Goal: Task Accomplishment & Management: Use online tool/utility

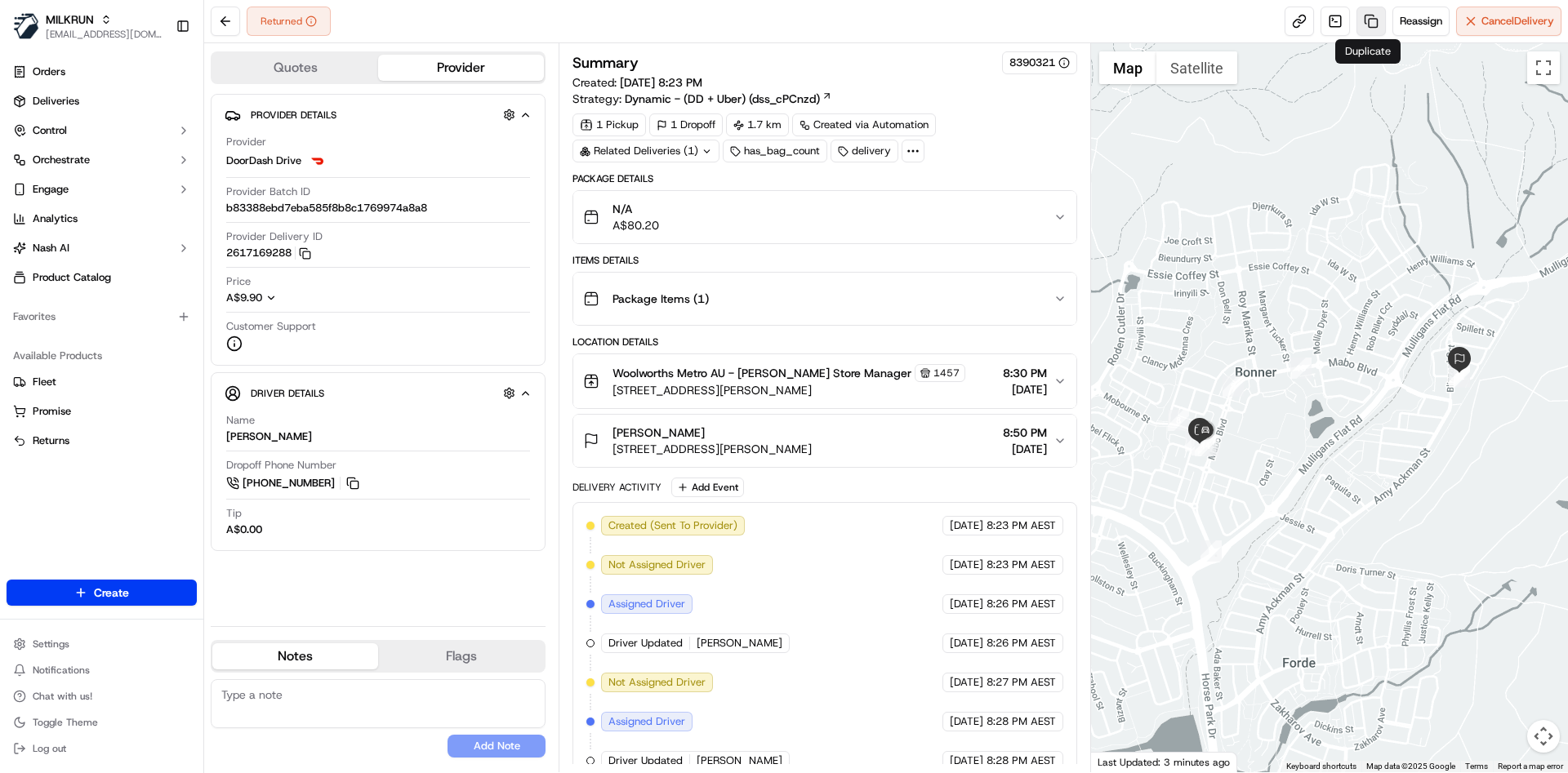
click at [1360, 17] on link at bounding box center [1372, 21] width 30 height 30
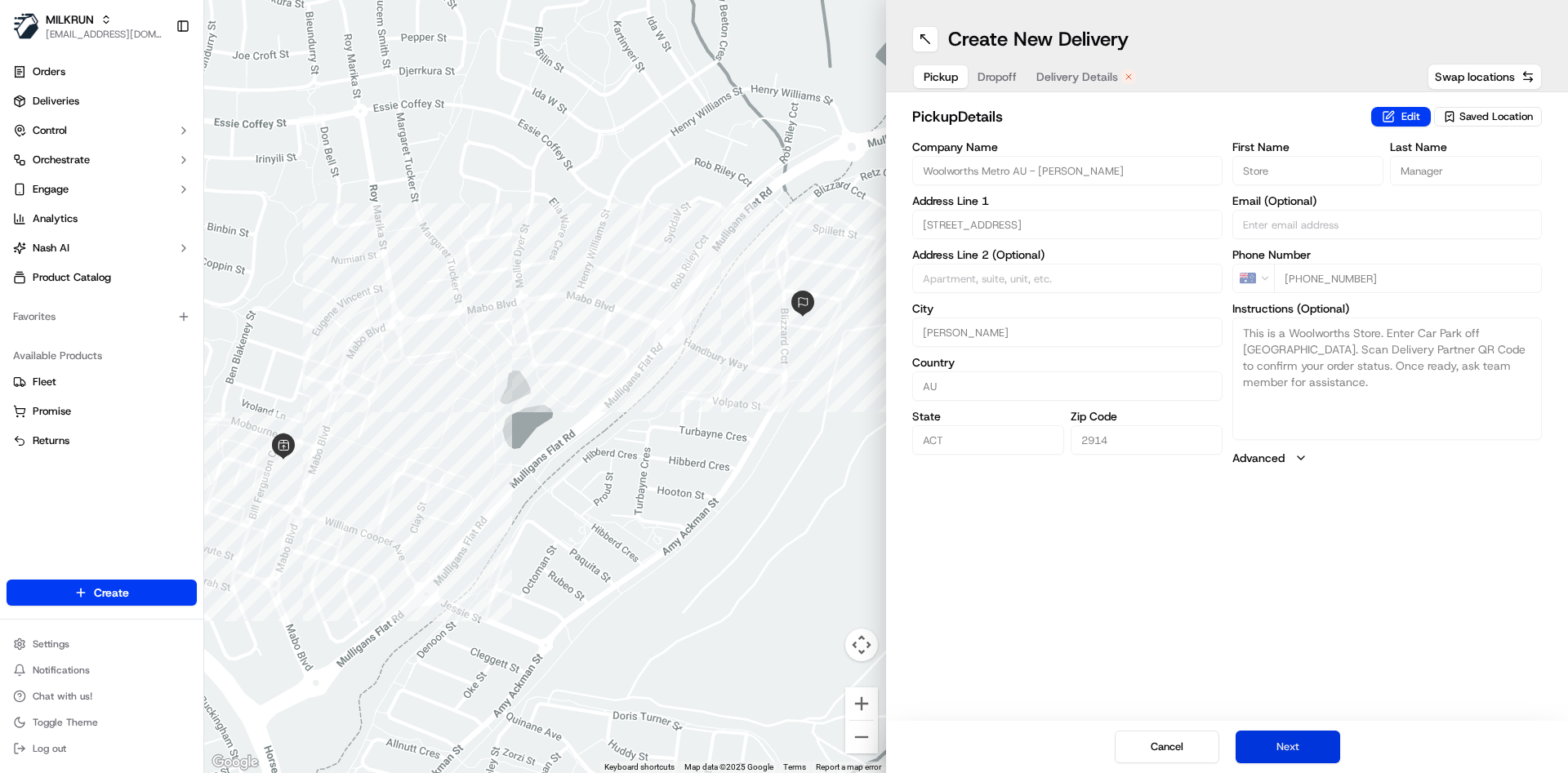
click at [1270, 760] on button "Next" at bounding box center [1287, 746] width 105 height 32
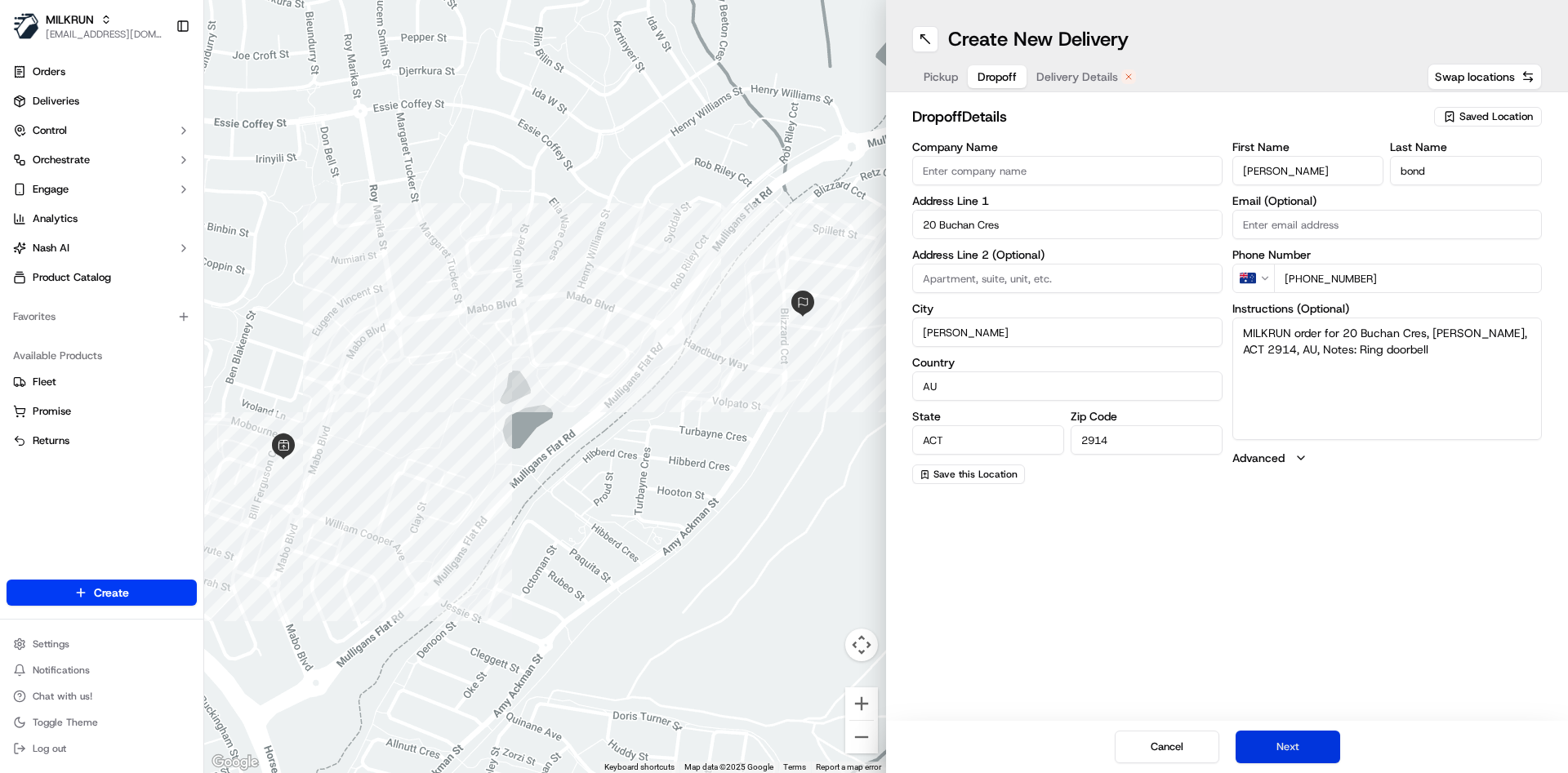
click at [1268, 734] on button "Next" at bounding box center [1287, 746] width 105 height 32
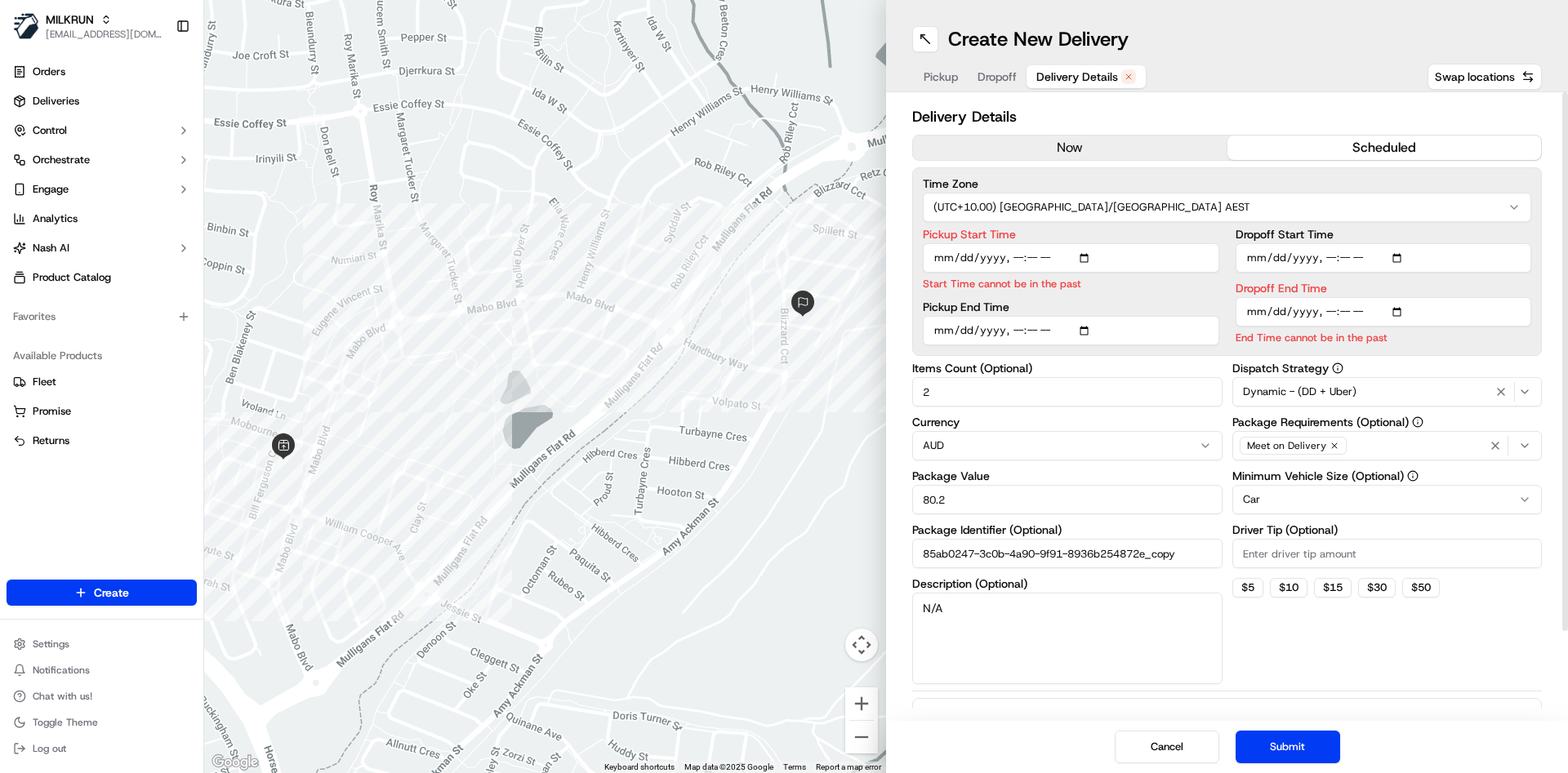
click at [1018, 256] on input "Pickup Start Time" at bounding box center [1071, 258] width 296 height 30
type input "2025-09-16T21:06"
click at [1323, 314] on input "Dropoff End Time" at bounding box center [1384, 312] width 296 height 30
type input "2025-09-16T21:17"
click at [1281, 754] on button "Submit" at bounding box center [1287, 746] width 105 height 32
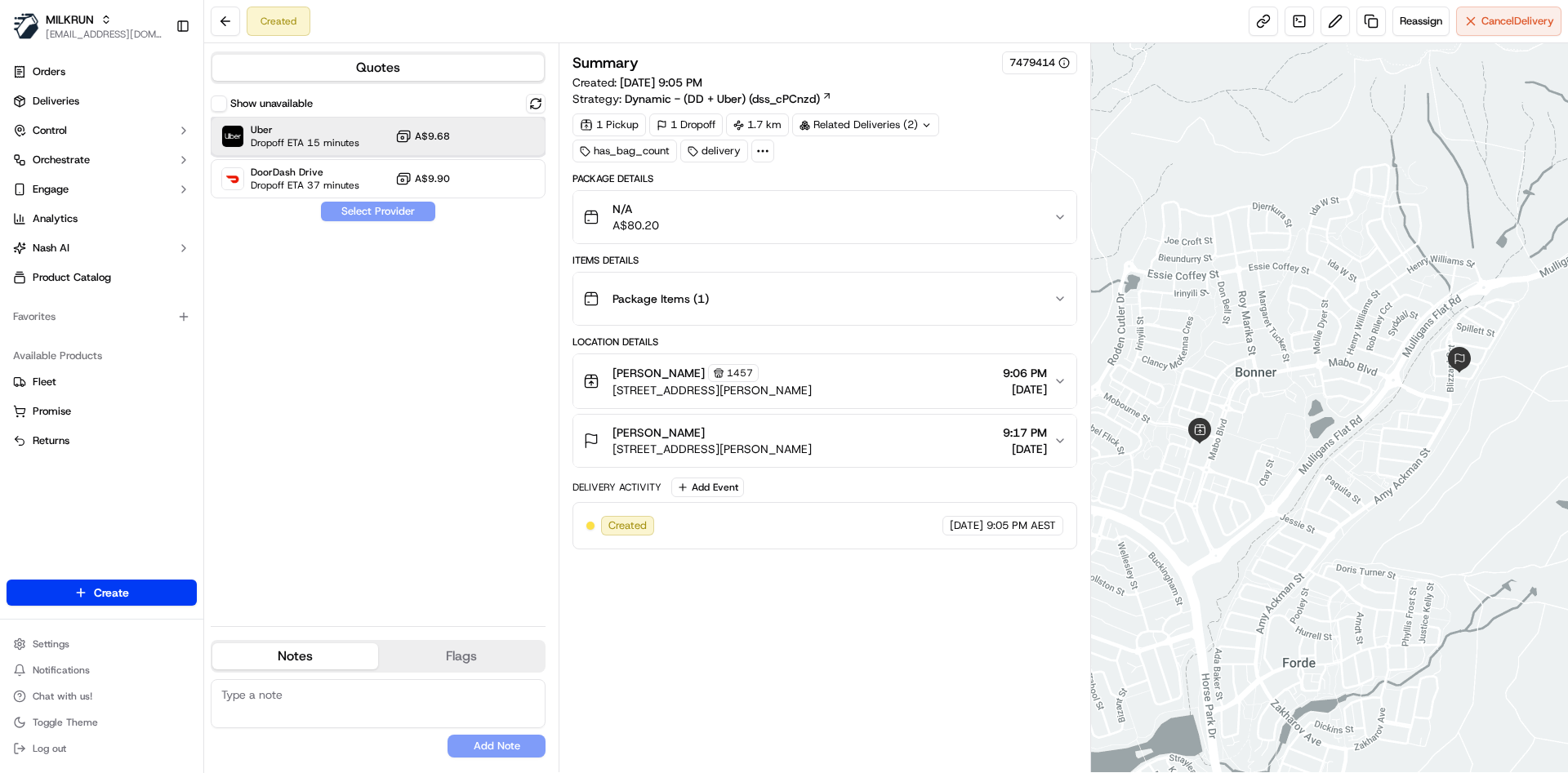
click at [316, 129] on span "Uber" at bounding box center [305, 130] width 108 height 13
click at [358, 218] on button "Assign Provider" at bounding box center [378, 211] width 116 height 19
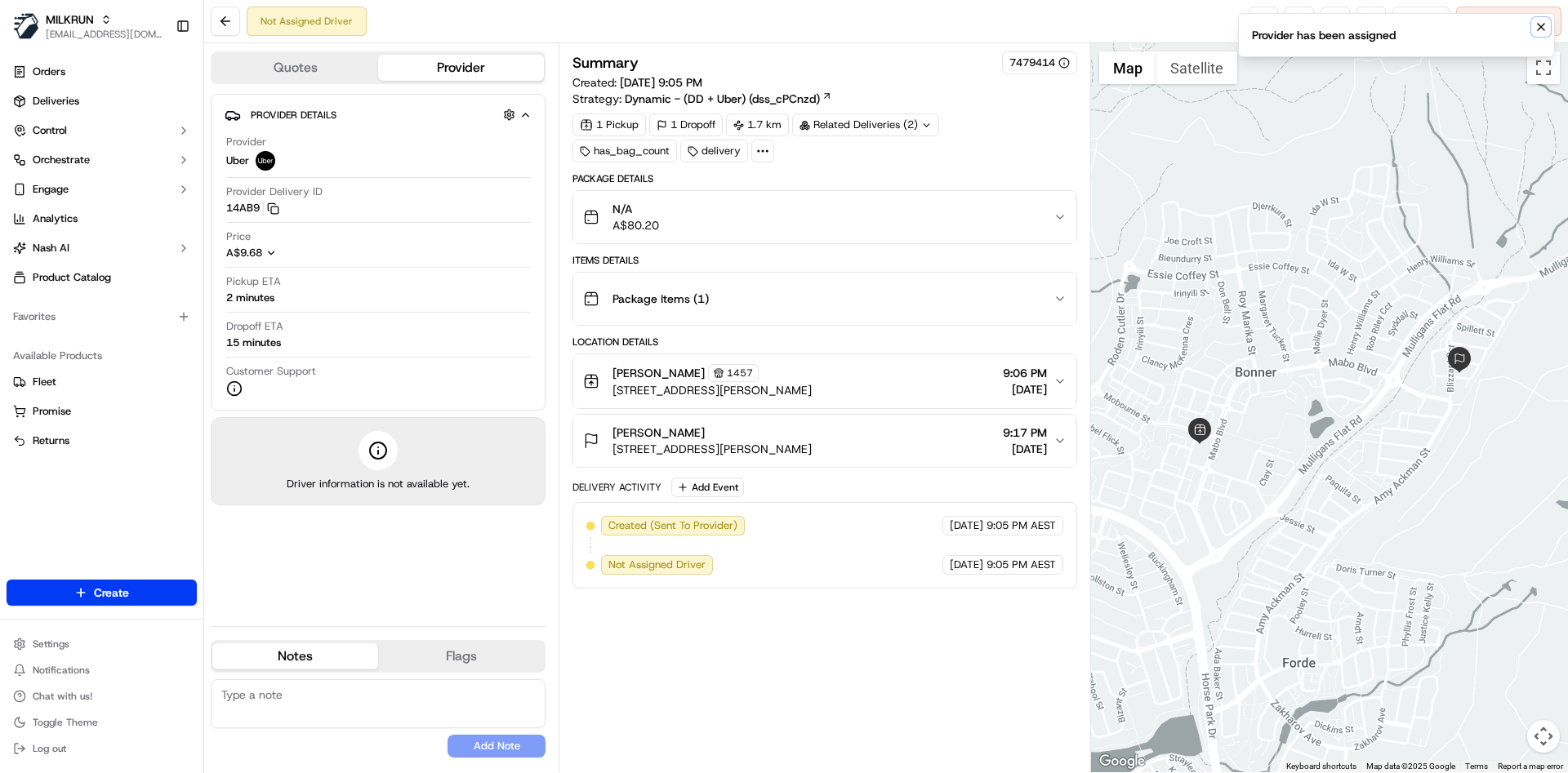
click at [1535, 30] on icon "Notifications (F8)" at bounding box center [1541, 27] width 13 height 13
click at [1261, 27] on link at bounding box center [1263, 21] width 30 height 30
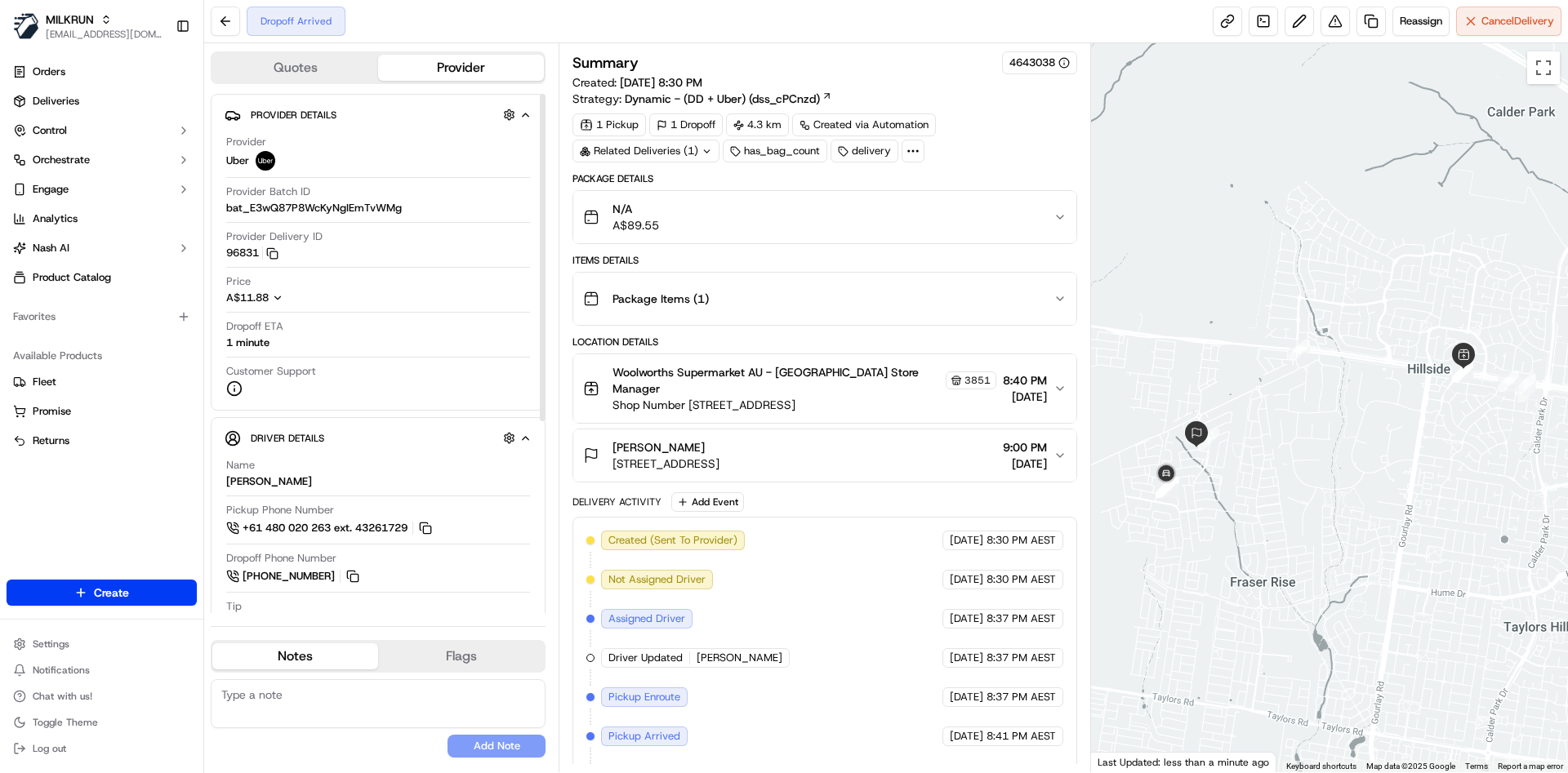
scroll to position [153, 0]
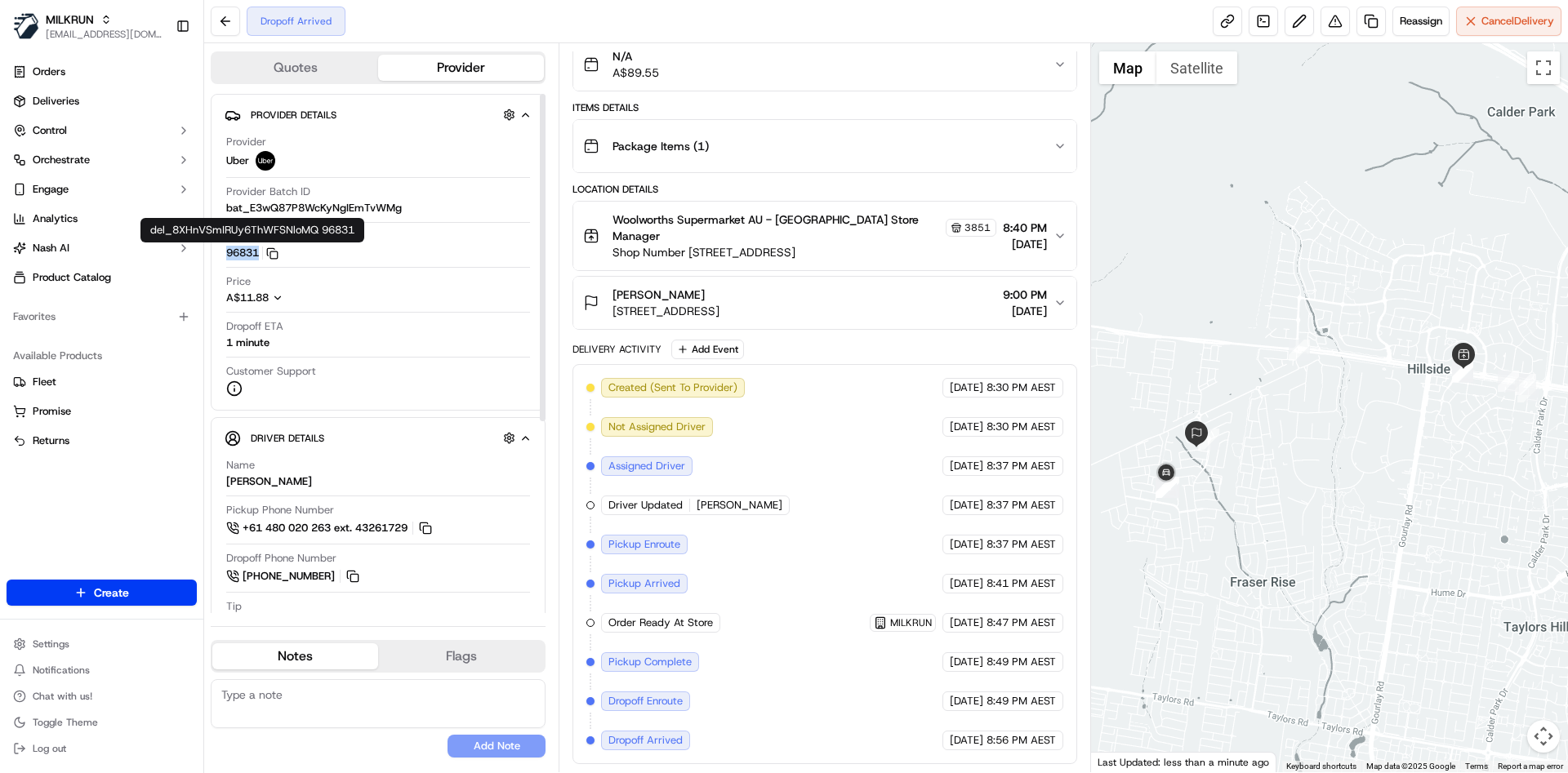
drag, startPoint x: 224, startPoint y: 252, endPoint x: 262, endPoint y: 252, distance: 38.0
click at [262, 252] on div "Provider Details Hidden ( 2 ) Provider Uber Provider Batch ID bat_E3wQ87P8WcKyN…" at bounding box center [378, 252] width 335 height 317
copy button "96831"
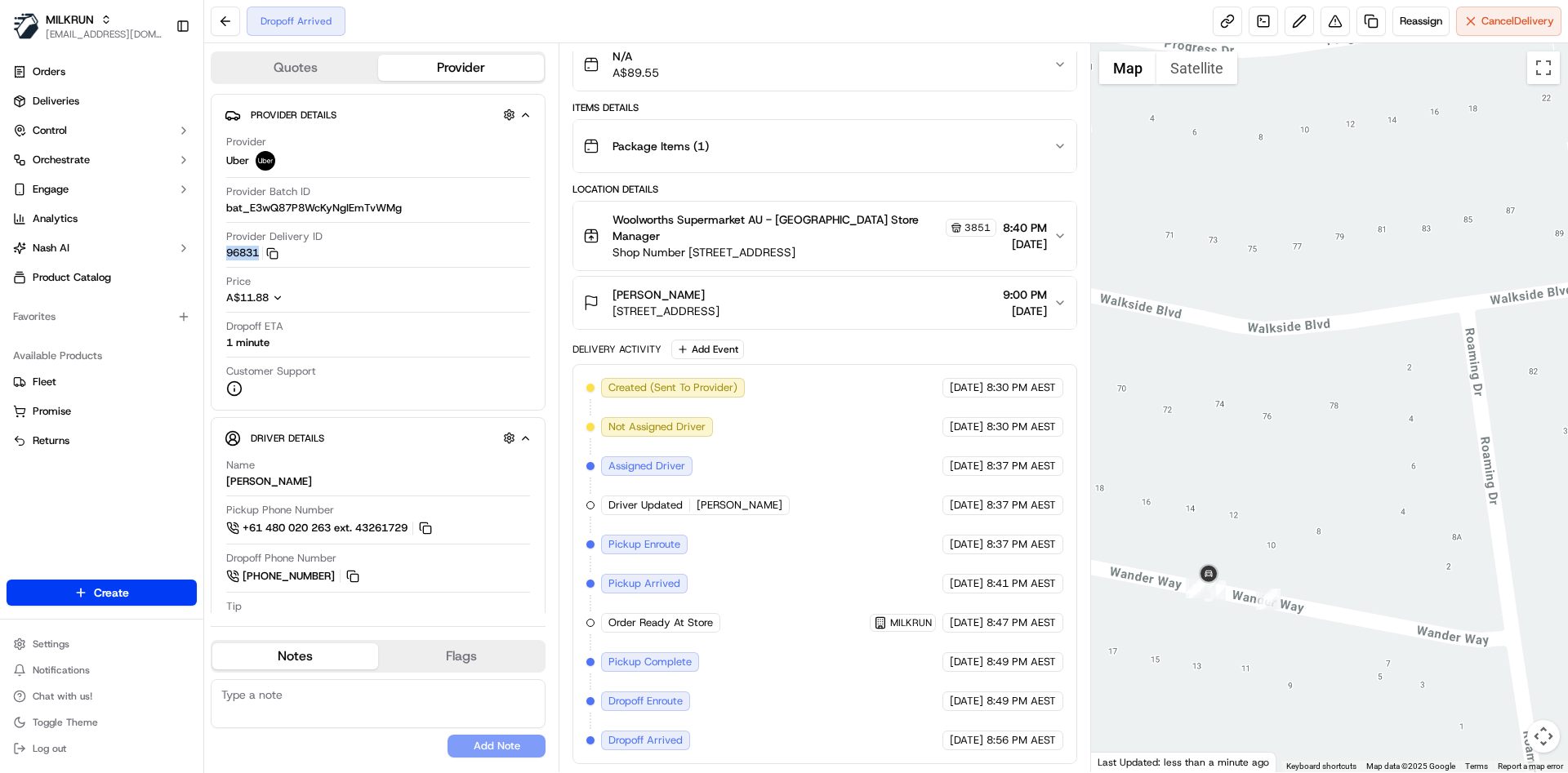
drag, startPoint x: 1238, startPoint y: 640, endPoint x: 1329, endPoint y: 576, distance: 111.3
click at [1329, 576] on div at bounding box center [1330, 407] width 478 height 729
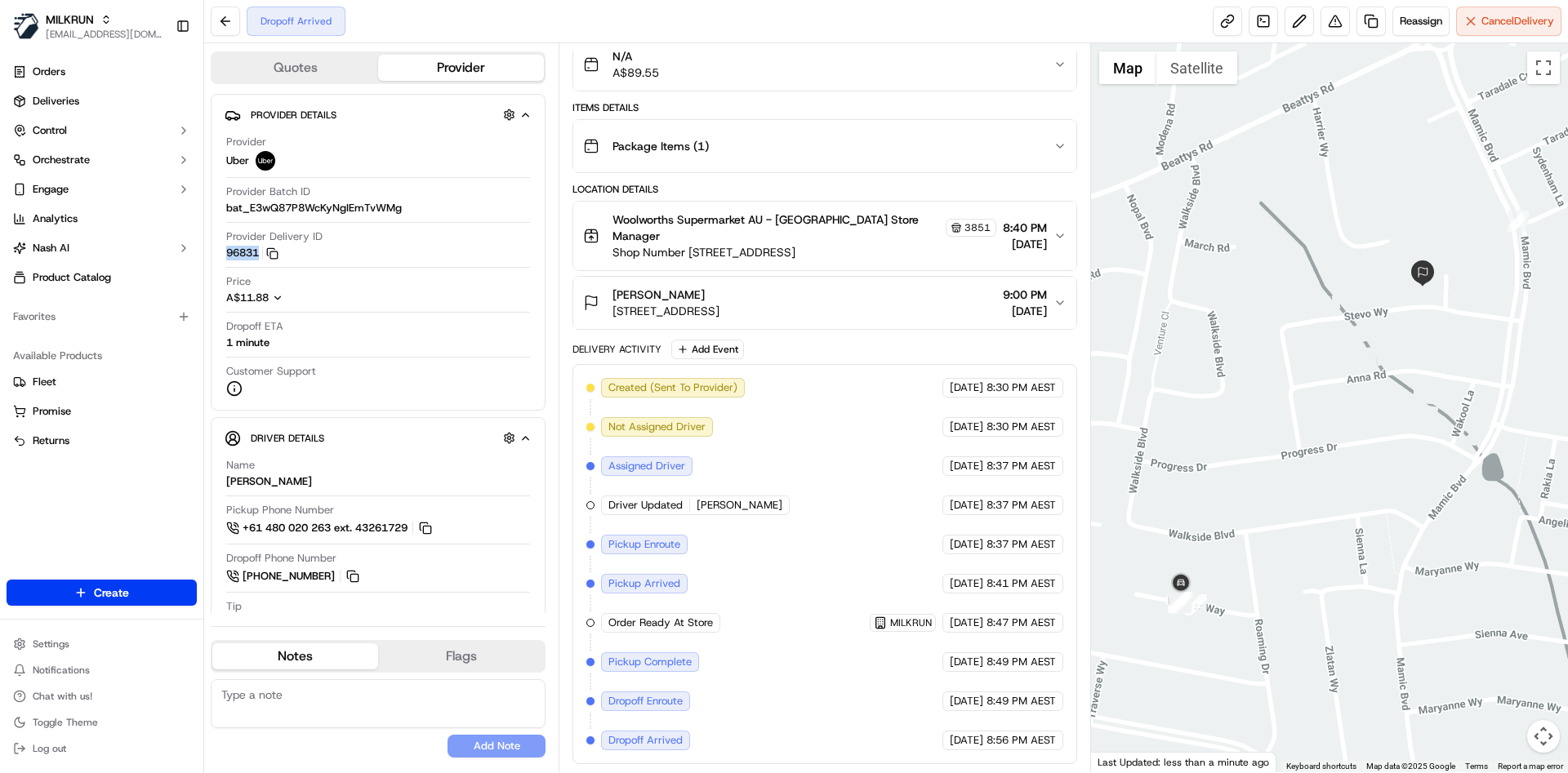
drag, startPoint x: 1268, startPoint y: 500, endPoint x: 1207, endPoint y: 486, distance: 62.6
click at [1207, 486] on div at bounding box center [1330, 407] width 478 height 729
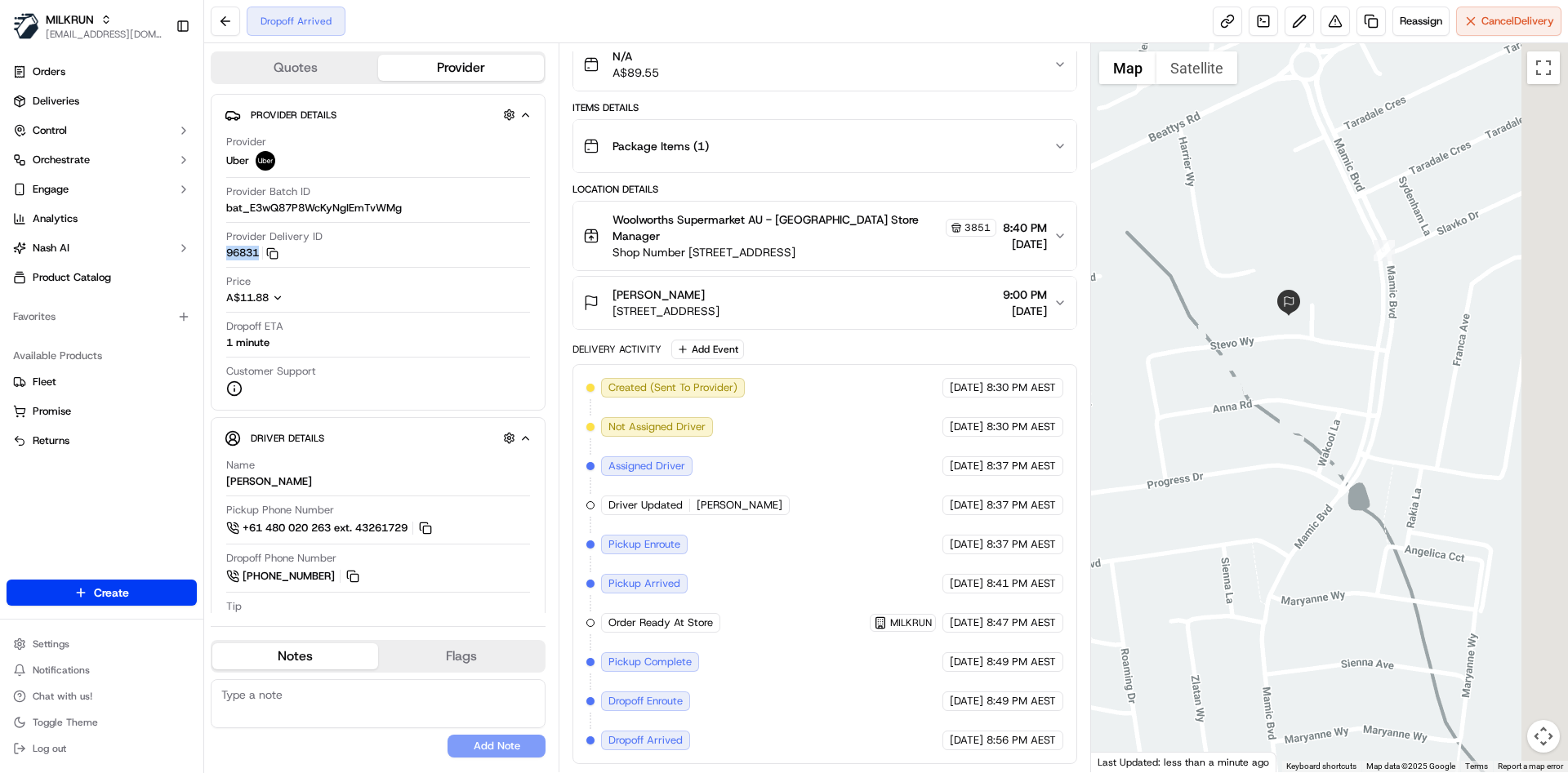
drag, startPoint x: 1302, startPoint y: 308, endPoint x: 1182, endPoint y: 345, distance: 125.6
click at [1182, 345] on div at bounding box center [1330, 407] width 478 height 729
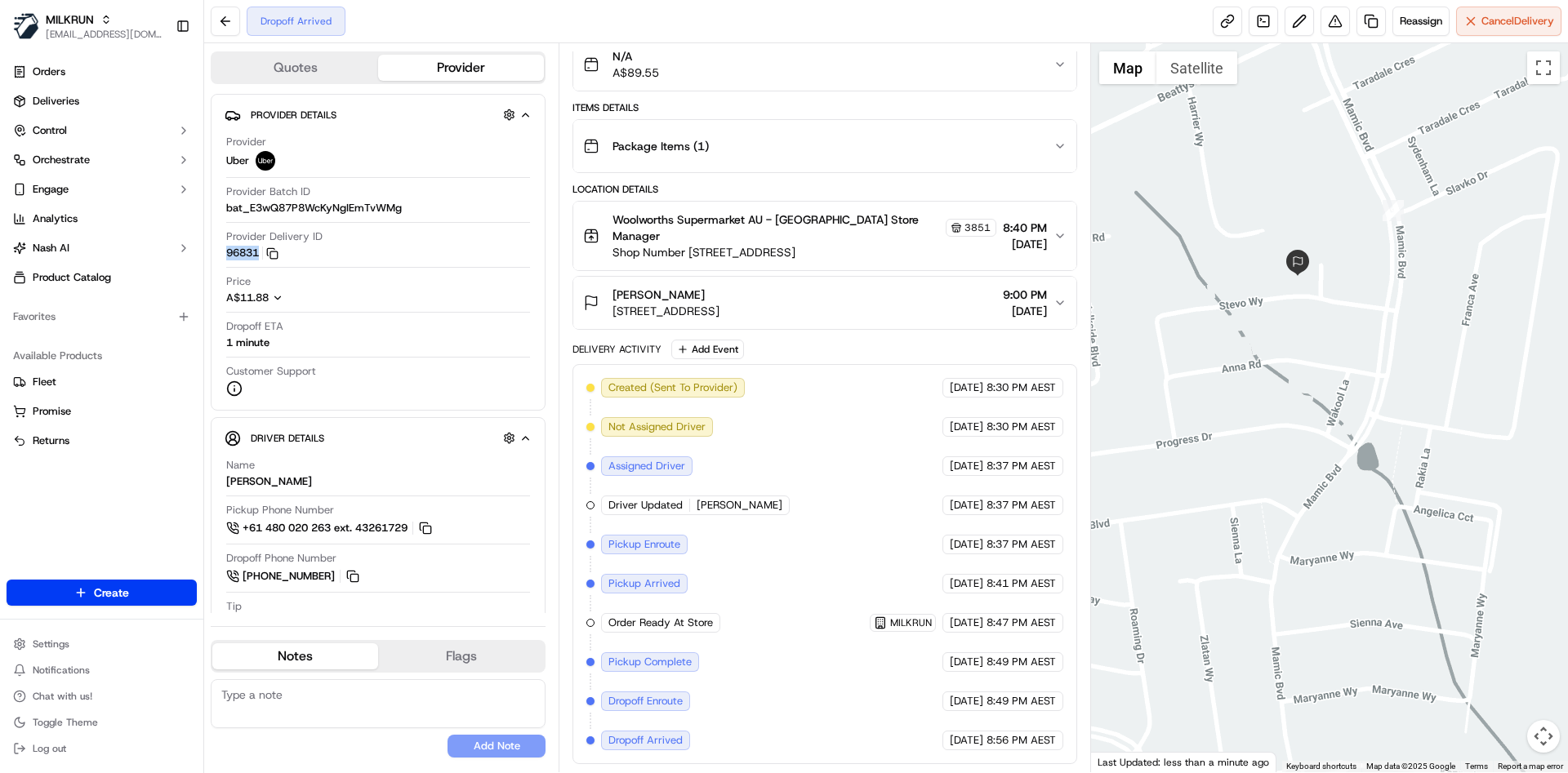
drag, startPoint x: 1295, startPoint y: 311, endPoint x: 1323, endPoint y: 259, distance: 59.1
click at [1323, 259] on div at bounding box center [1330, 407] width 478 height 729
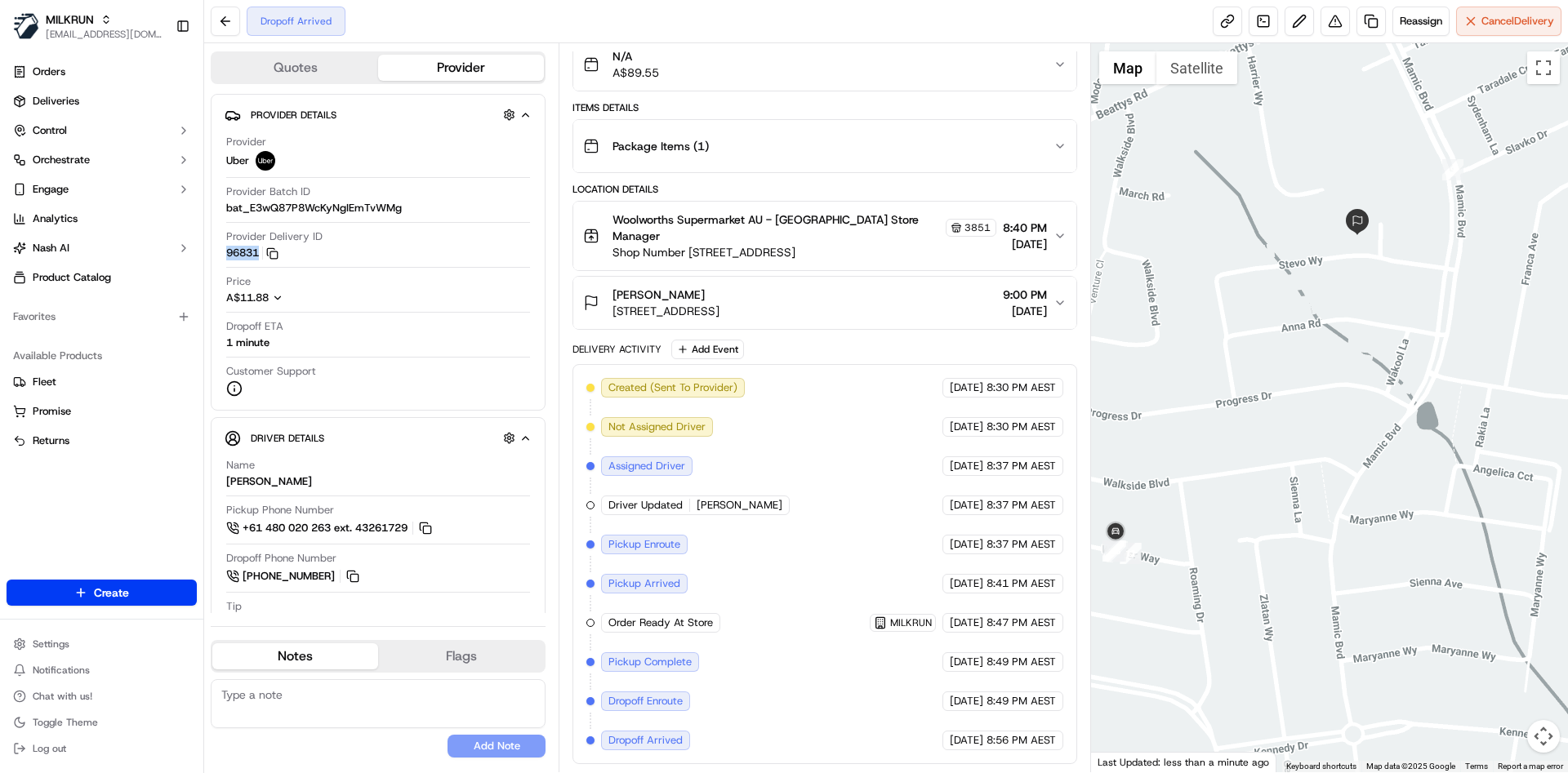
drag, startPoint x: 1327, startPoint y: 269, endPoint x: 1391, endPoint y: 229, distance: 75.5
click at [1391, 229] on div at bounding box center [1330, 407] width 478 height 729
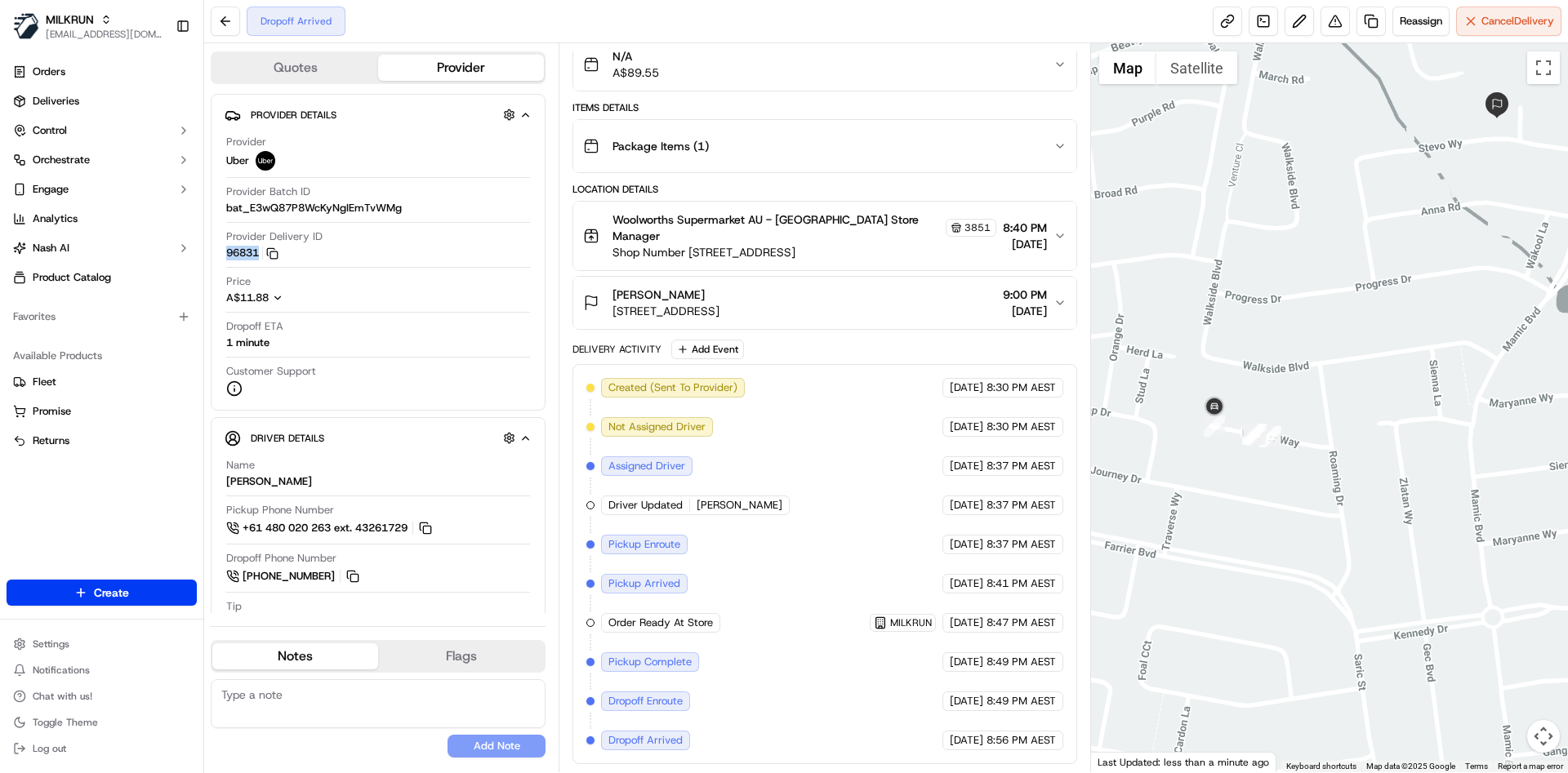
drag, startPoint x: 1380, startPoint y: 234, endPoint x: 1301, endPoint y: 293, distance: 98.6
click at [1301, 293] on div at bounding box center [1330, 407] width 478 height 729
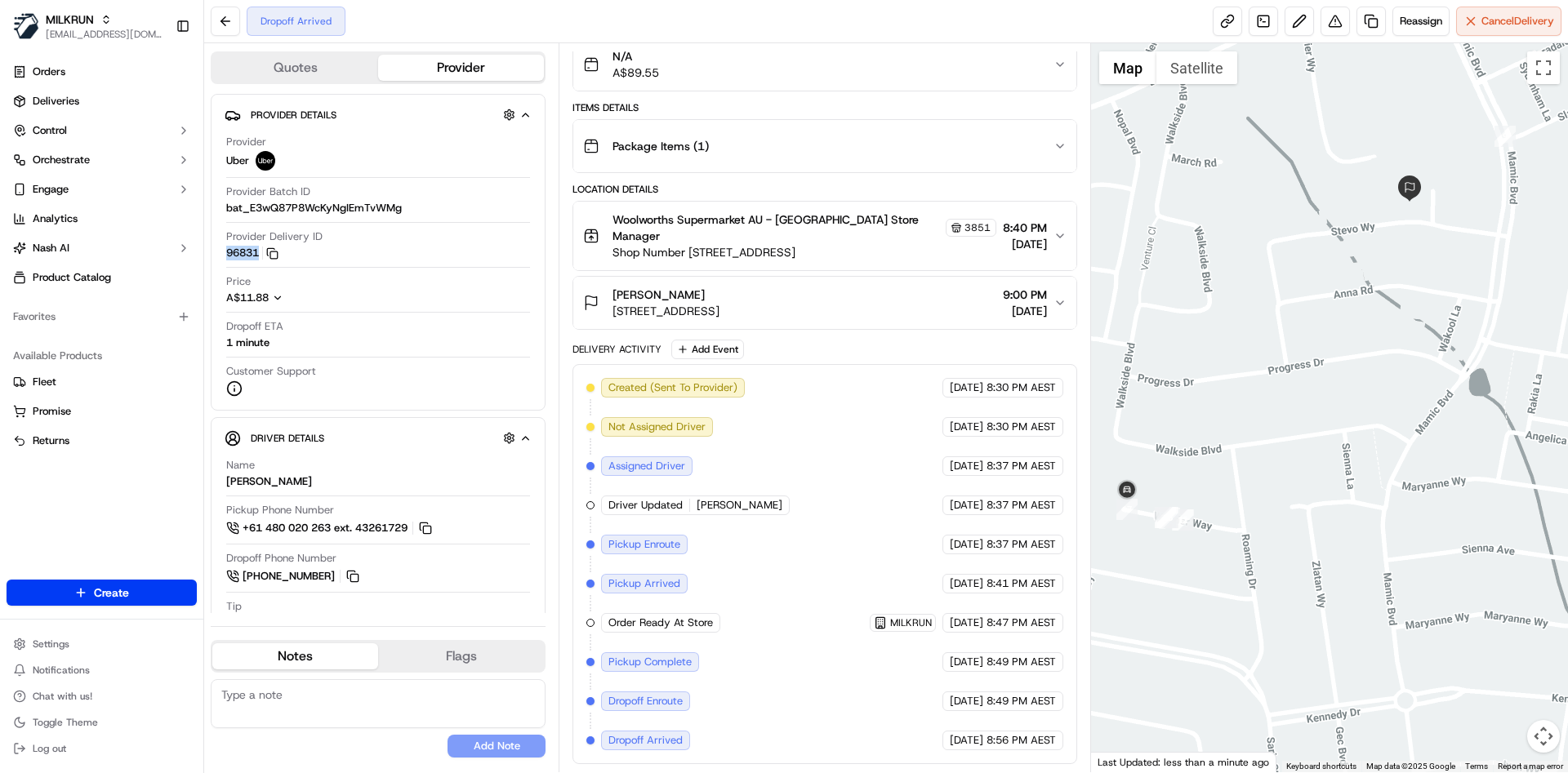
drag, startPoint x: 1398, startPoint y: 175, endPoint x: 1358, endPoint y: 224, distance: 63.3
click at [1358, 224] on div at bounding box center [1330, 407] width 478 height 729
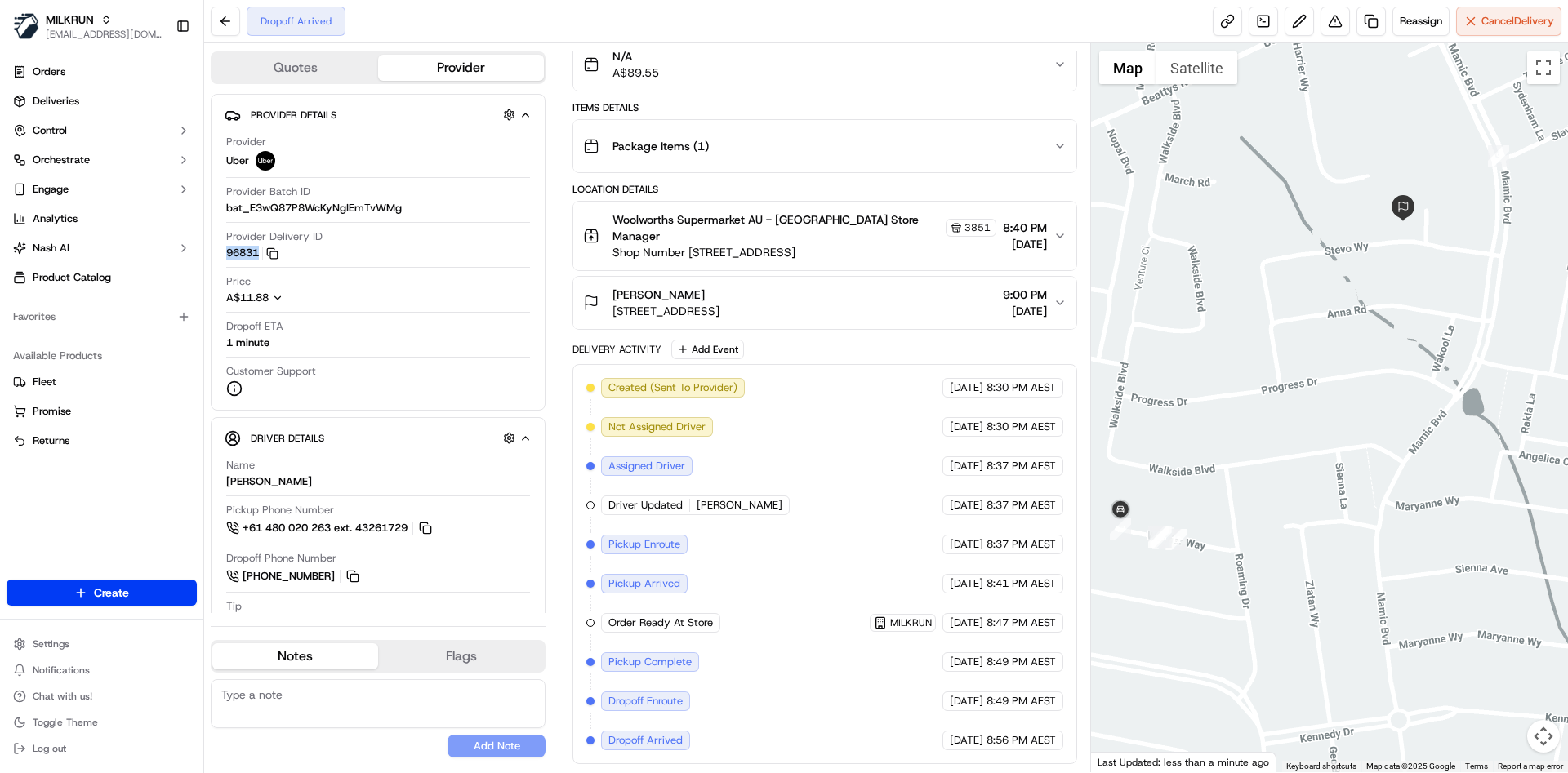
drag, startPoint x: 1298, startPoint y: 250, endPoint x: 1291, endPoint y: 273, distance: 24.0
click at [1291, 273] on div at bounding box center [1330, 407] width 478 height 729
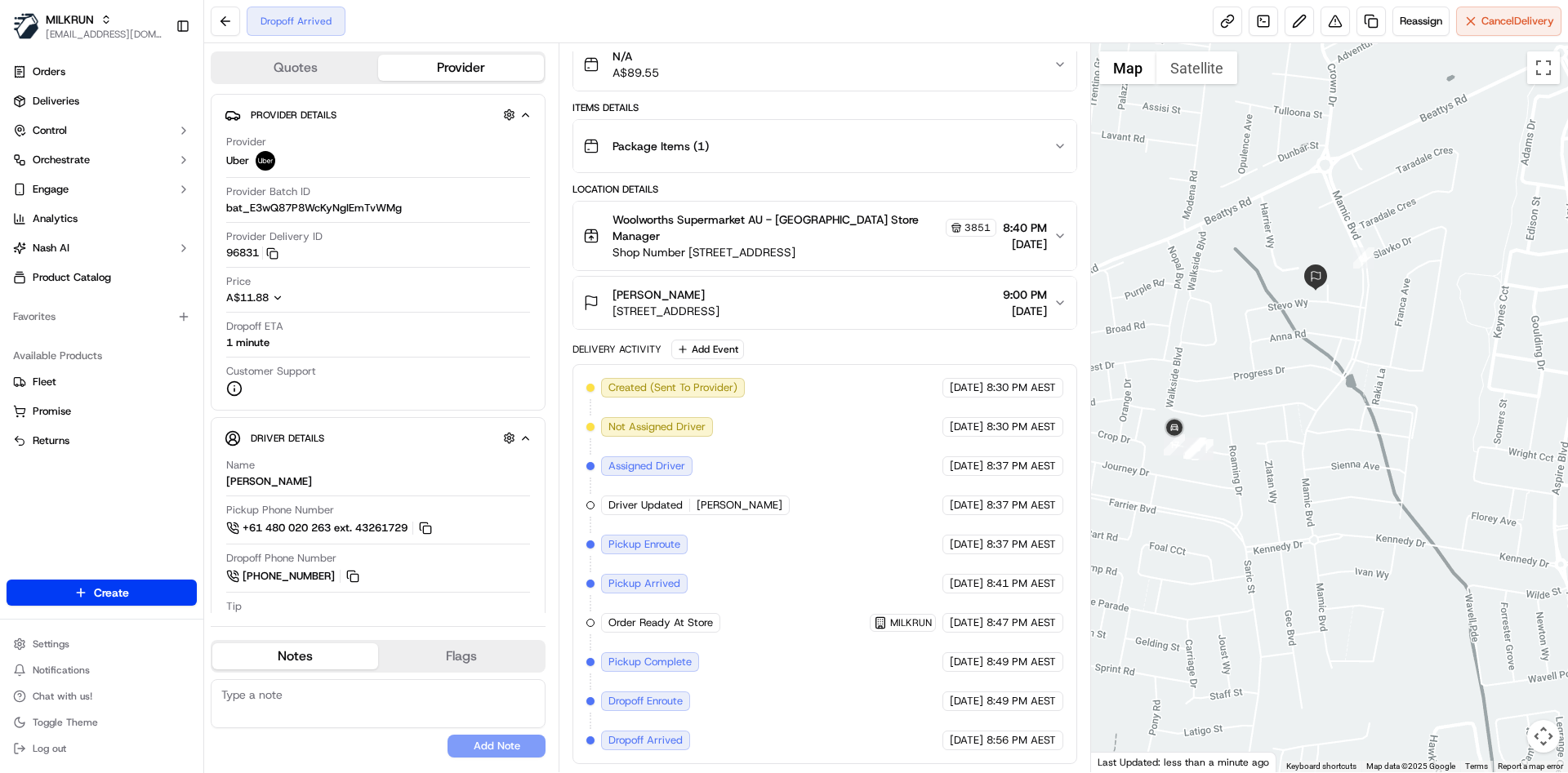
click at [629, 134] on div "Package Items ( 1 )" at bounding box center [818, 145] width 470 height 32
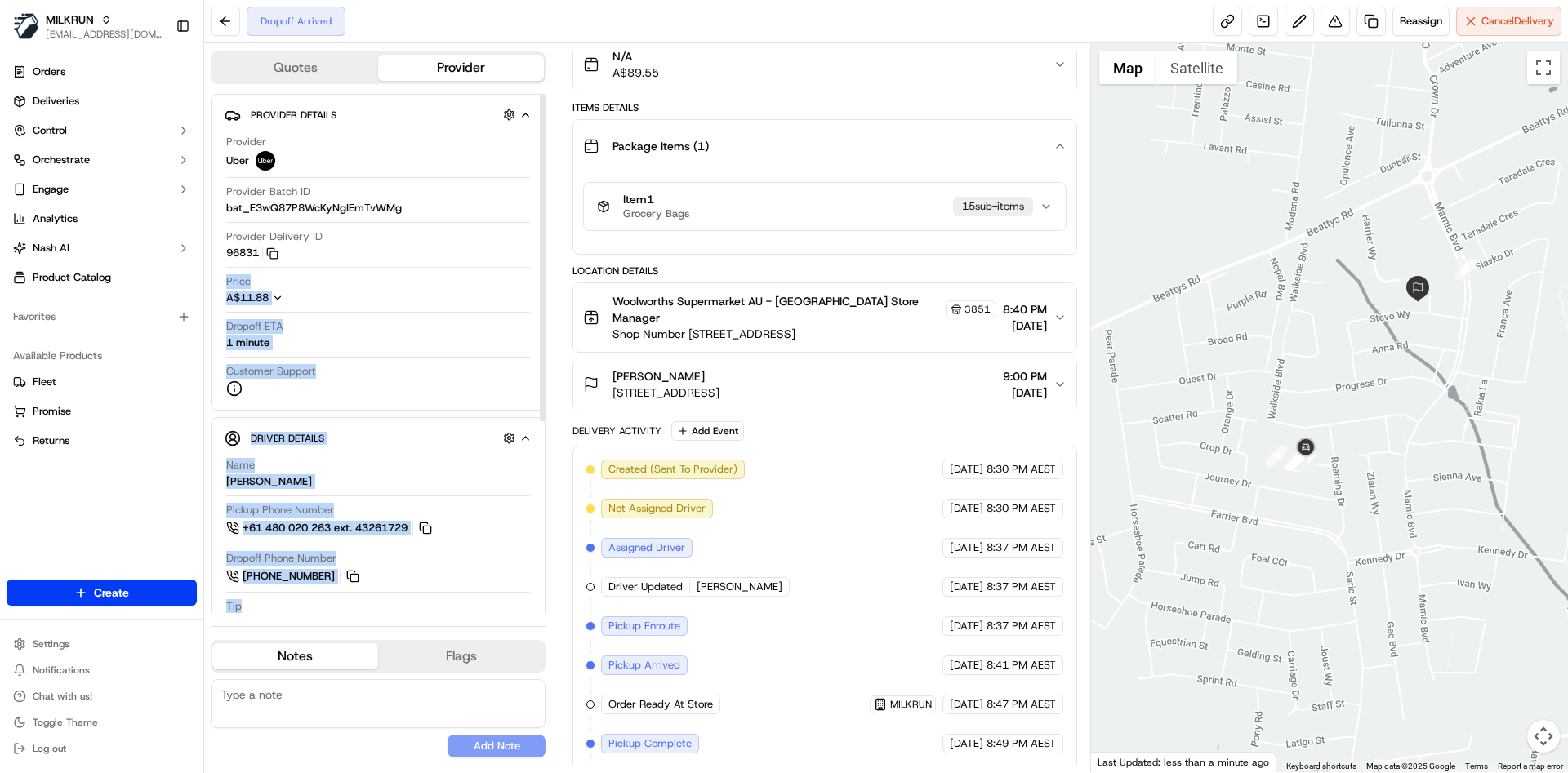
drag, startPoint x: 538, startPoint y: 261, endPoint x: 543, endPoint y: 352, distance: 91.1
click at [543, 352] on div "Provider Details Hidden ( 2 ) Provider Uber Provider Batch ID bat_E3wQ87P8WcKyN…" at bounding box center [378, 353] width 335 height 519
click at [554, 271] on div "Quotes Provider Provider Details Hidden ( 2 ) Provider Uber Provider Batch ID b…" at bounding box center [381, 407] width 355 height 729
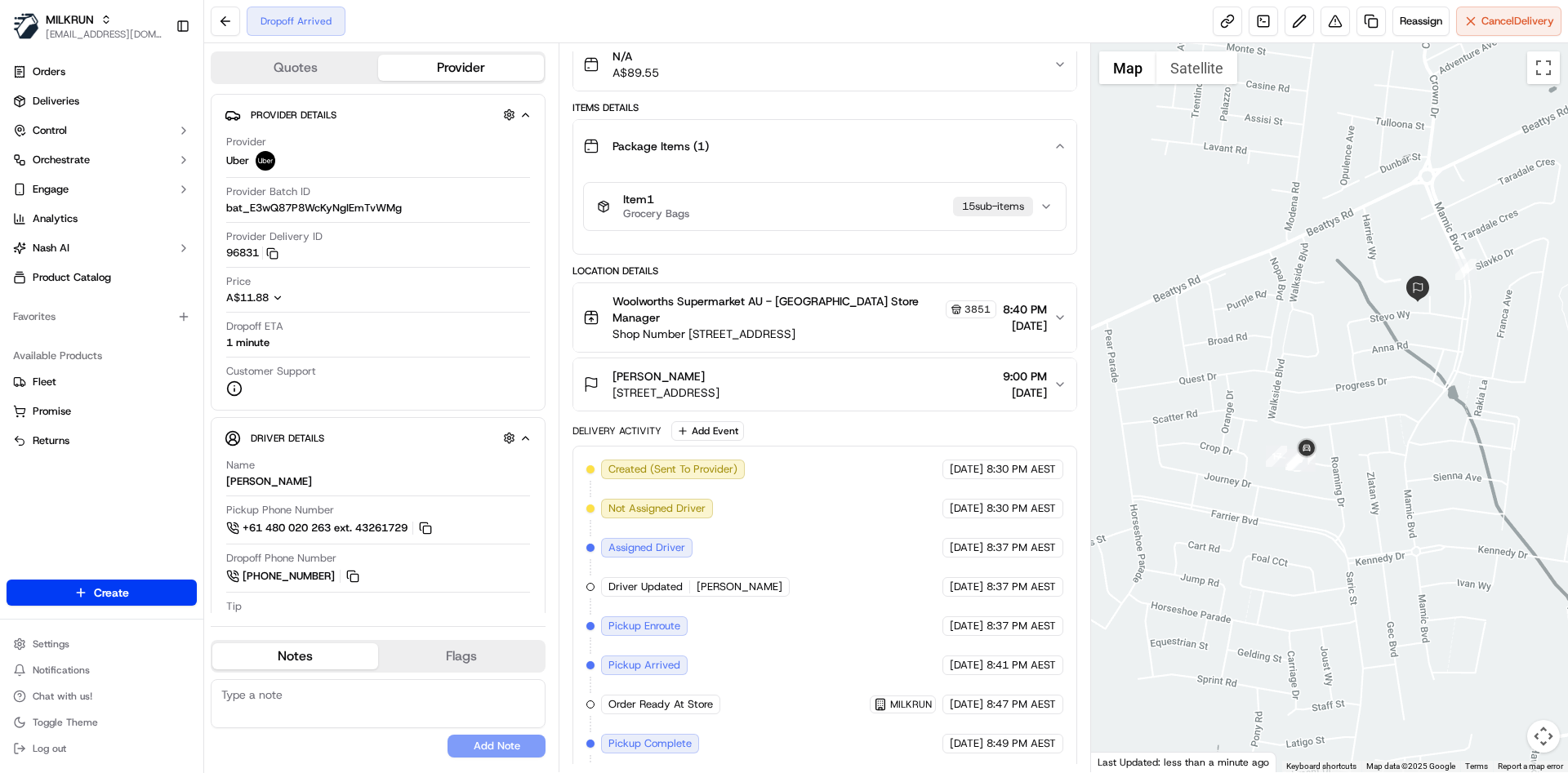
scroll to position [234, 0]
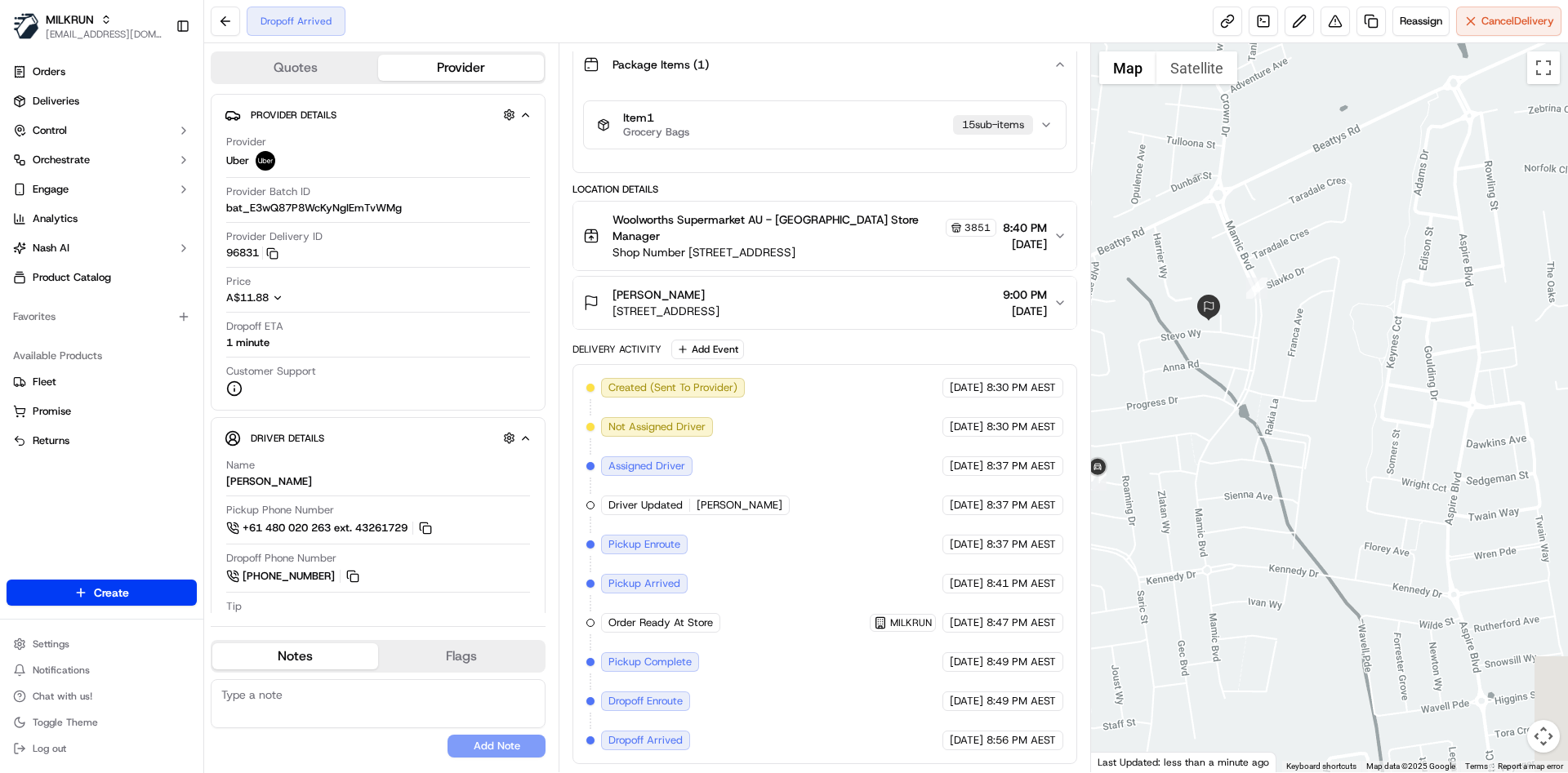
drag, startPoint x: 1337, startPoint y: 343, endPoint x: 1219, endPoint y: 345, distance: 118.0
click at [1219, 345] on div at bounding box center [1330, 407] width 478 height 729
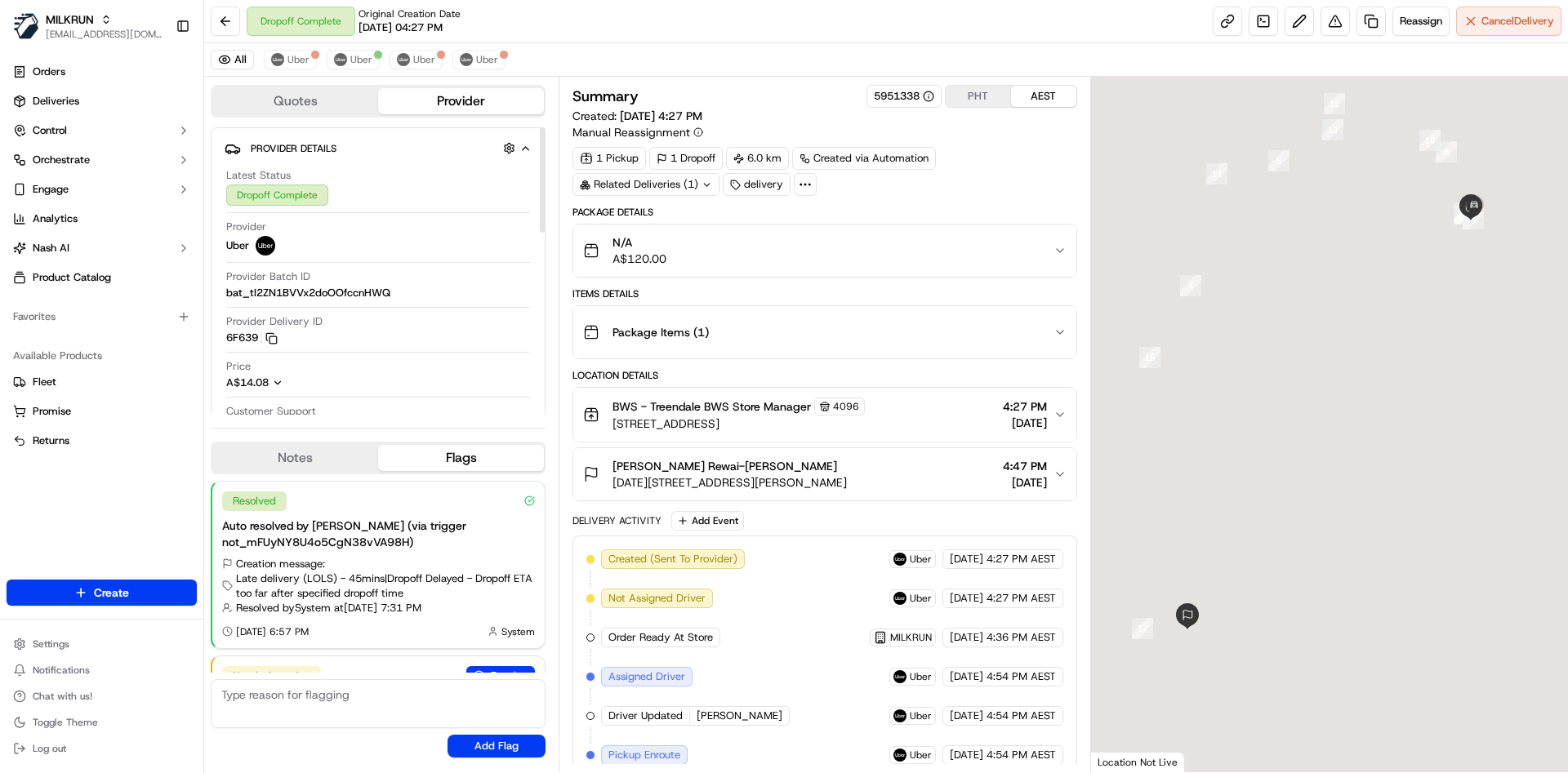
scroll to position [91, 0]
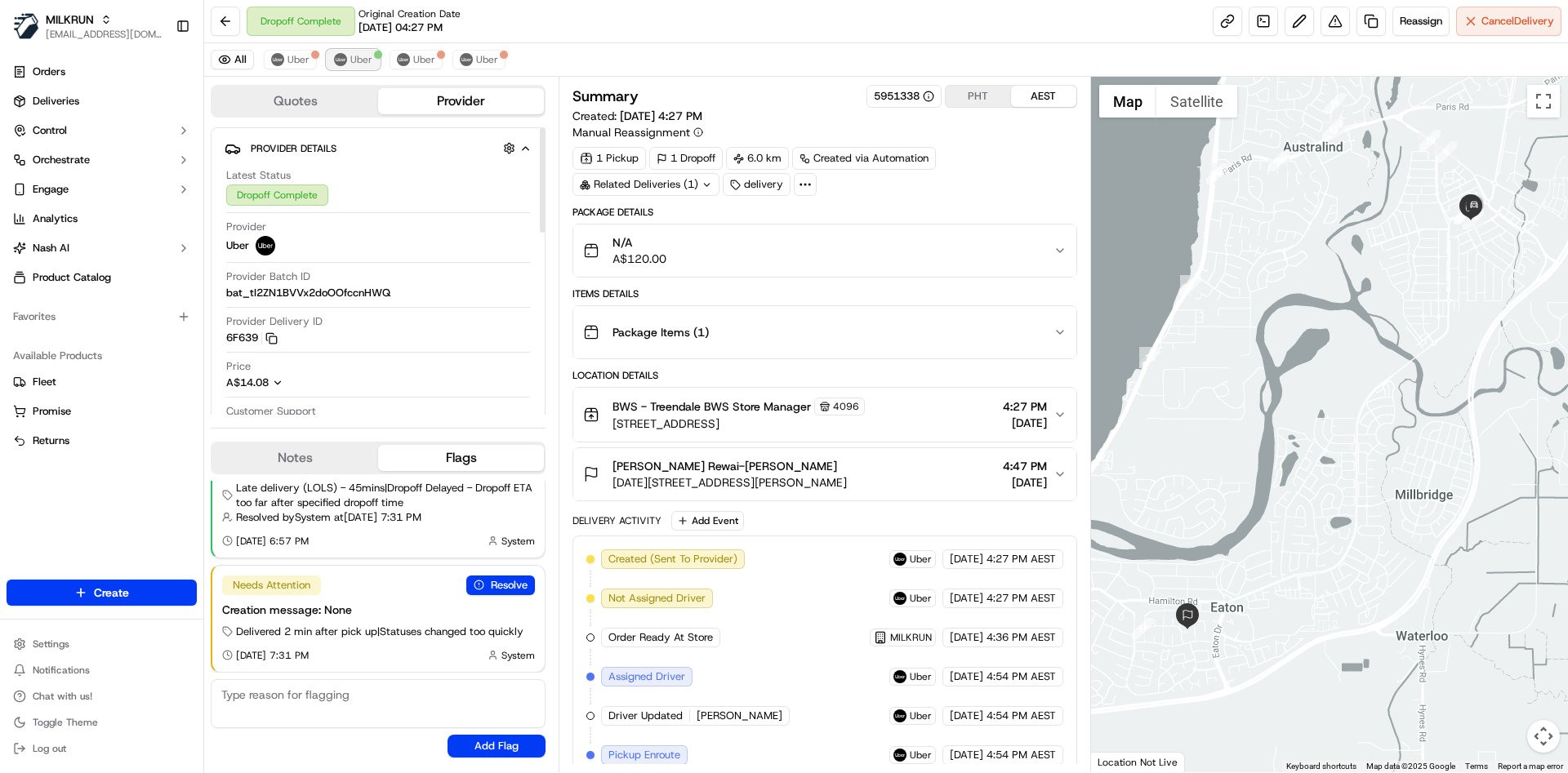
click at [358, 58] on span "Uber" at bounding box center [361, 59] width 22 height 13
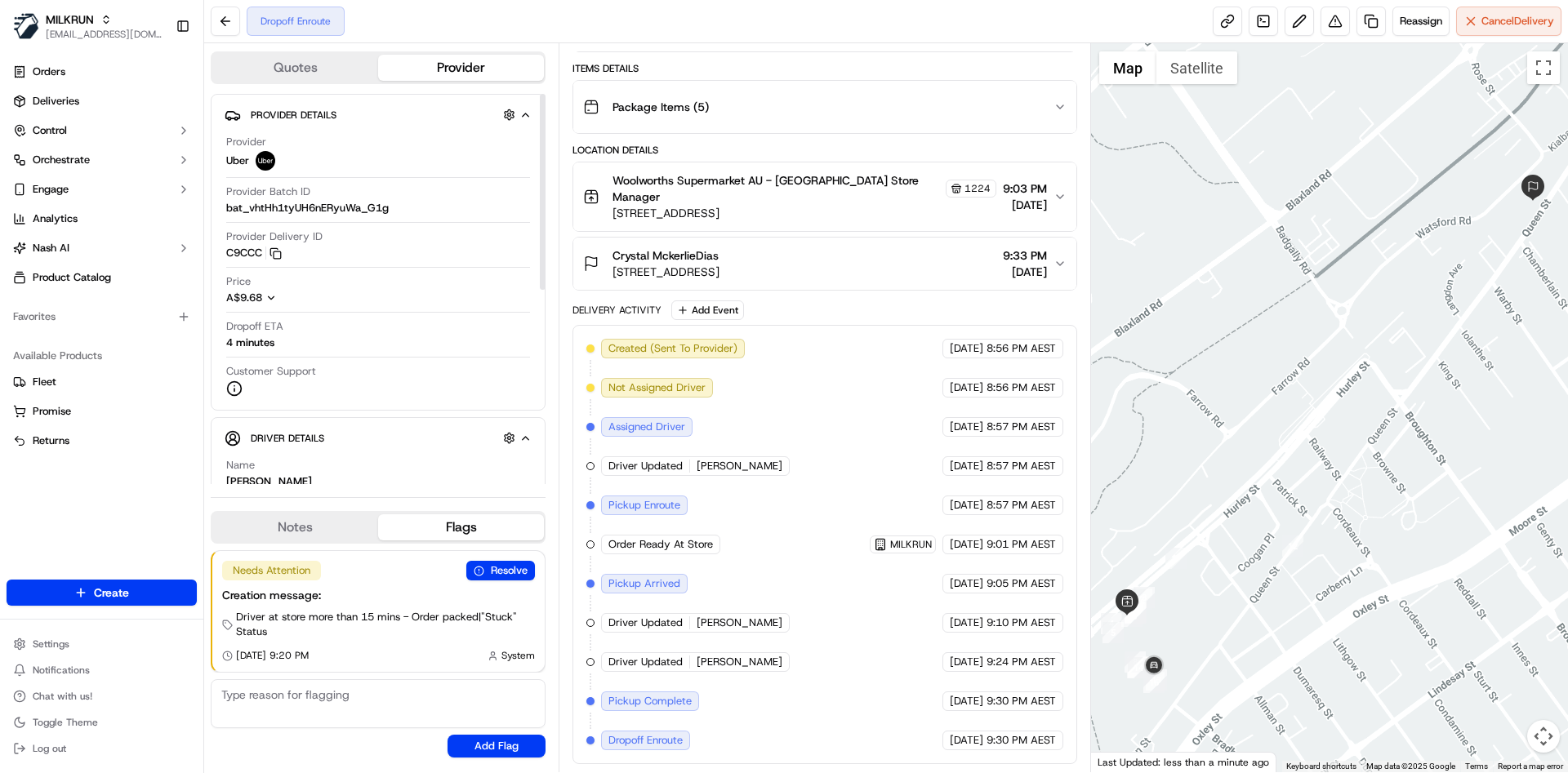
drag, startPoint x: 542, startPoint y: 249, endPoint x: 549, endPoint y: 190, distance: 59.4
click at [546, 190] on div at bounding box center [543, 192] width 6 height 196
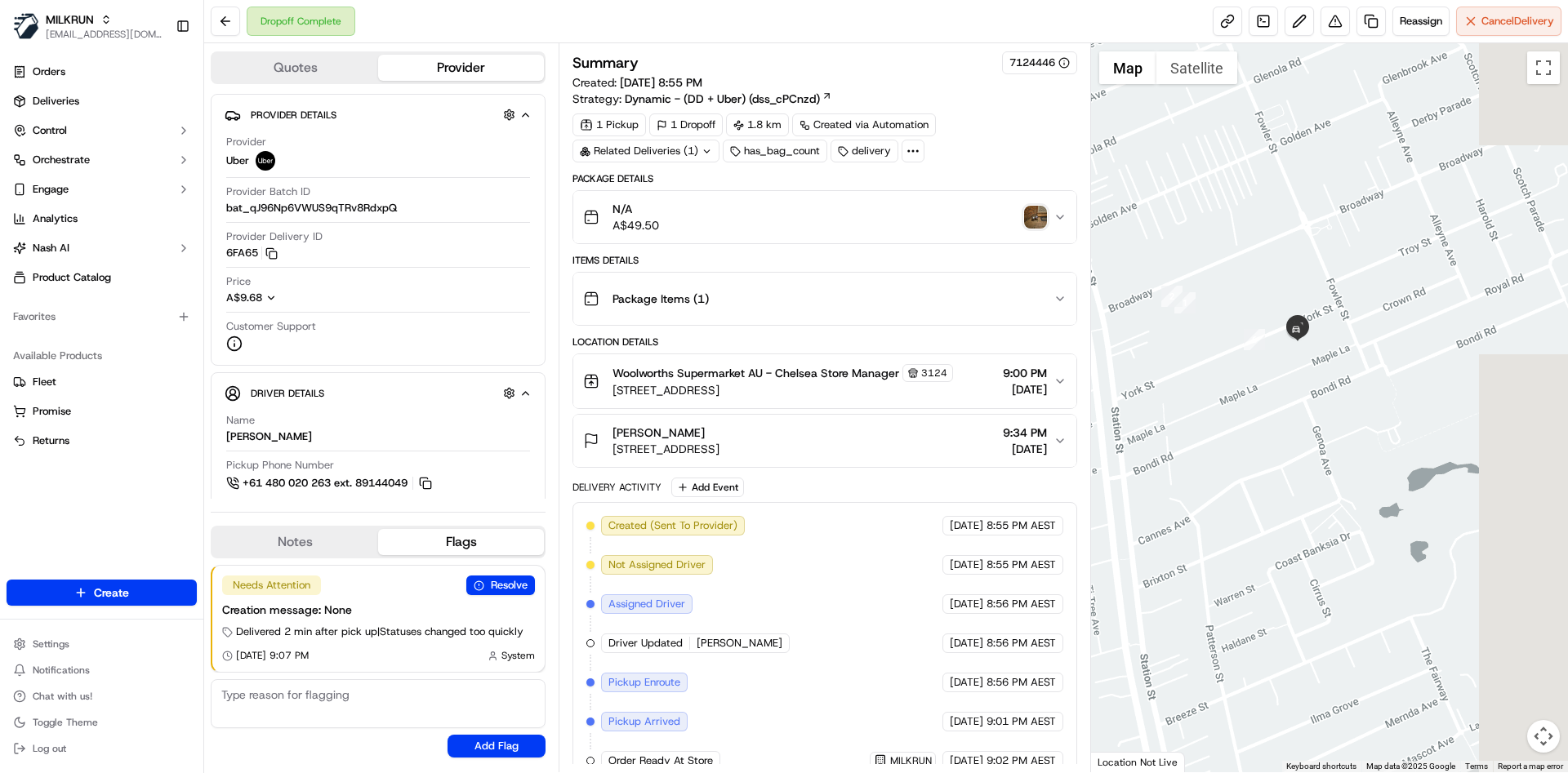
drag, startPoint x: 1491, startPoint y: 497, endPoint x: 1285, endPoint y: 267, distance: 308.8
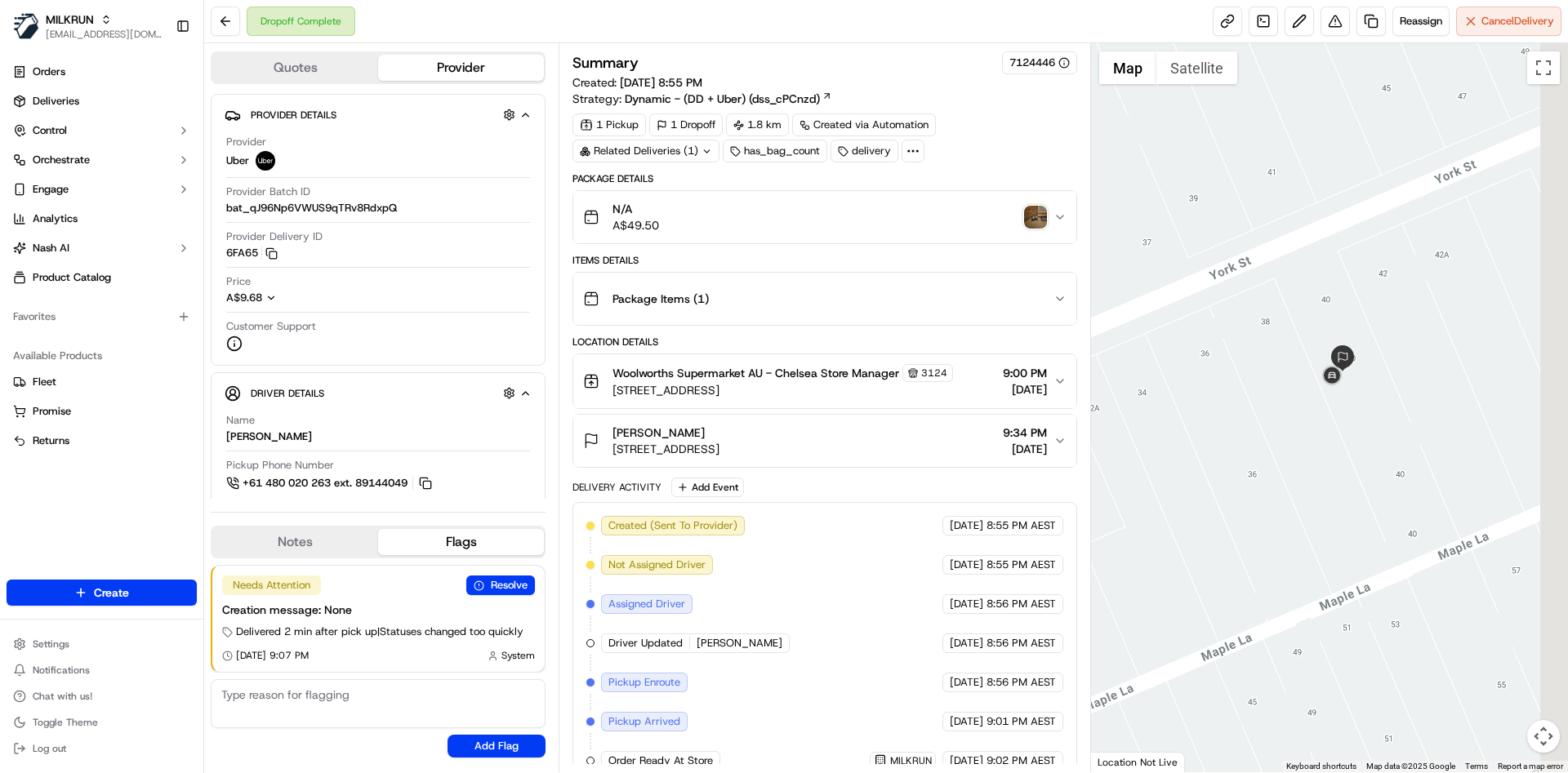
drag, startPoint x: 1292, startPoint y: 369, endPoint x: 1213, endPoint y: 384, distance: 80.4
click at [1213, 384] on div at bounding box center [1330, 407] width 478 height 729
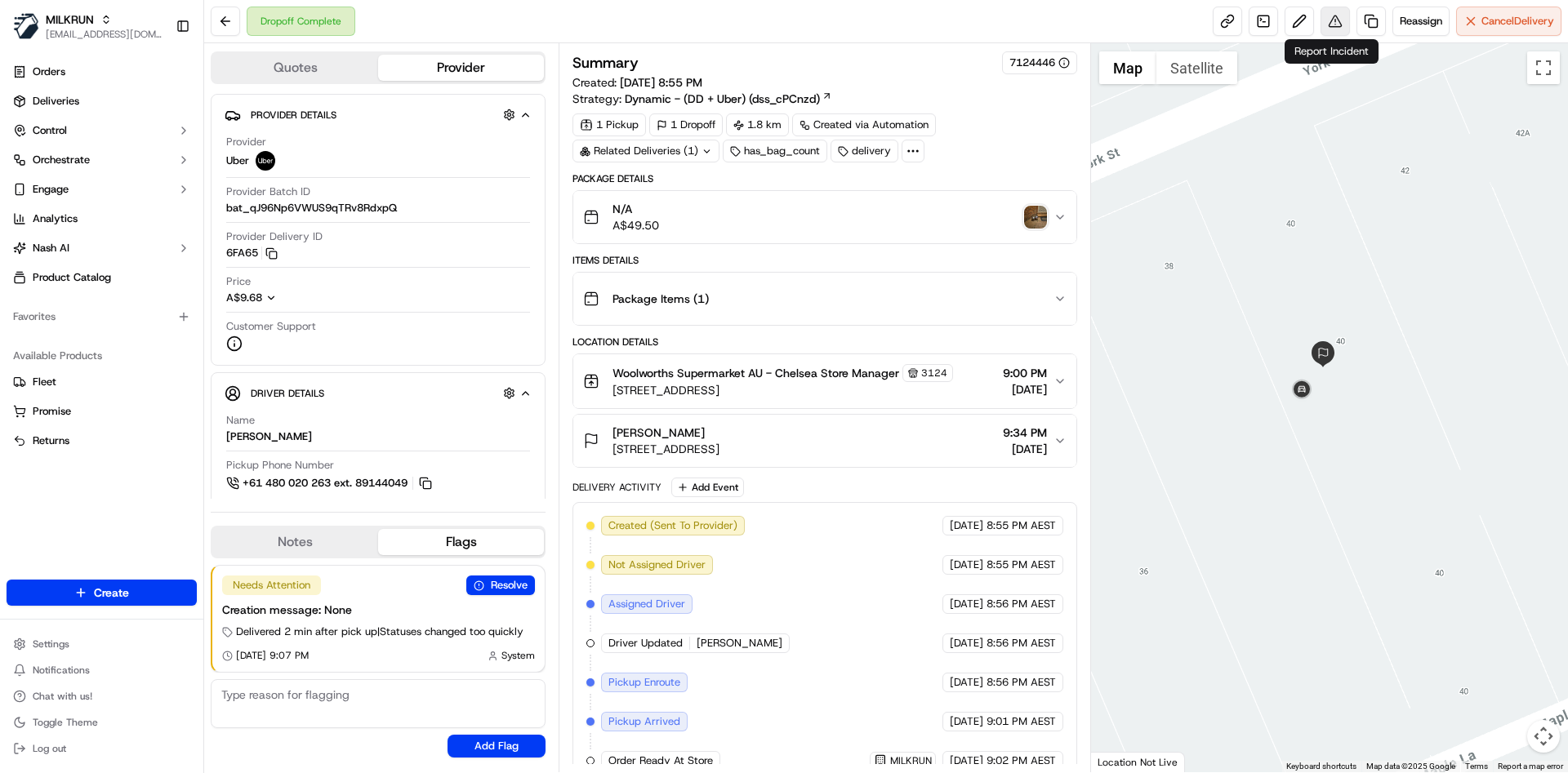
click at [1323, 18] on button at bounding box center [1336, 21] width 30 height 30
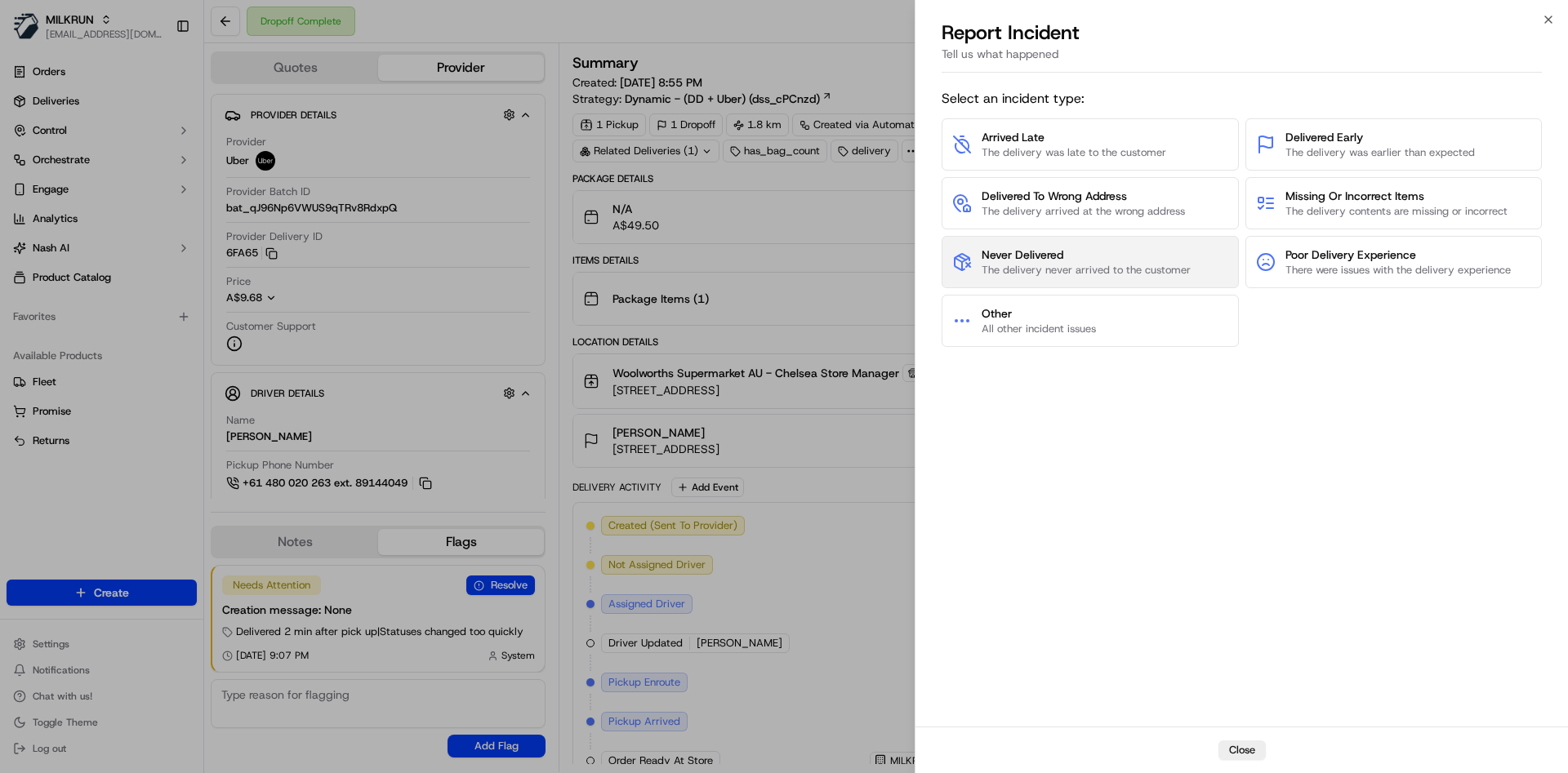
click at [1025, 259] on span "Never Delivered" at bounding box center [1086, 255] width 209 height 17
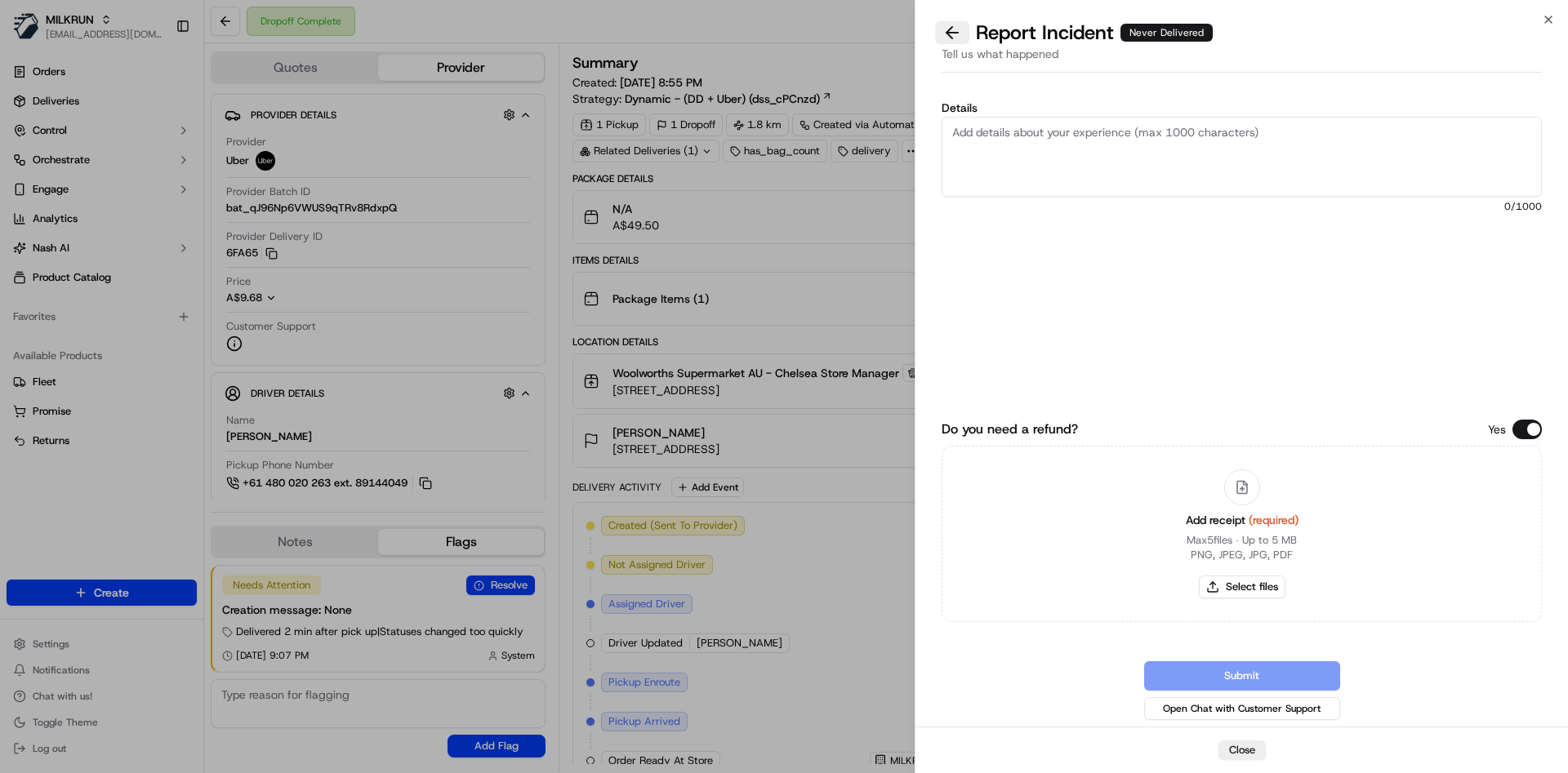
click at [946, 21] on button at bounding box center [952, 32] width 34 height 23
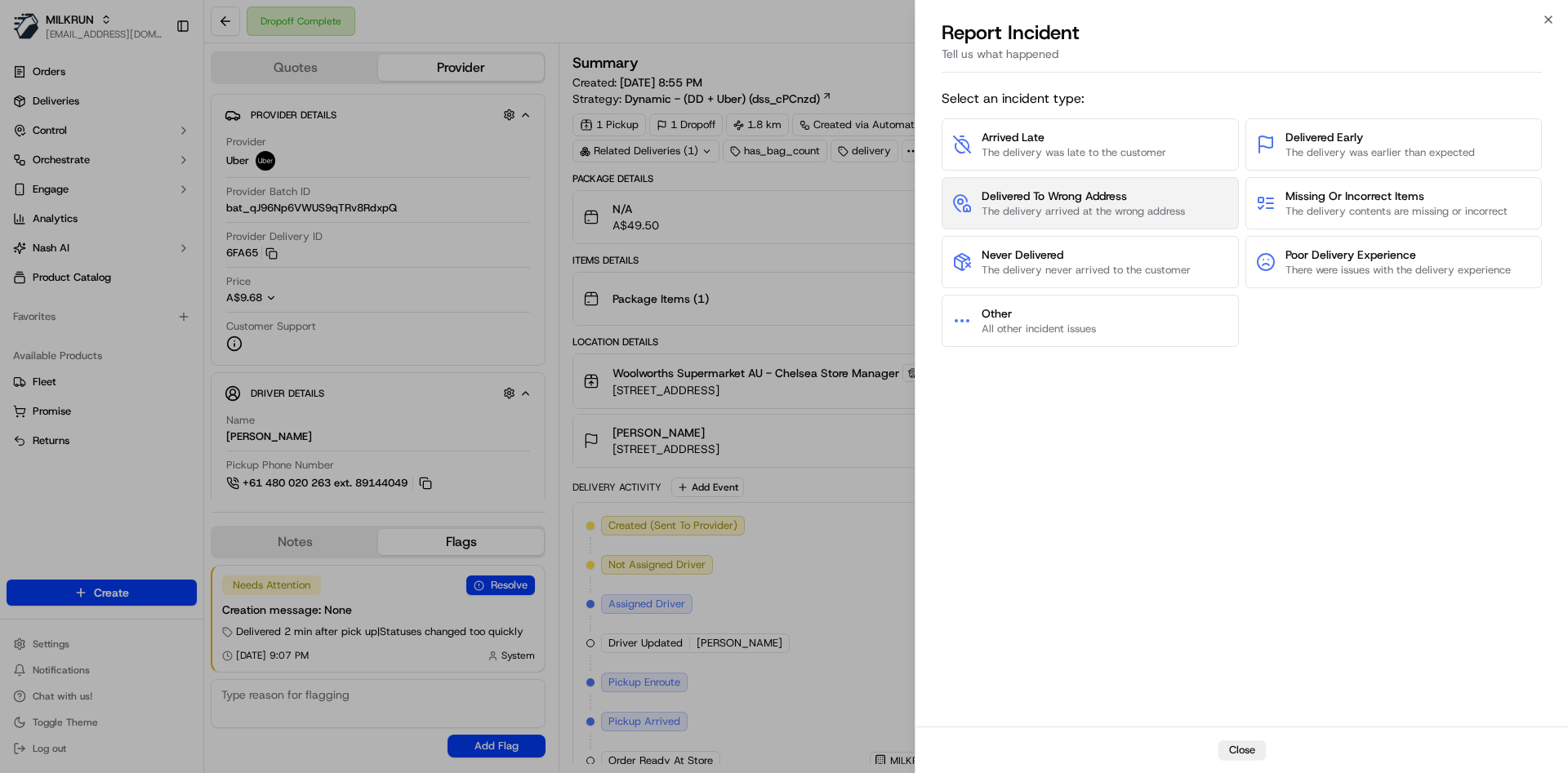
click at [1033, 213] on span "The delivery arrived at the wrong address" at bounding box center [1084, 211] width 204 height 15
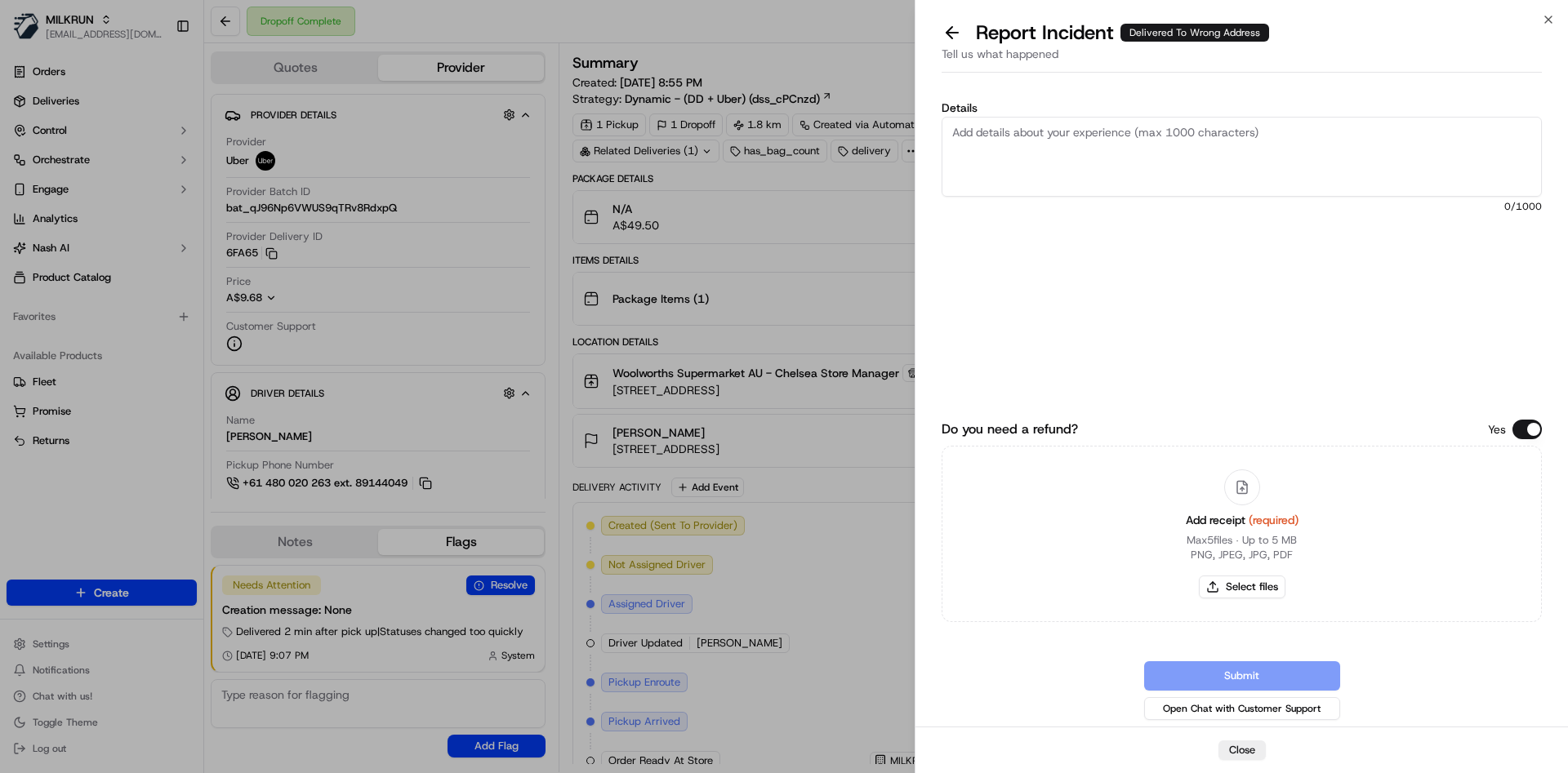
click at [1042, 159] on textarea "Details" at bounding box center [1242, 156] width 600 height 80
paste textarea "49.50"
click at [1072, 165] on textarea "delivered to wrong address can you kindly refund 49.50" at bounding box center [1242, 156] width 600 height 80
type textarea "delivered to wrong address can you kindly refund $49.50"
click at [1225, 579] on button "Select files" at bounding box center [1241, 587] width 86 height 23
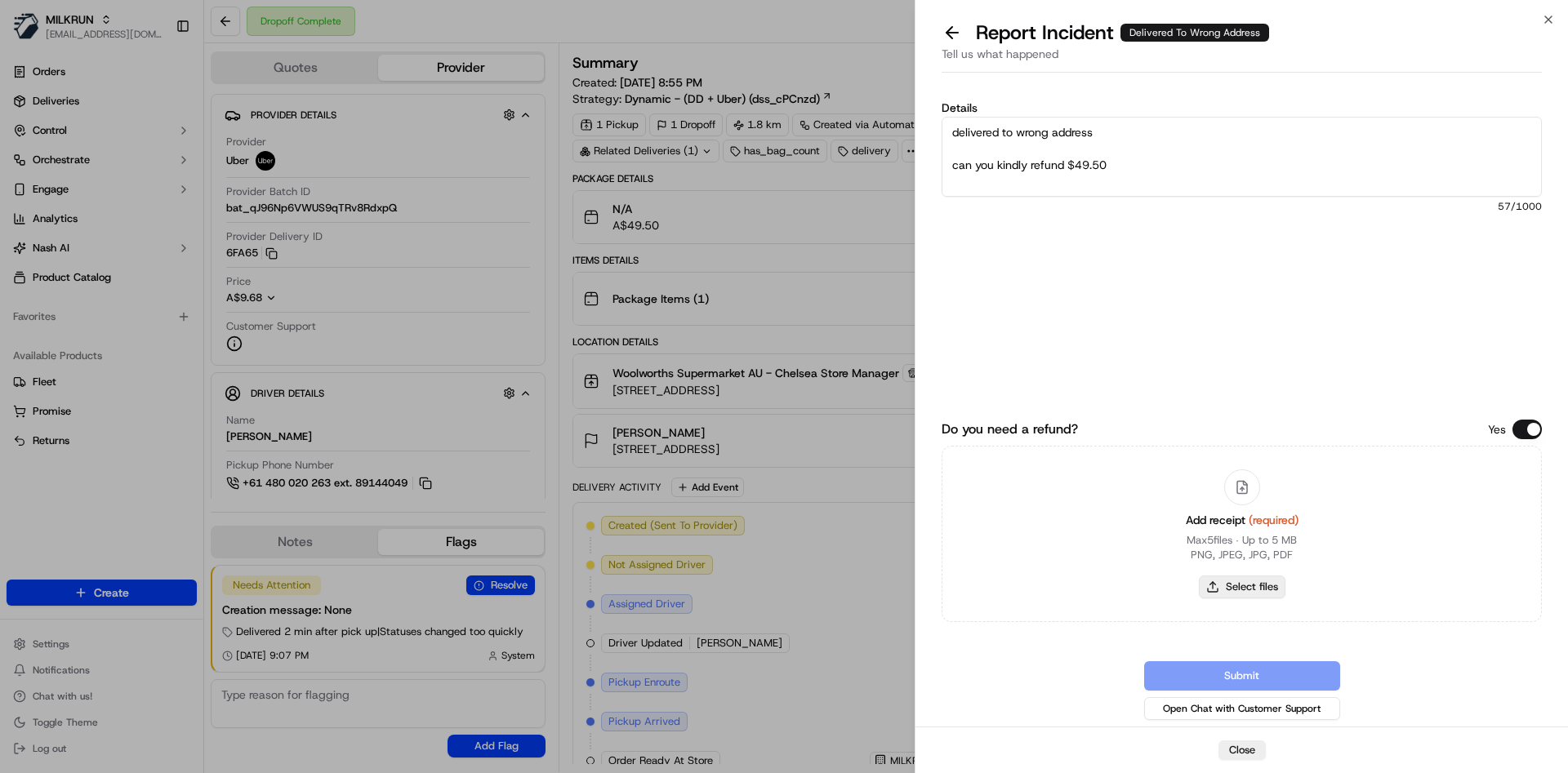
type input "C:\fakepath\Screenshot 2025-09-16 214703.png"
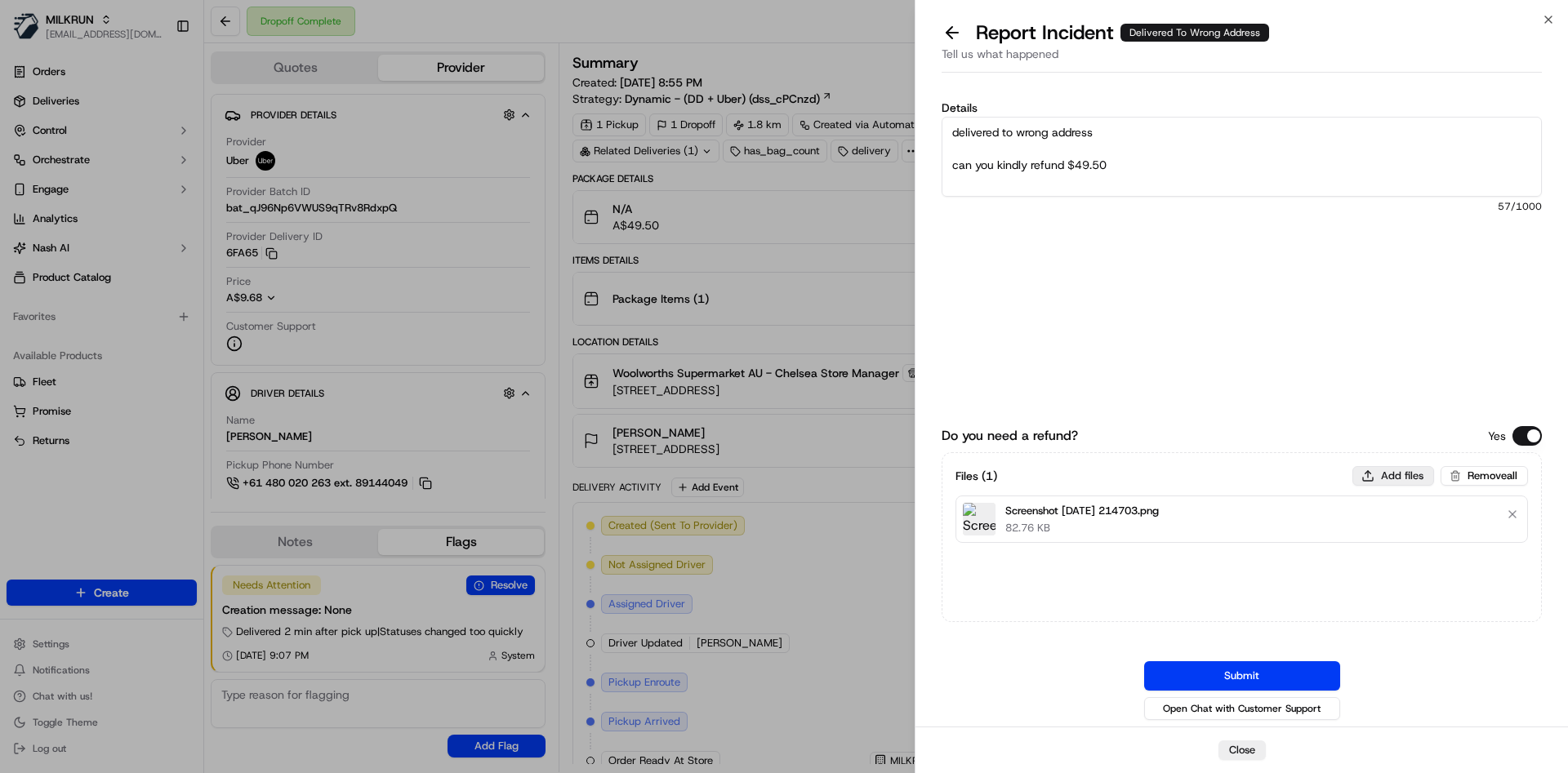
click at [1386, 473] on button "Add files" at bounding box center [1393, 475] width 82 height 19
type input "C:\fakepath\Screenshot 2025-09-16 214715.png"
click at [1244, 669] on button "Submit" at bounding box center [1242, 676] width 196 height 30
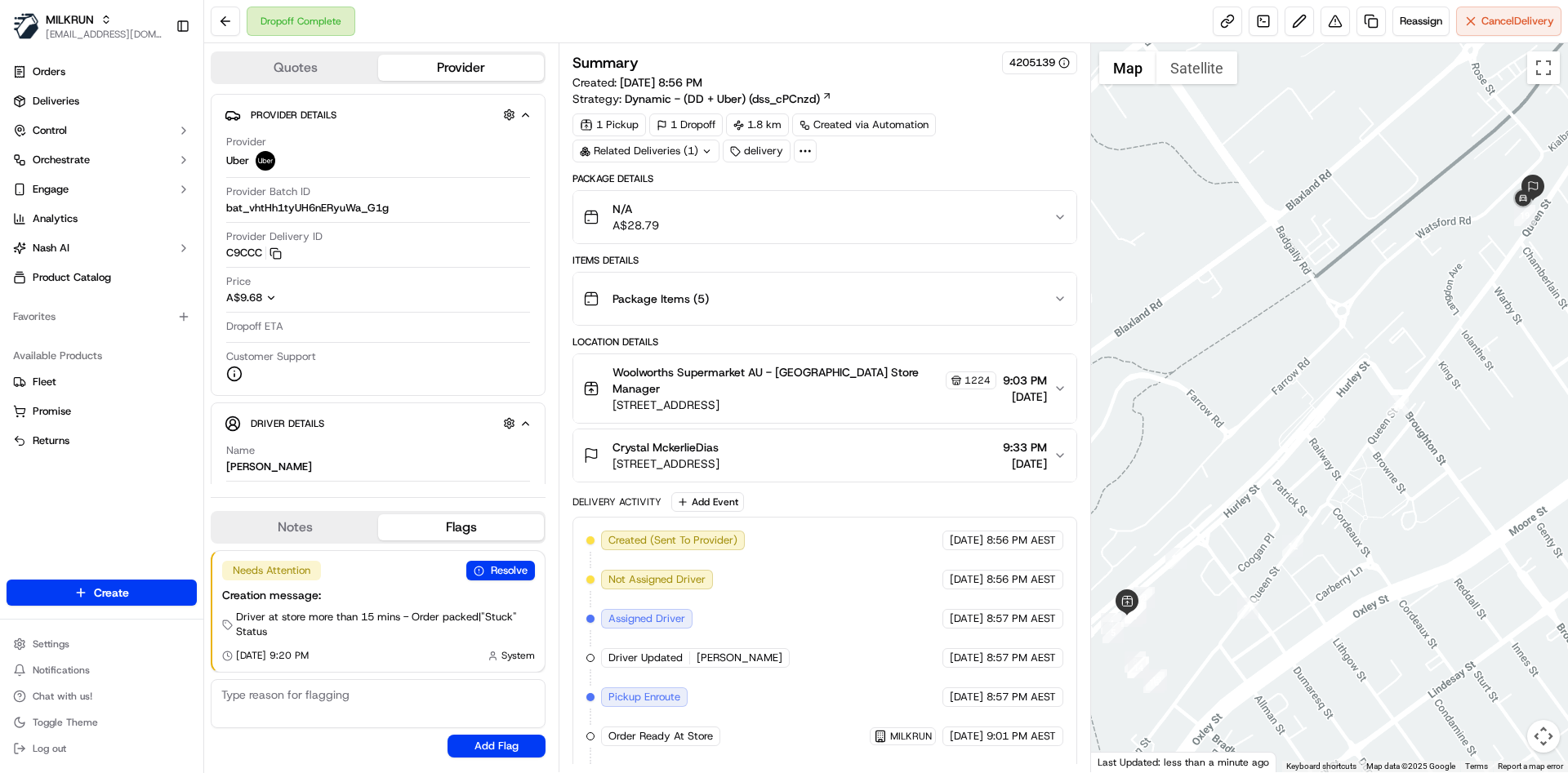
scroll to position [192, 0]
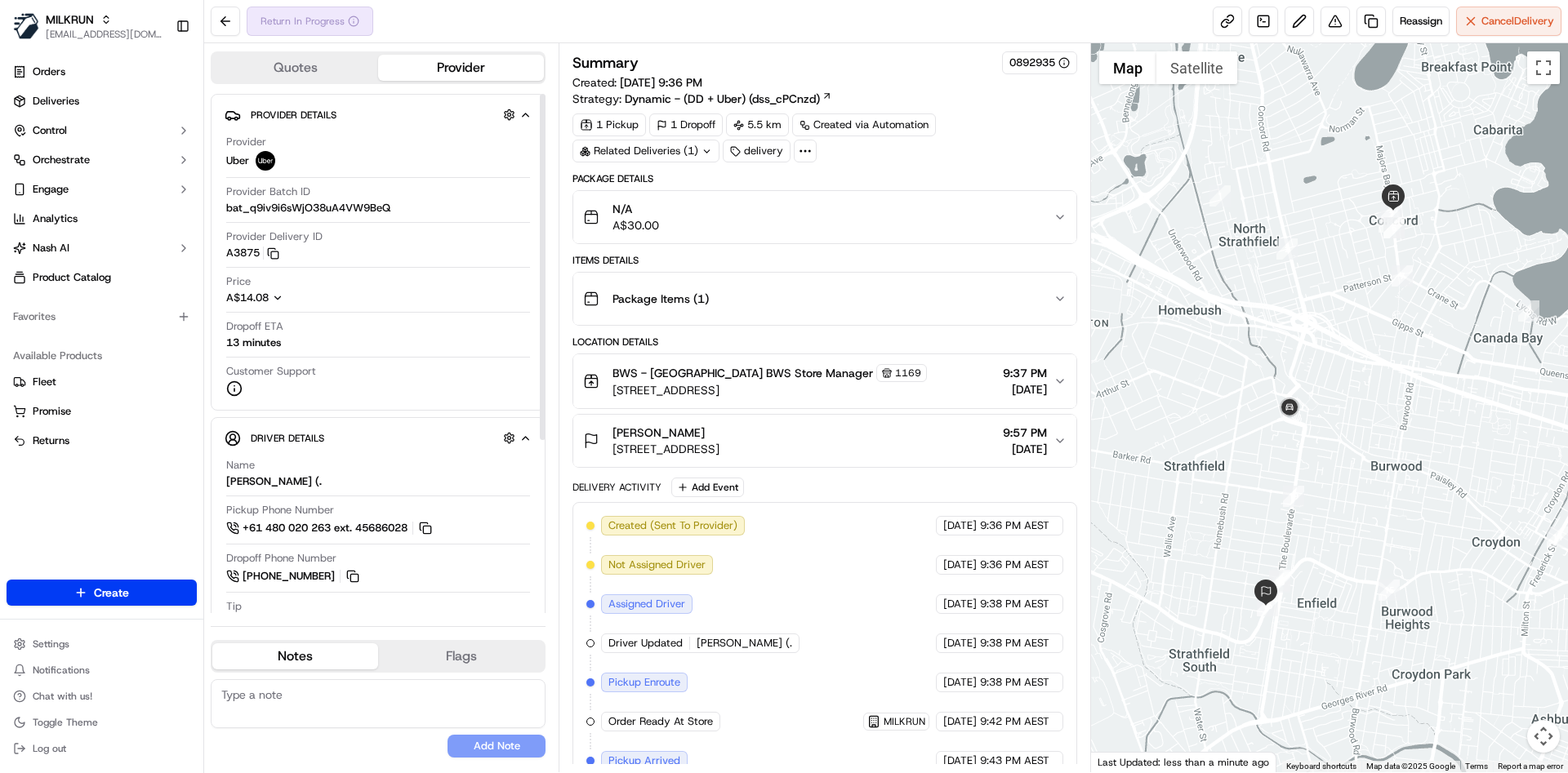
scroll to position [177, 0]
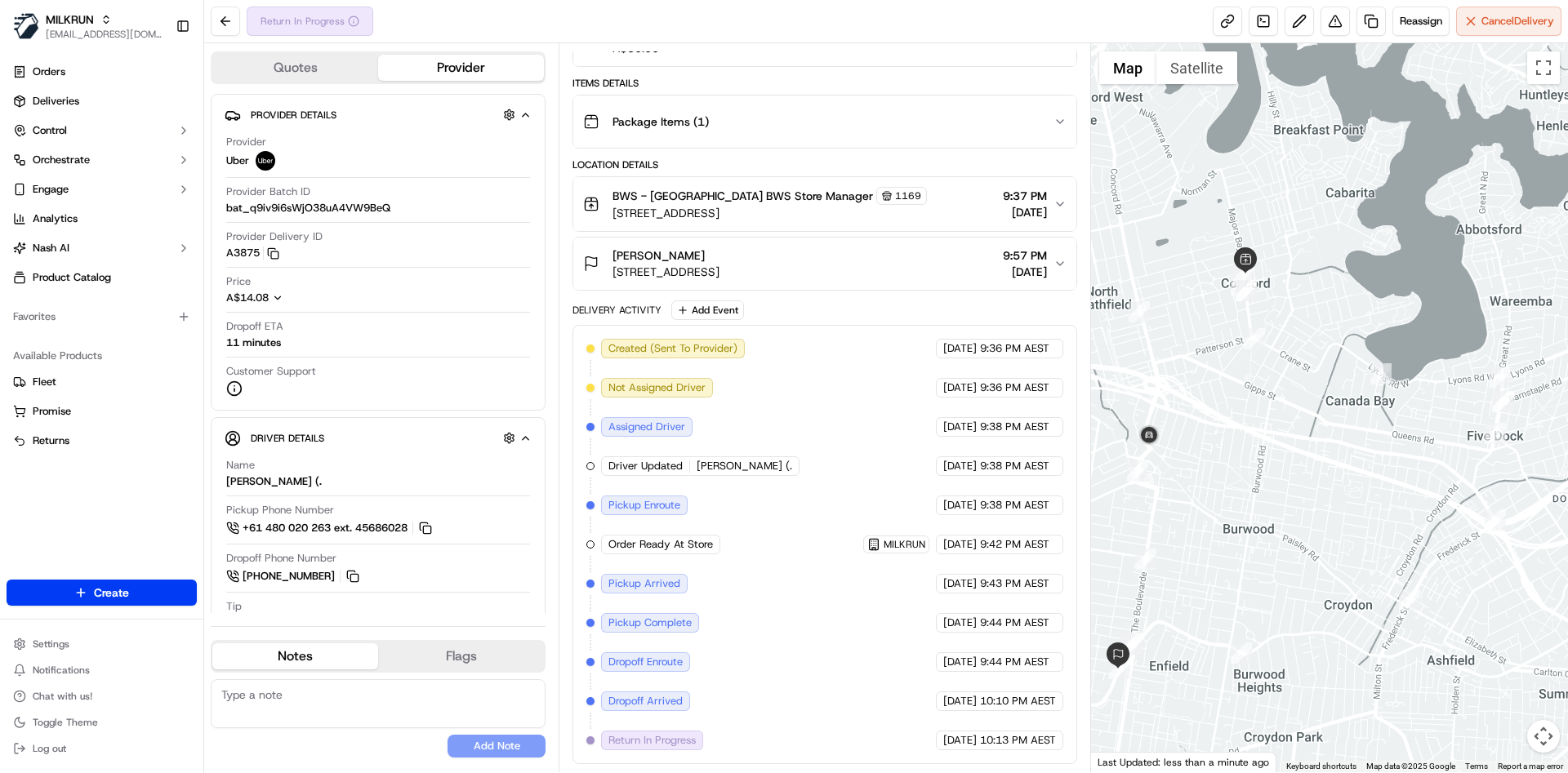
drag, startPoint x: 1385, startPoint y: 206, endPoint x: 1227, endPoint y: 274, distance: 172.0
click at [1227, 274] on div "To navigate, press the arrow keys." at bounding box center [1330, 407] width 478 height 729
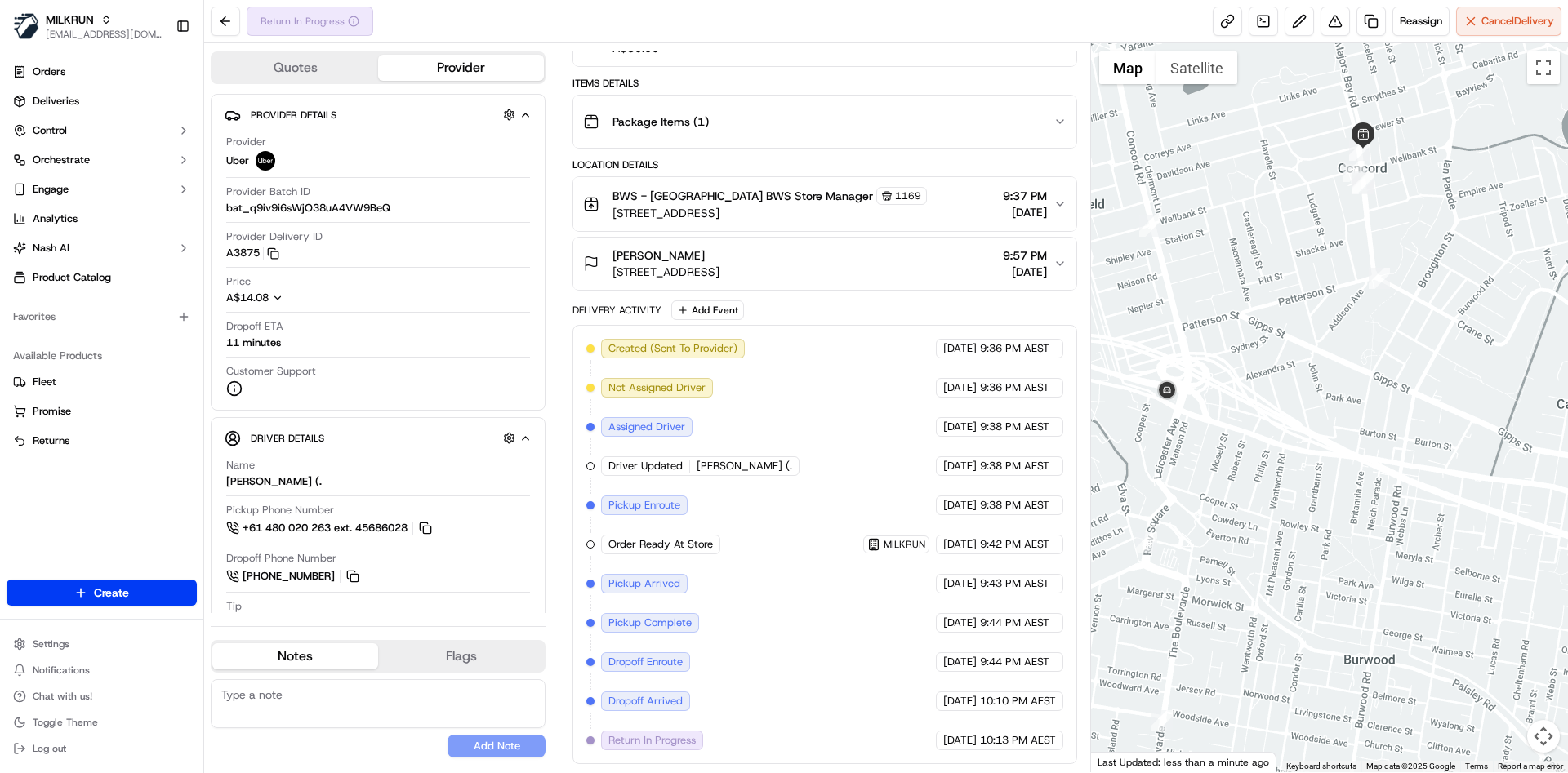
scroll to position [0, 0]
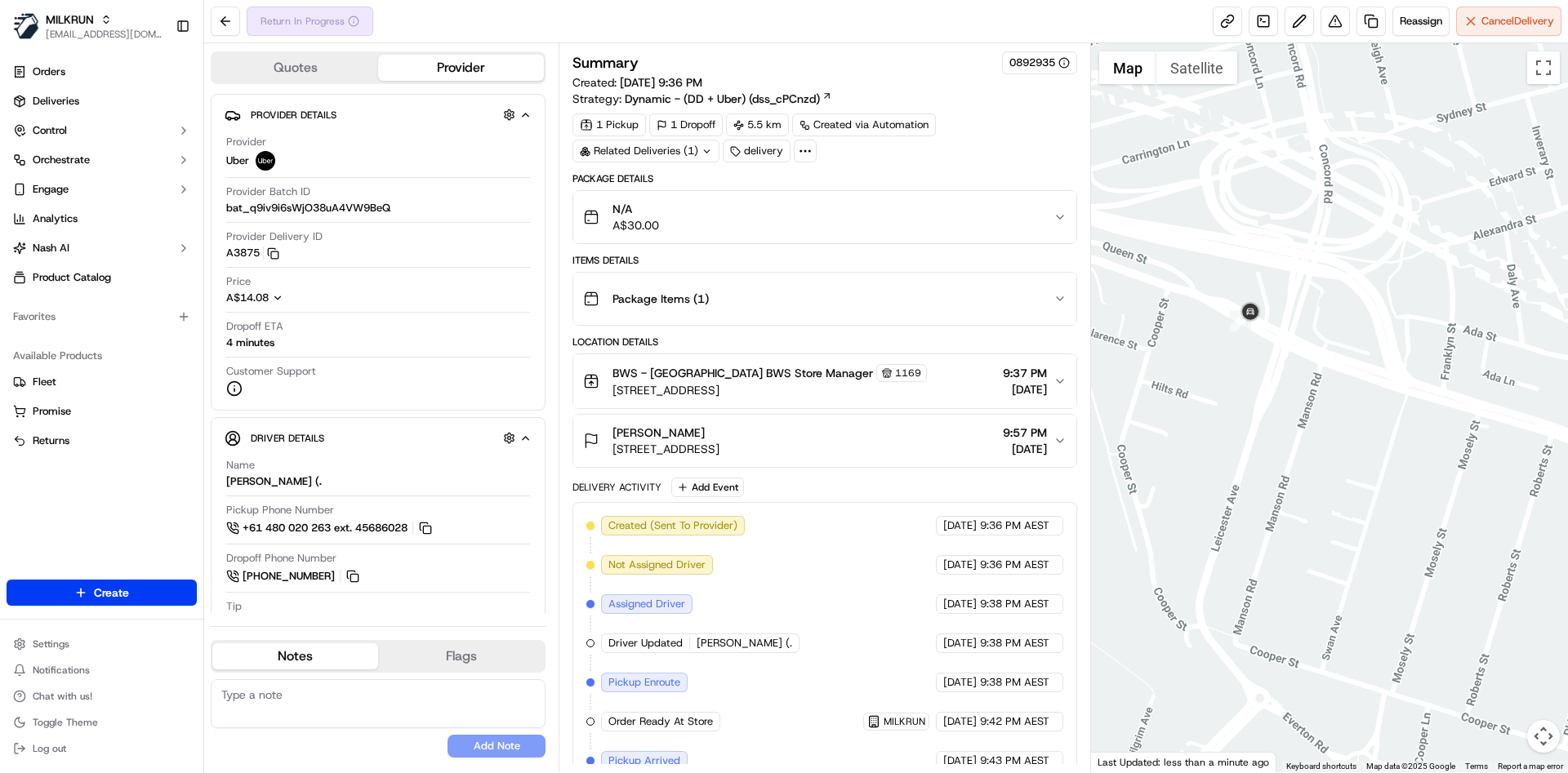
drag, startPoint x: 1292, startPoint y: 325, endPoint x: 1371, endPoint y: 321, distance: 79.1
click at [1371, 321] on div at bounding box center [1330, 407] width 478 height 729
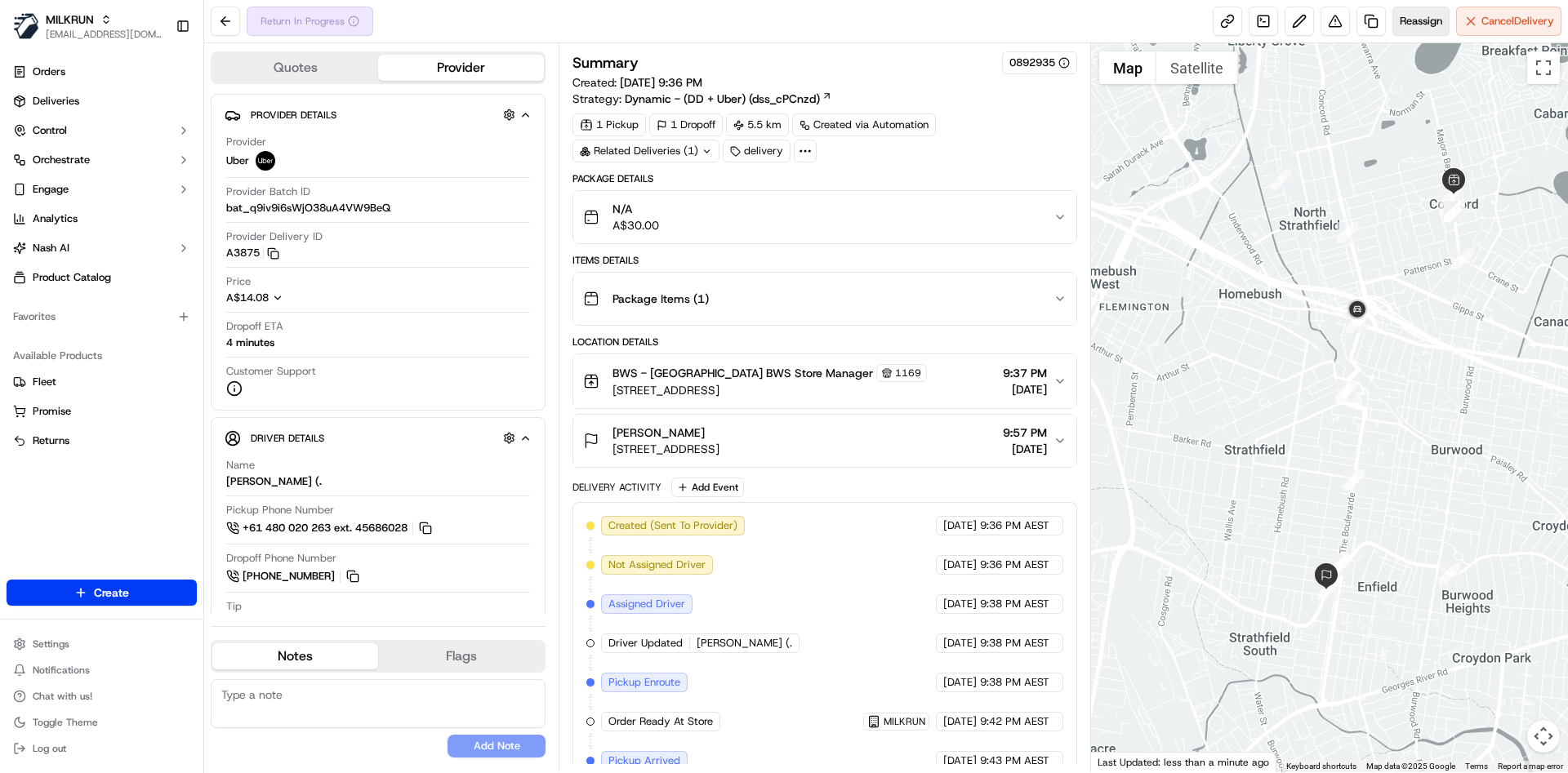
click at [1409, 24] on span "Reassign" at bounding box center [1421, 21] width 43 height 15
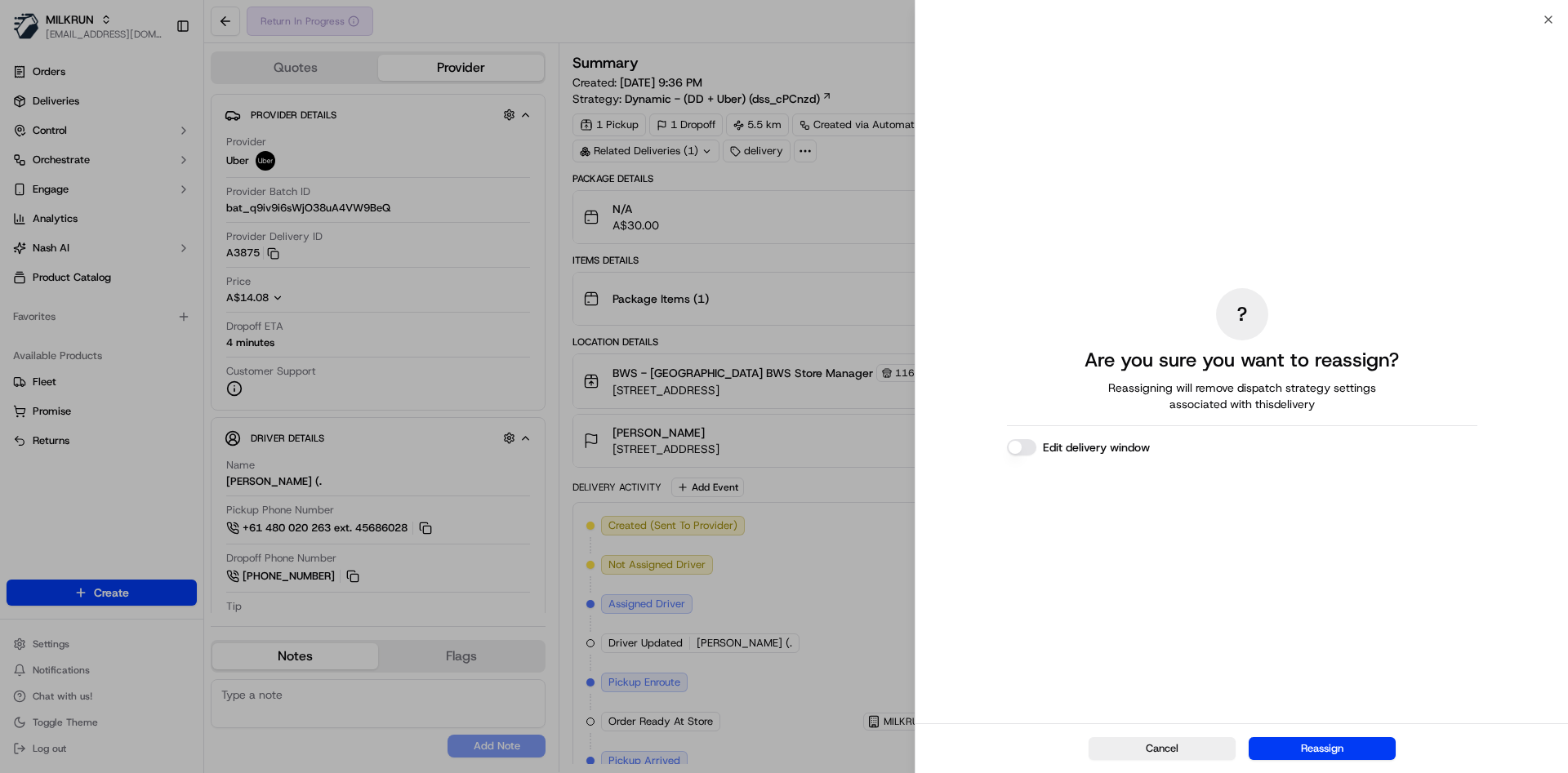
click at [1032, 445] on button "Edit delivery window" at bounding box center [1022, 447] width 30 height 17
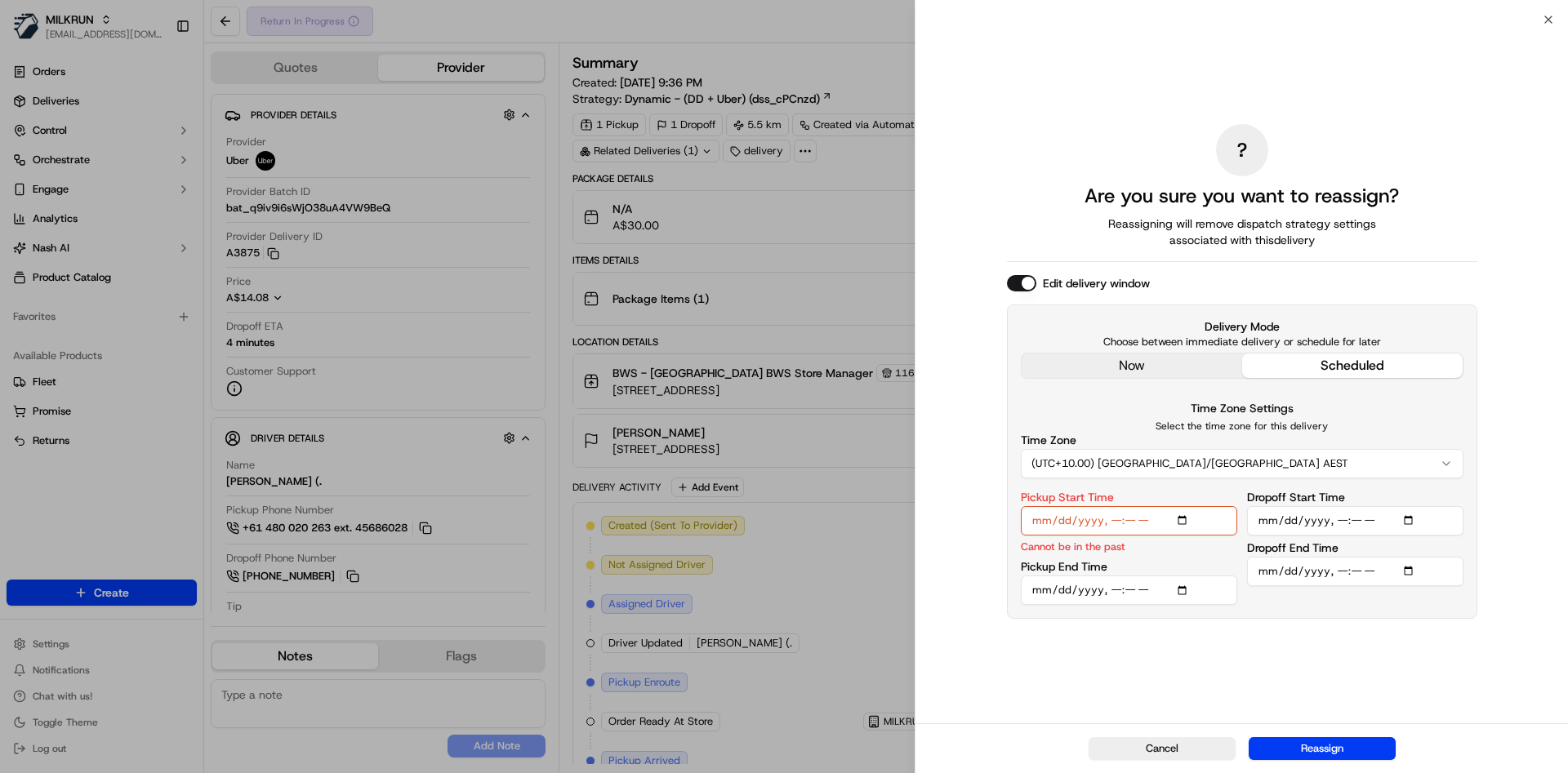
click at [1107, 523] on input "Pickup Start Time" at bounding box center [1129, 521] width 217 height 30
type input "[DATE]T22:32"
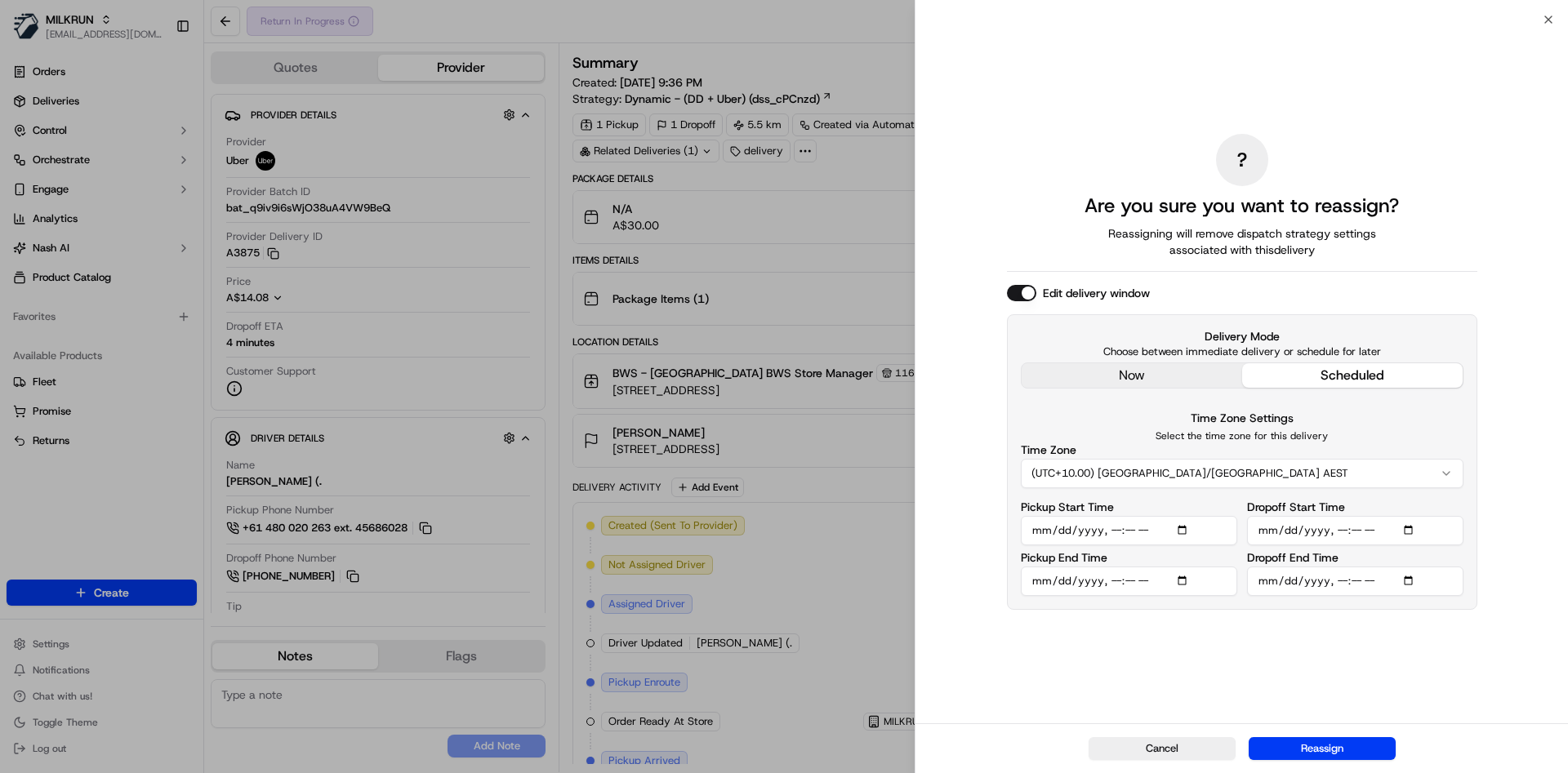
click at [1352, 581] on input "Dropoff End Time" at bounding box center [1355, 581] width 217 height 30
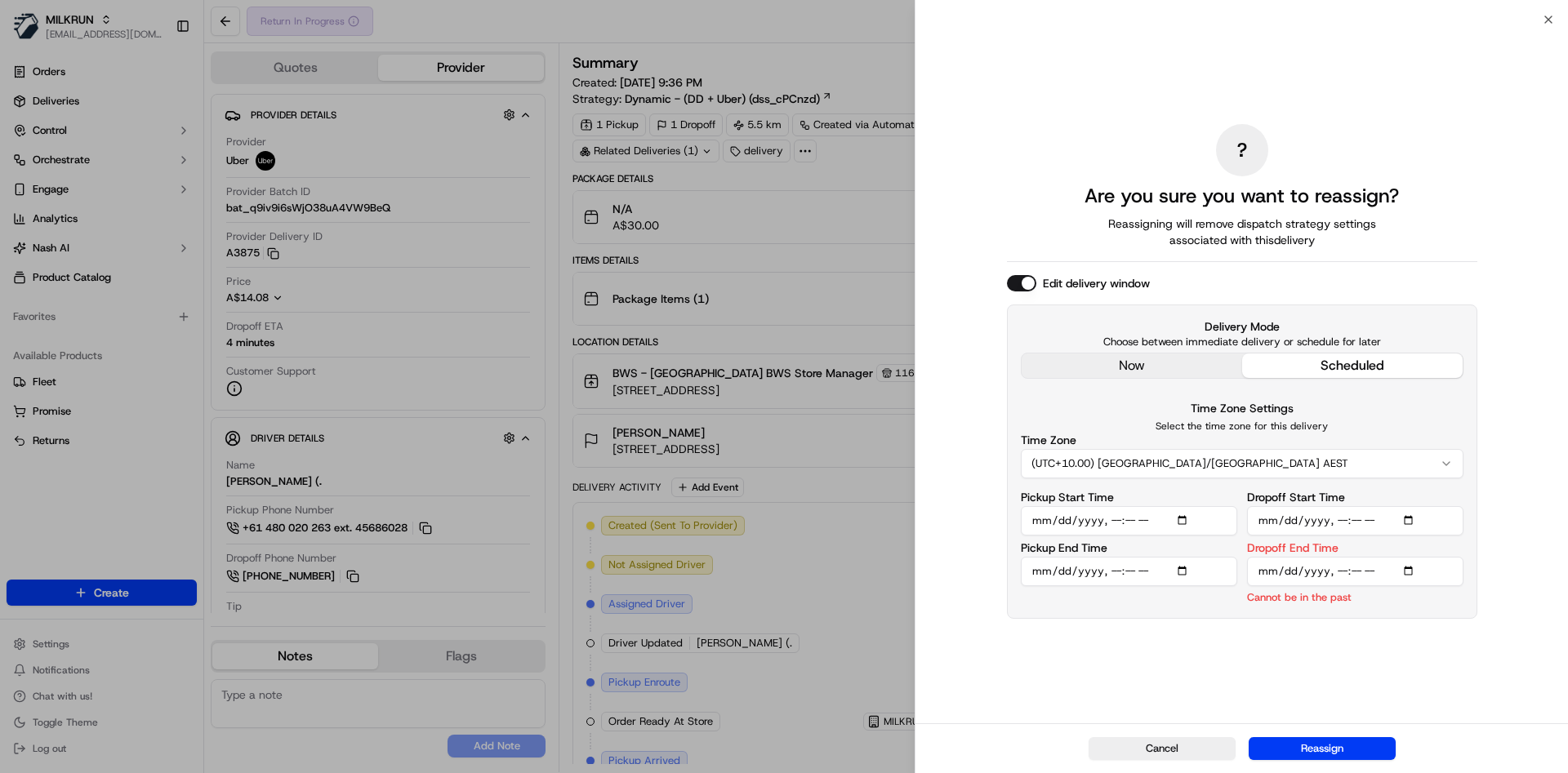
type input "[DATE]T22:45"
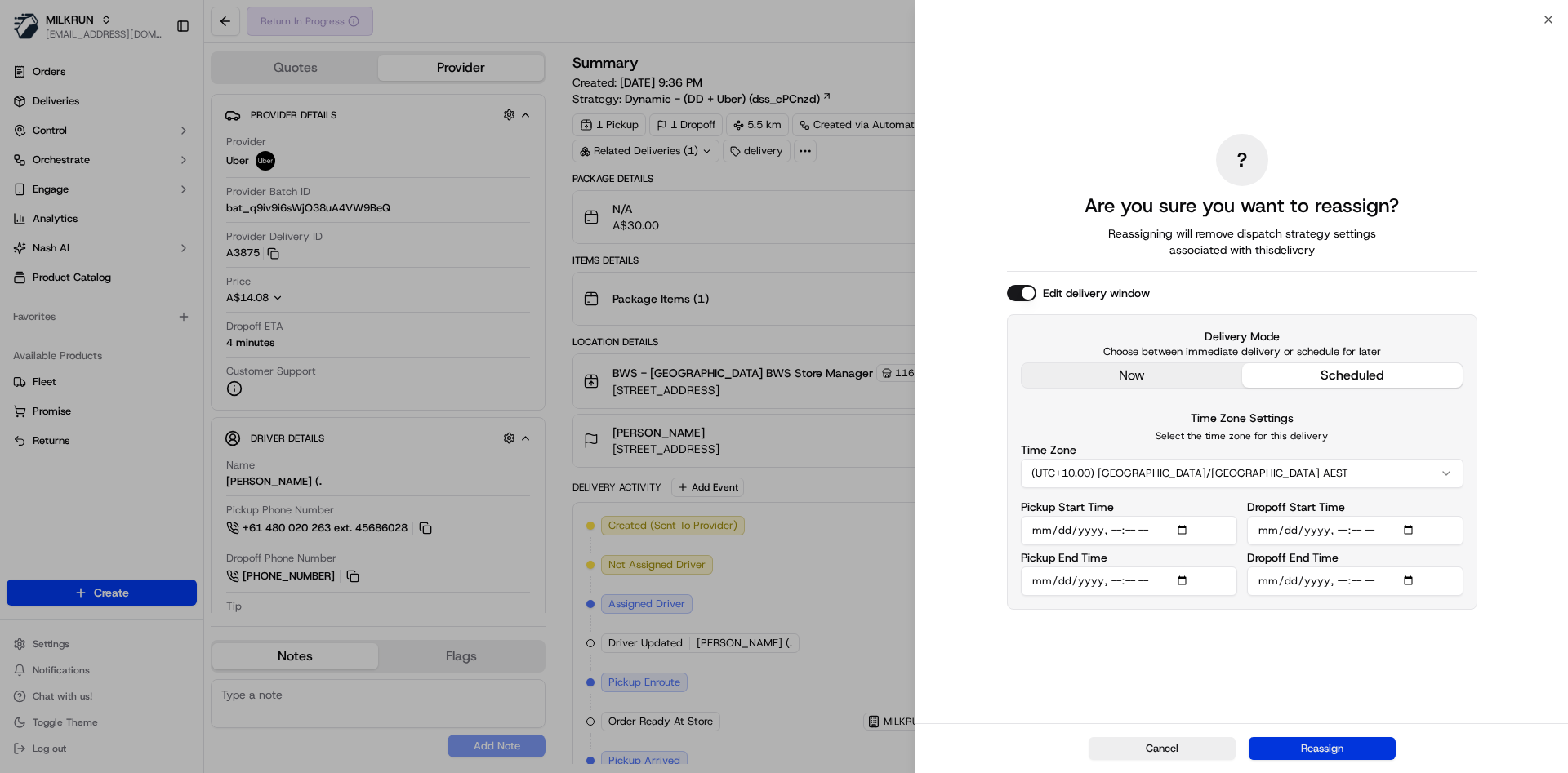
click at [1307, 749] on button "Reassign" at bounding box center [1322, 748] width 147 height 23
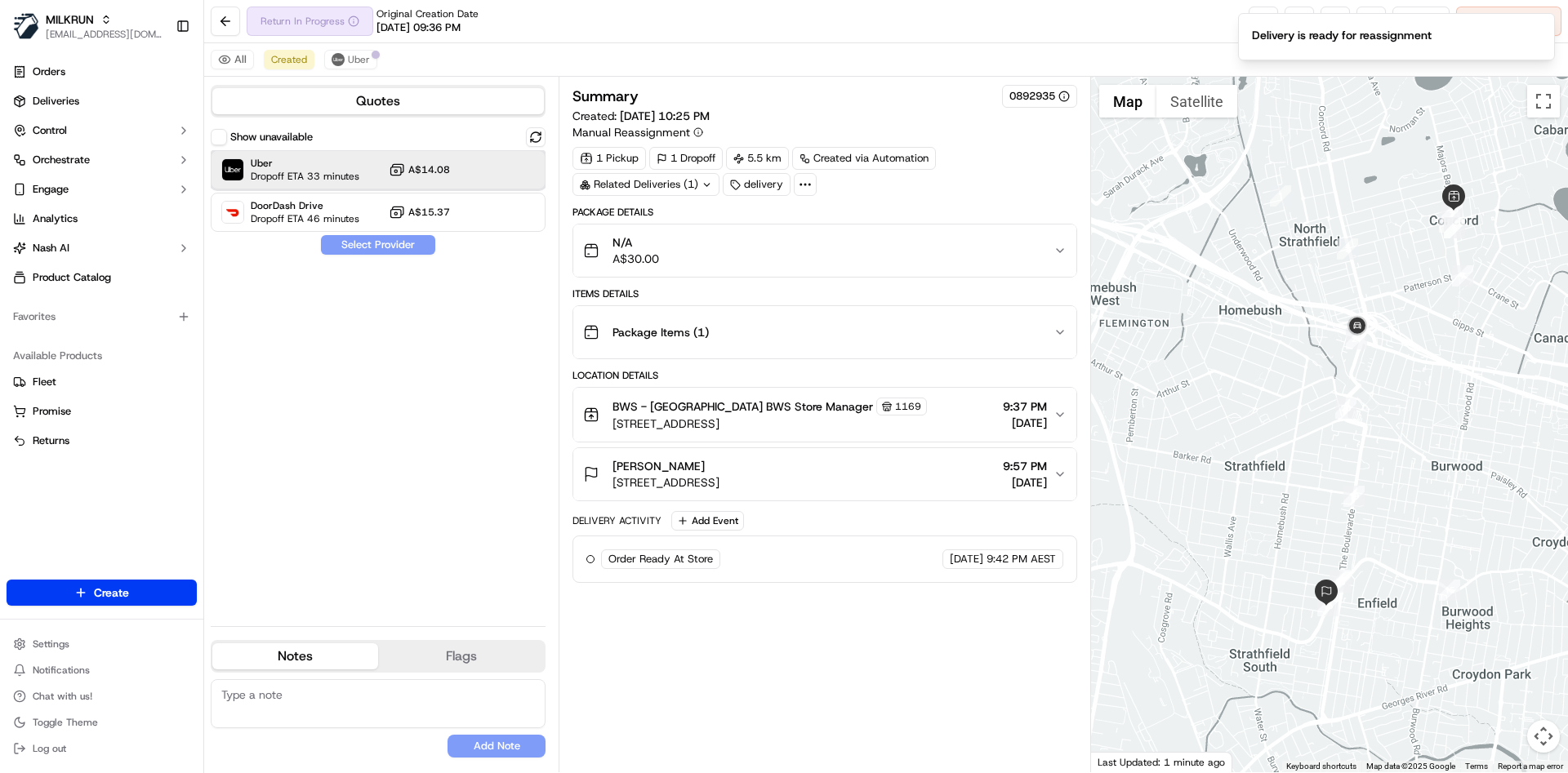
click at [333, 173] on span "Dropoff ETA 33 minutes" at bounding box center [305, 176] width 108 height 13
click at [354, 249] on button "Assign Provider" at bounding box center [378, 244] width 116 height 19
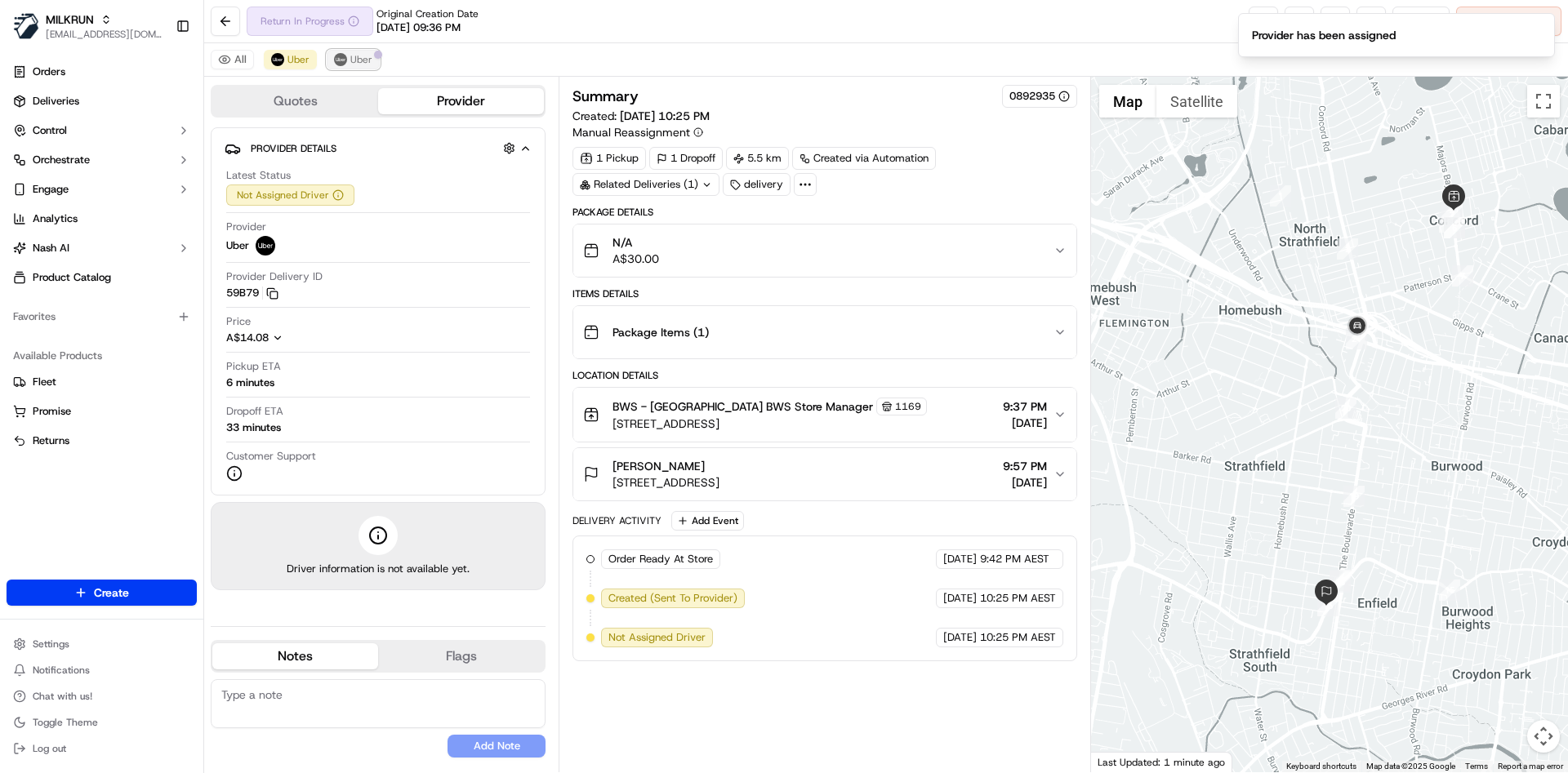
click at [369, 66] on span "Uber" at bounding box center [361, 59] width 22 height 13
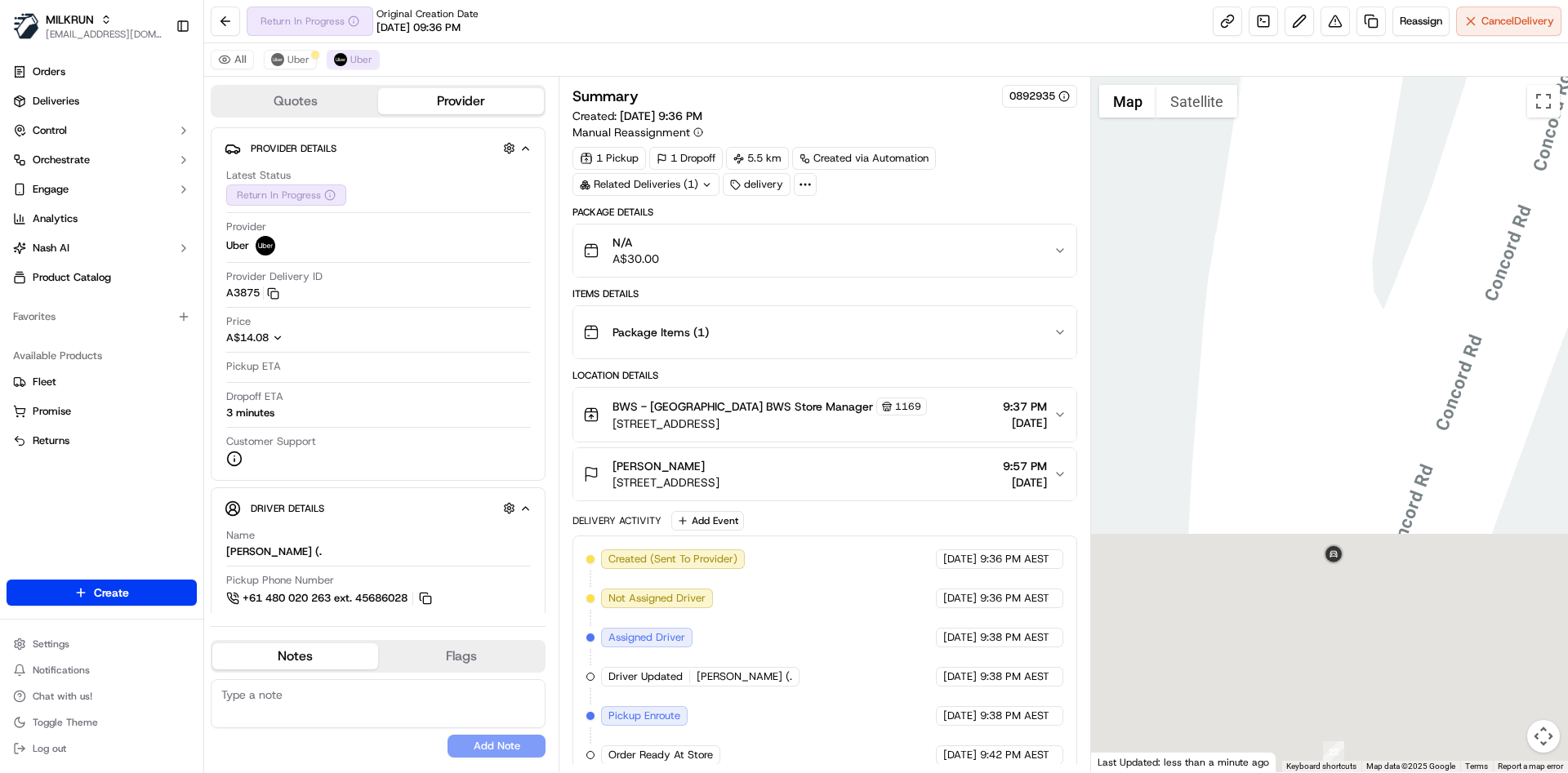
drag, startPoint x: 1334, startPoint y: 617, endPoint x: 1349, endPoint y: 252, distance: 365.3
click at [1349, 252] on div at bounding box center [1330, 424] width 478 height 695
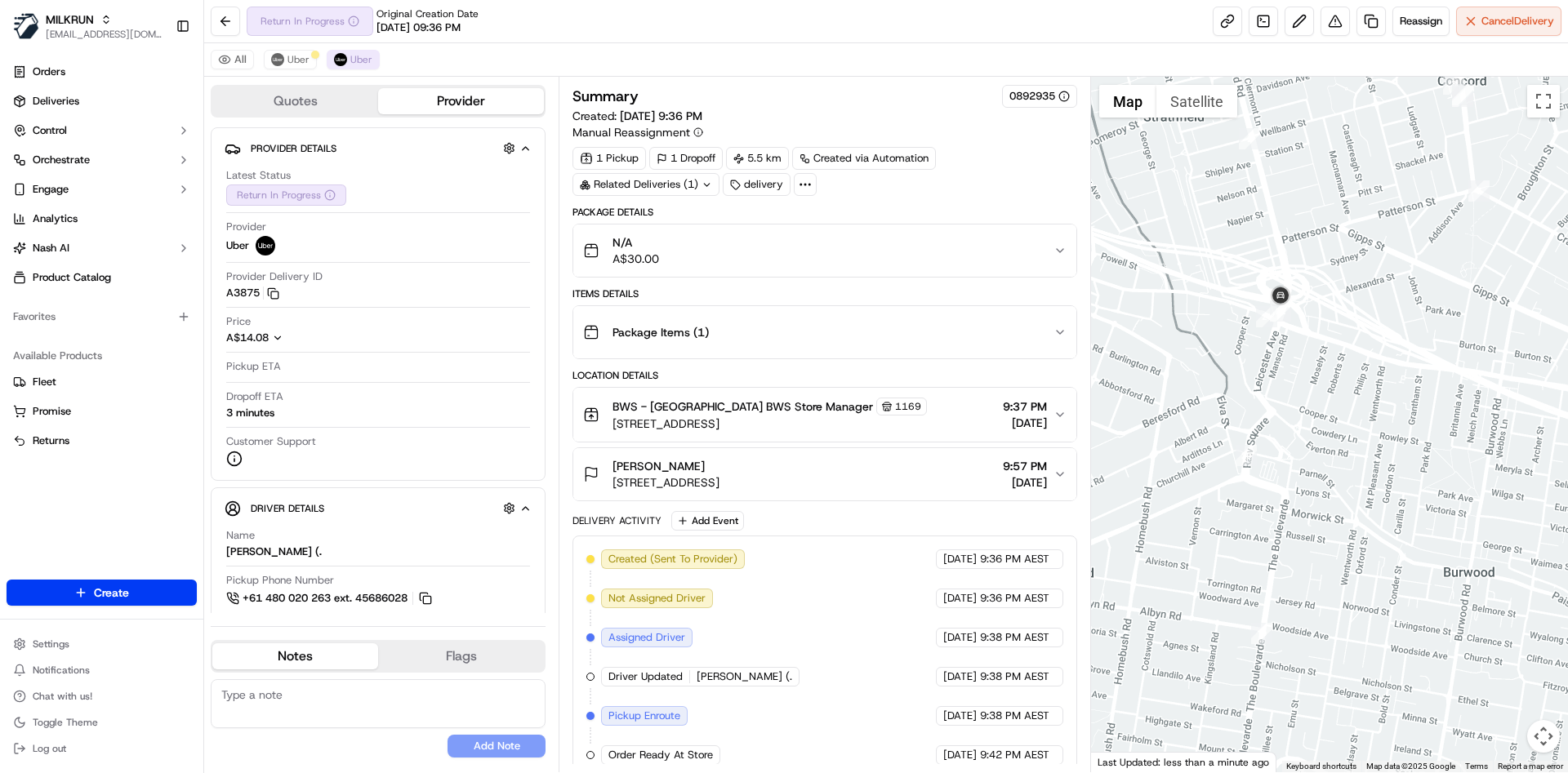
drag, startPoint x: 1259, startPoint y: 301, endPoint x: 1189, endPoint y: 428, distance: 145.0
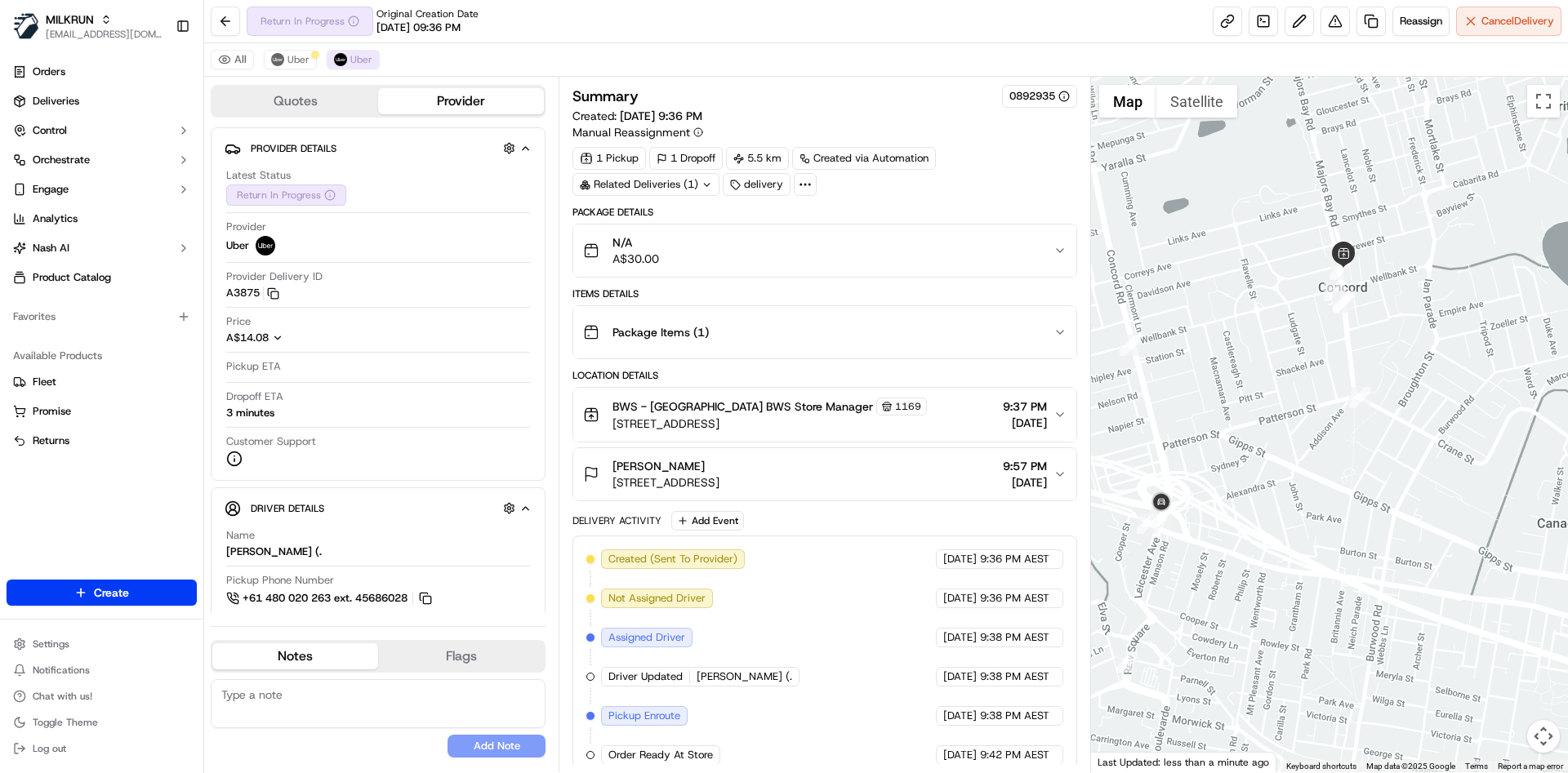
drag, startPoint x: 1375, startPoint y: 306, endPoint x: 1247, endPoint y: 528, distance: 256.3
click at [1247, 528] on div at bounding box center [1330, 424] width 478 height 695
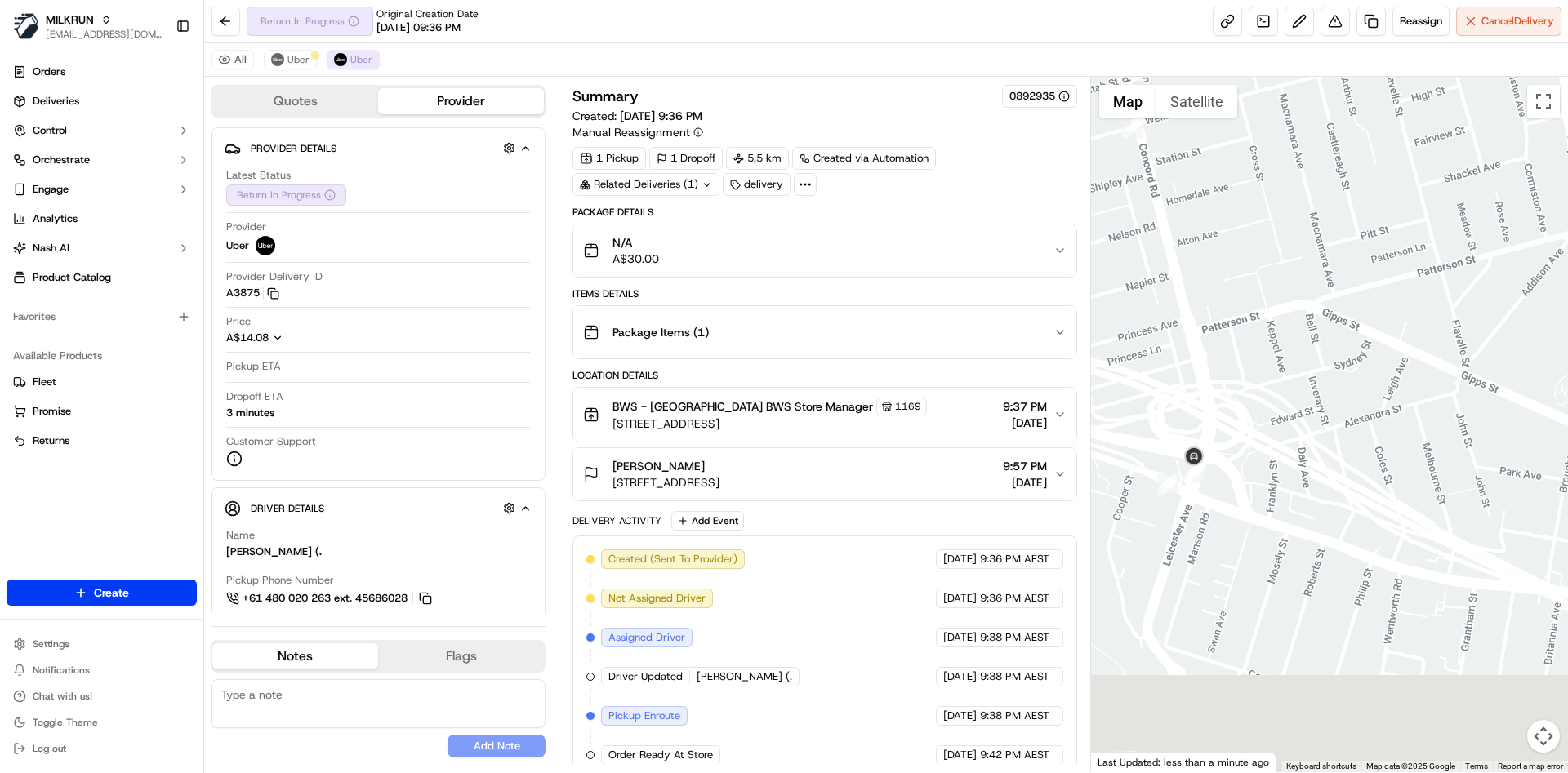
drag, startPoint x: 1232, startPoint y: 380, endPoint x: 1398, endPoint y: 82, distance: 341.1
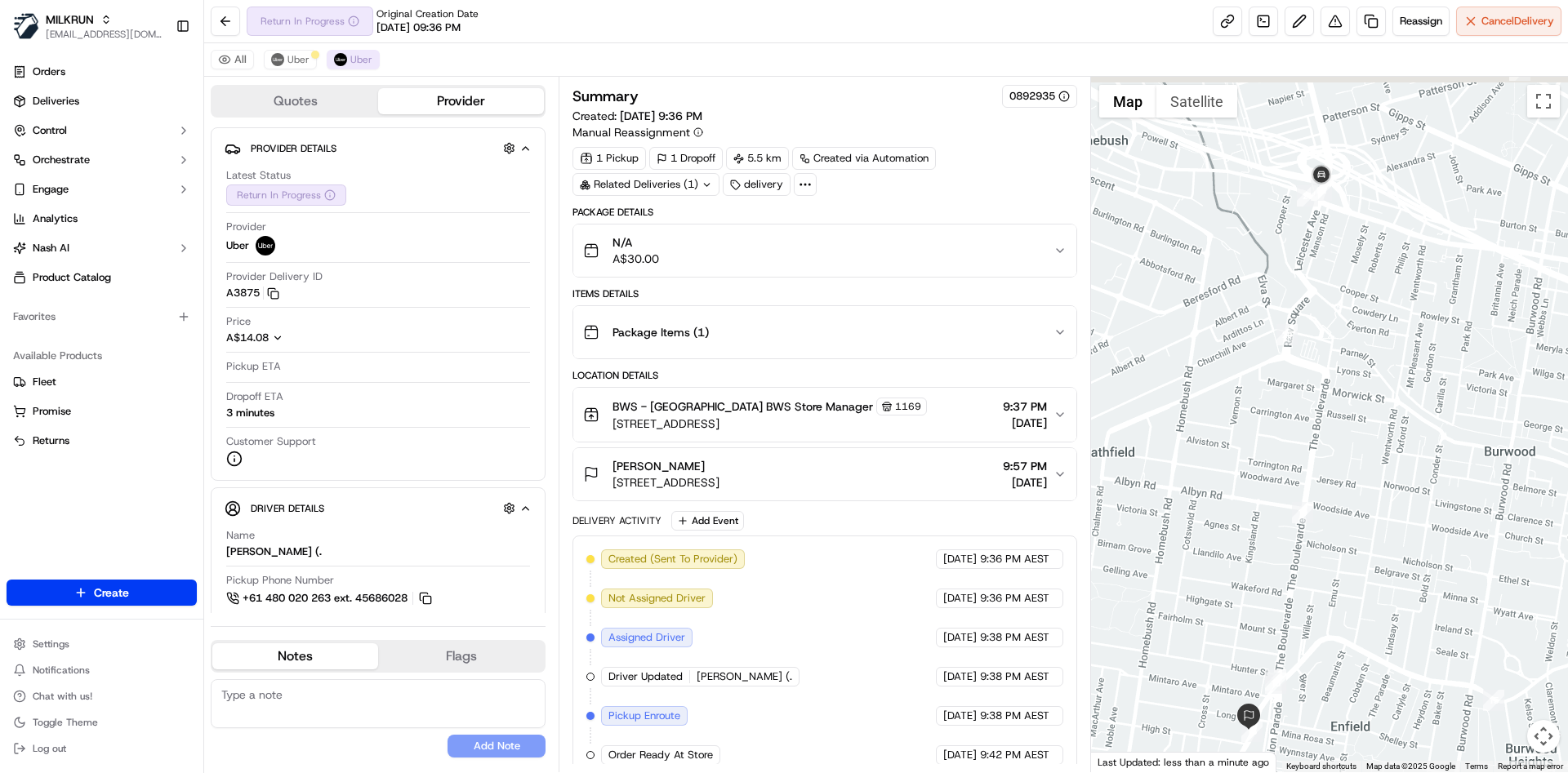
drag, startPoint x: 1347, startPoint y: 131, endPoint x: 1273, endPoint y: 350, distance: 231.2
click at [1273, 350] on div "Date : [DATE] 10:26 PM" at bounding box center [1330, 424] width 478 height 695
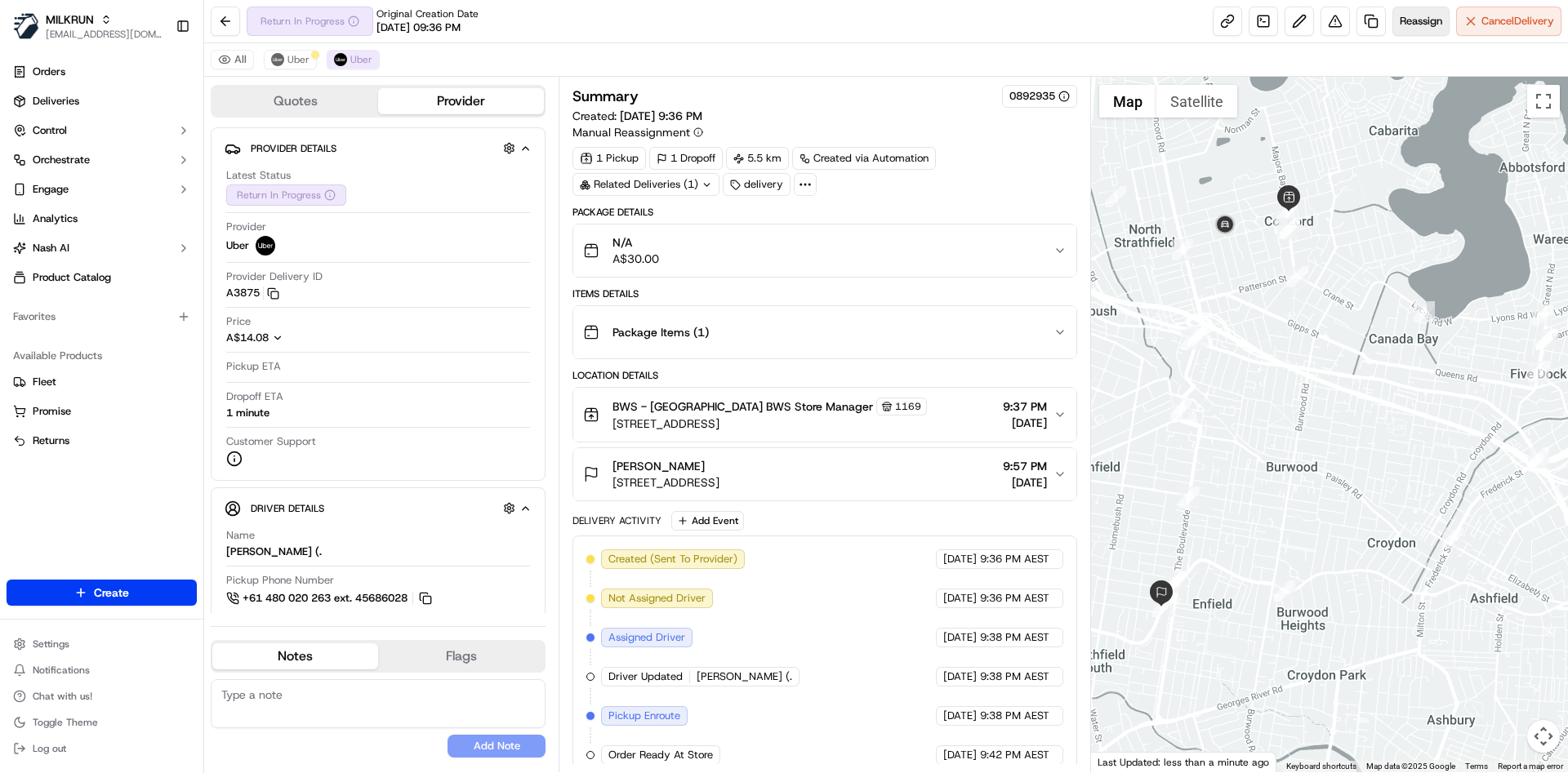
click at [1436, 19] on span "Reassign" at bounding box center [1421, 21] width 43 height 15
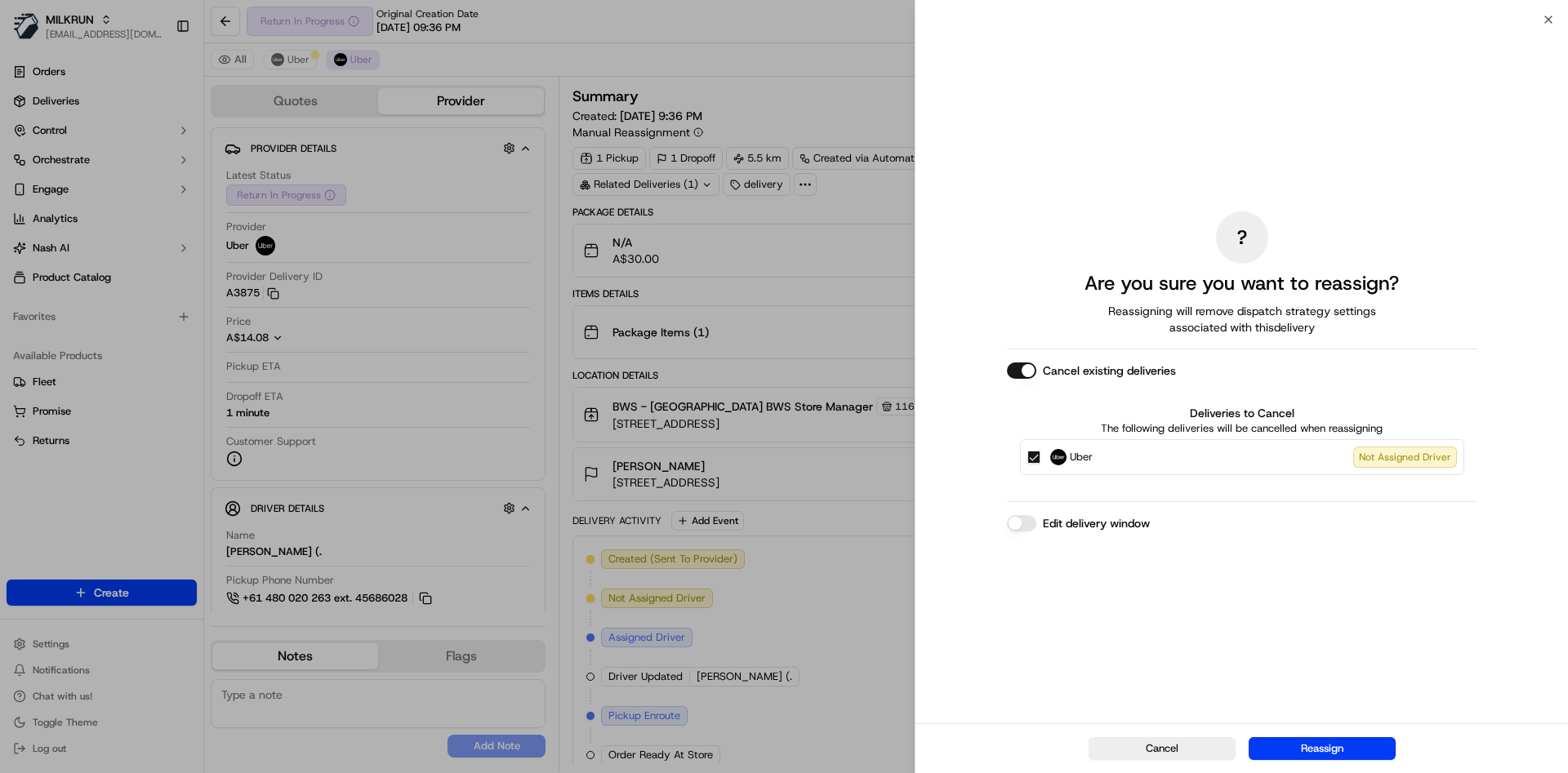
click at [1034, 458] on button "Uber Not Assigned Driver" at bounding box center [1034, 457] width 13 height 13
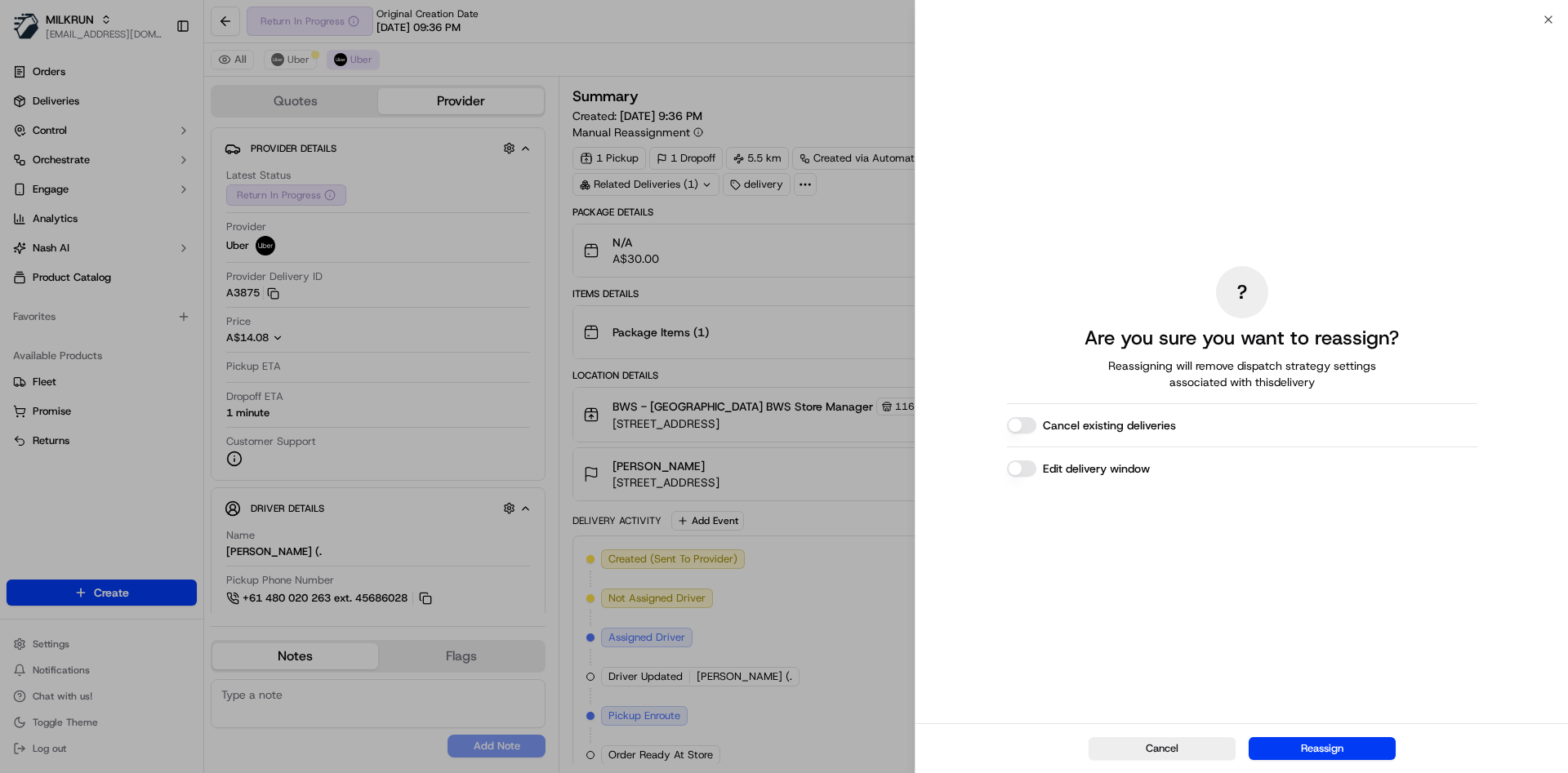
click at [1547, 19] on div "? Are you sure you want to reassign? Reassigning will remove dispatch strategy …" at bounding box center [1241, 371] width 652 height 704
click at [1548, 19] on div "? Are you sure you want to reassign? Reassigning will remove dispatch strategy …" at bounding box center [1241, 371] width 652 height 704
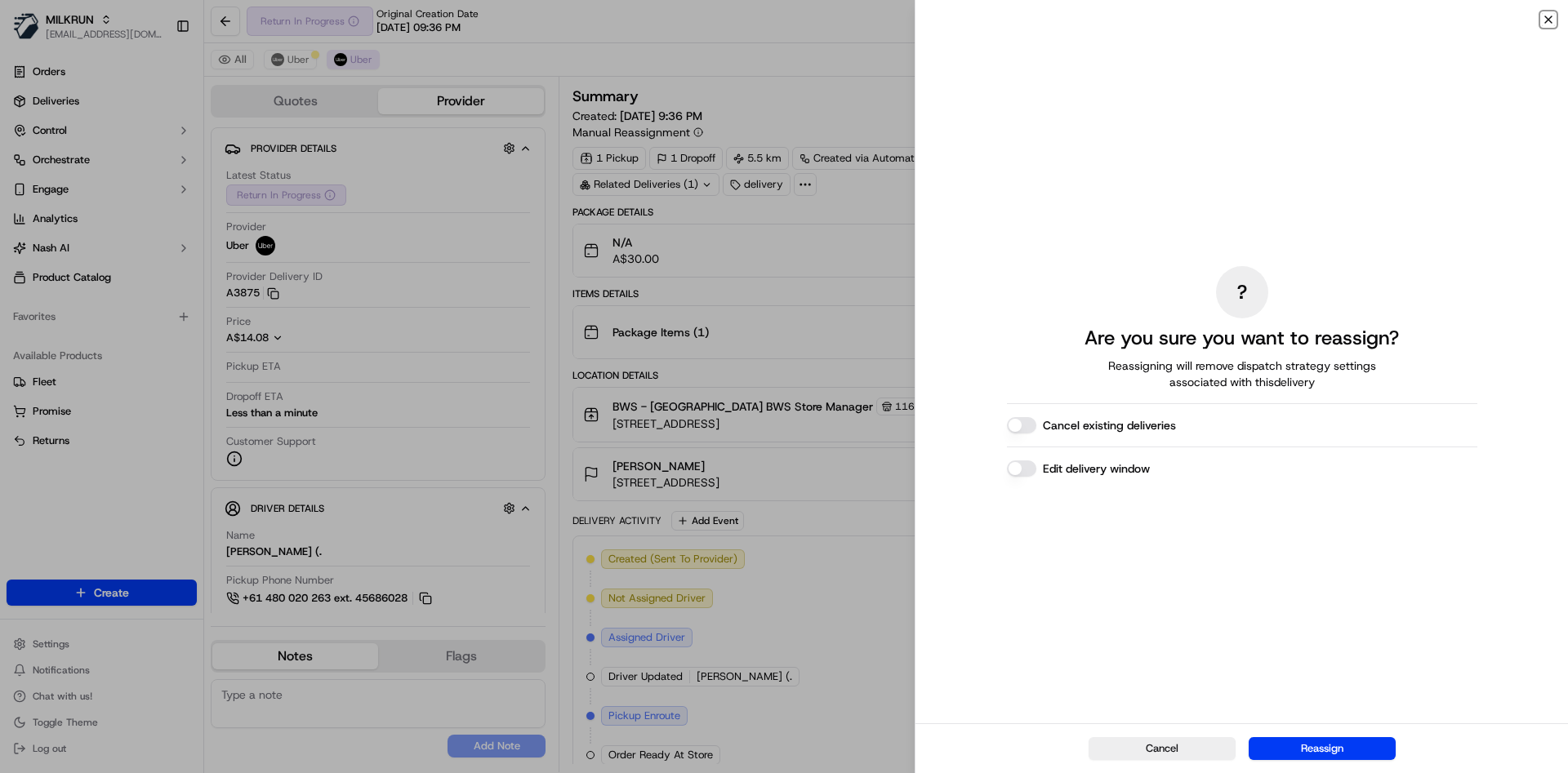
click at [1552, 18] on icon "button" at bounding box center [1549, 19] width 13 height 13
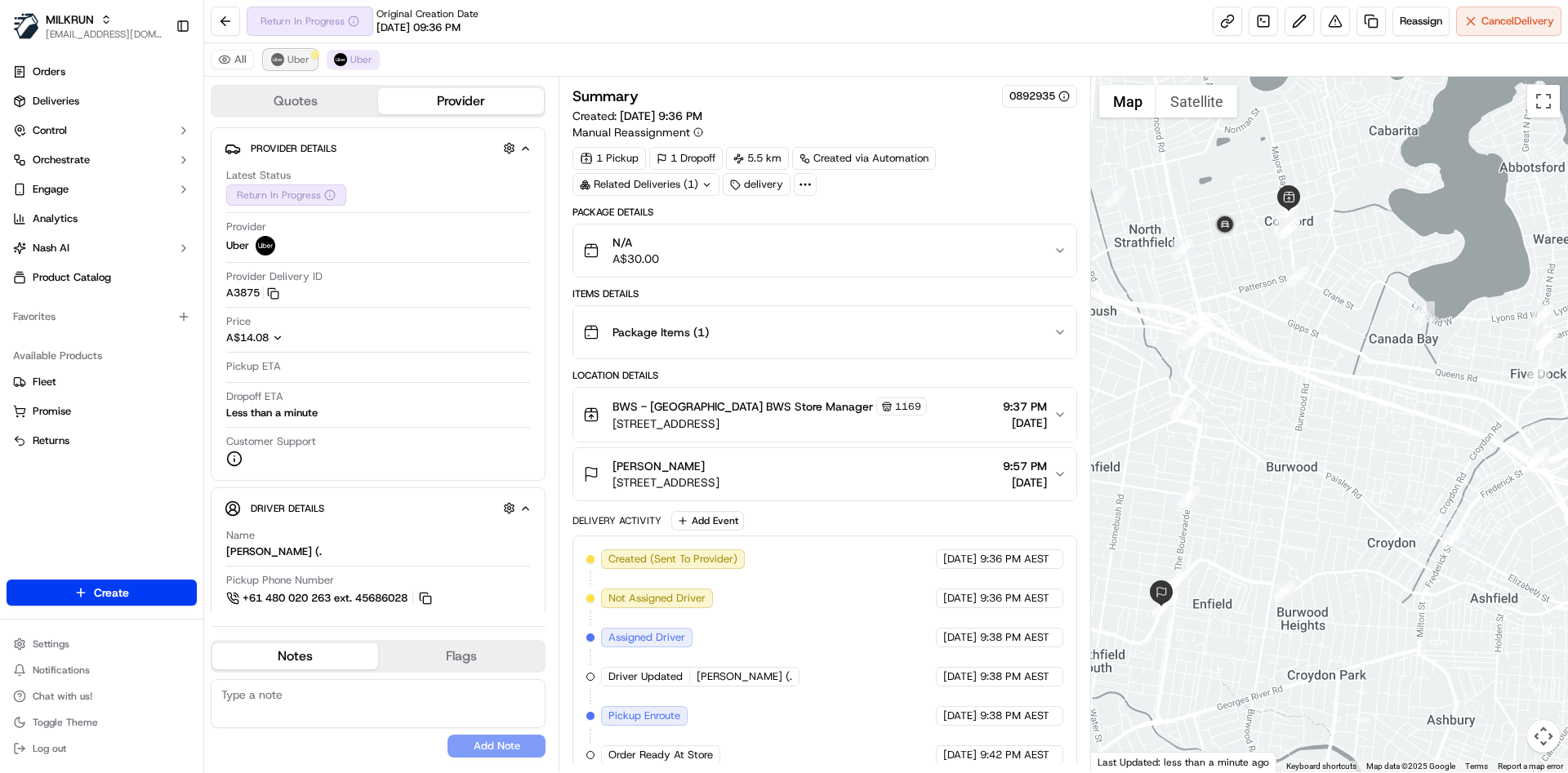
click at [282, 66] on button "Uber" at bounding box center [290, 59] width 53 height 19
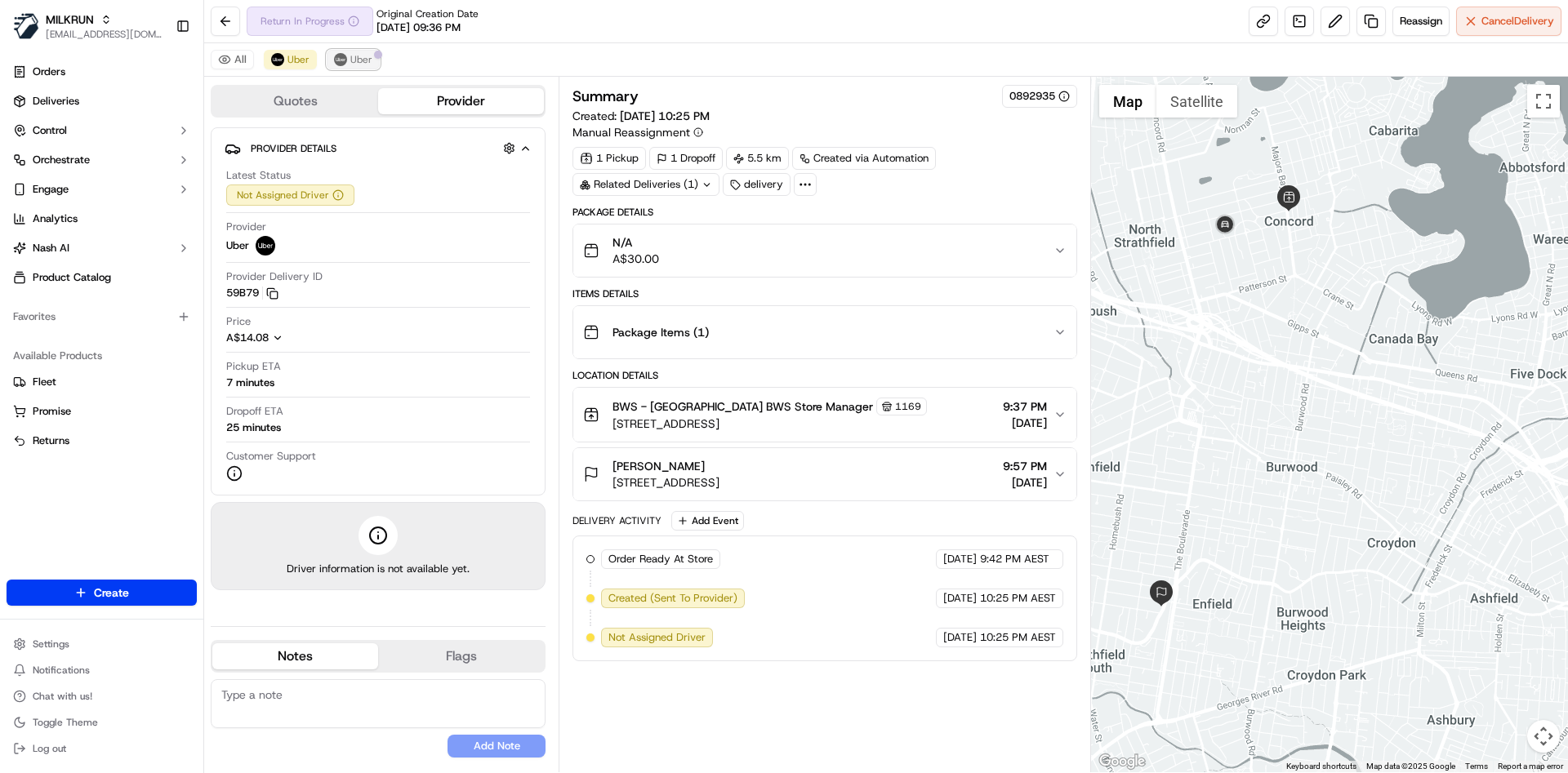
click at [355, 59] on span "Uber" at bounding box center [361, 59] width 22 height 13
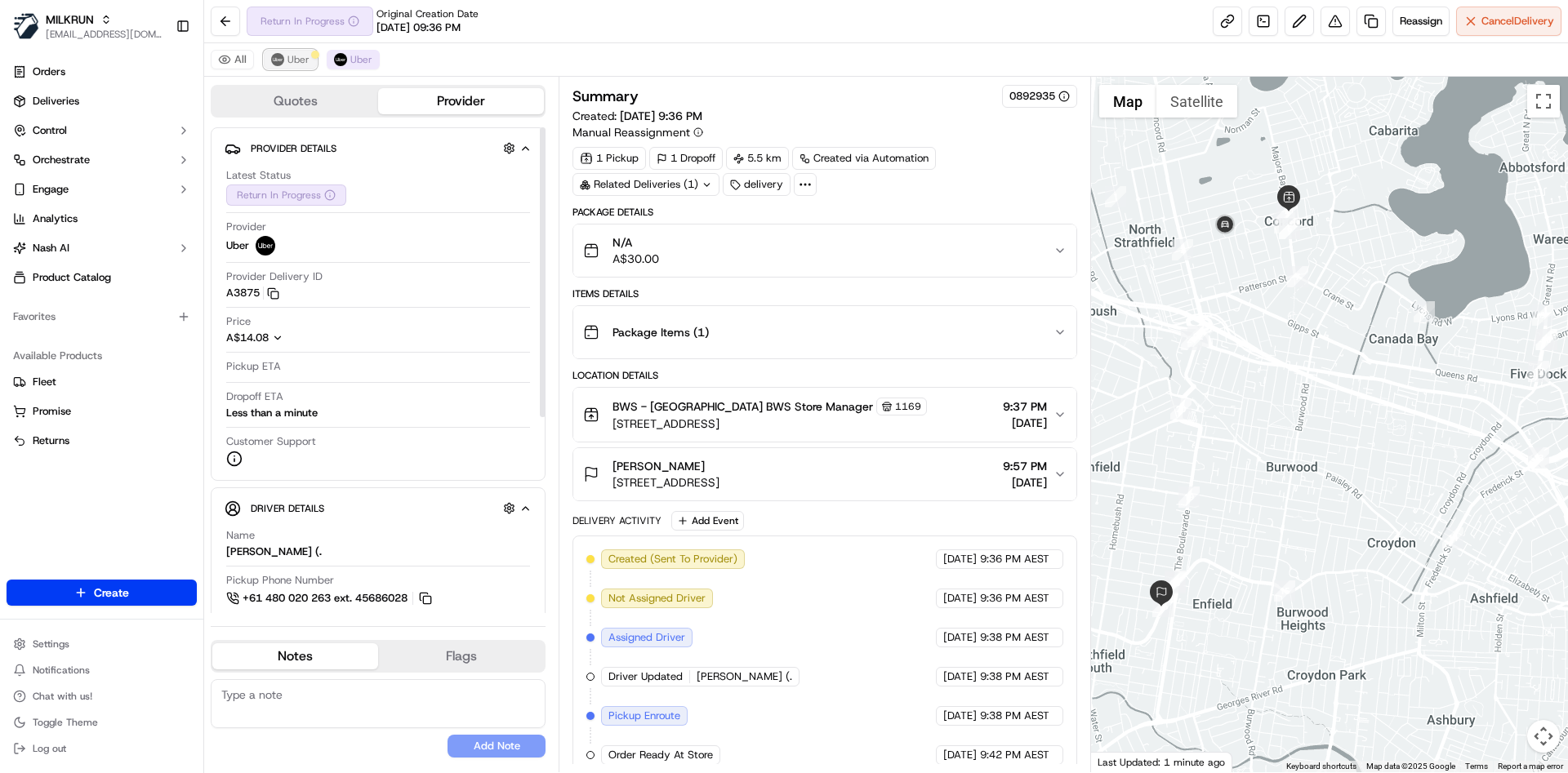
click at [287, 66] on span "Uber" at bounding box center [298, 59] width 22 height 13
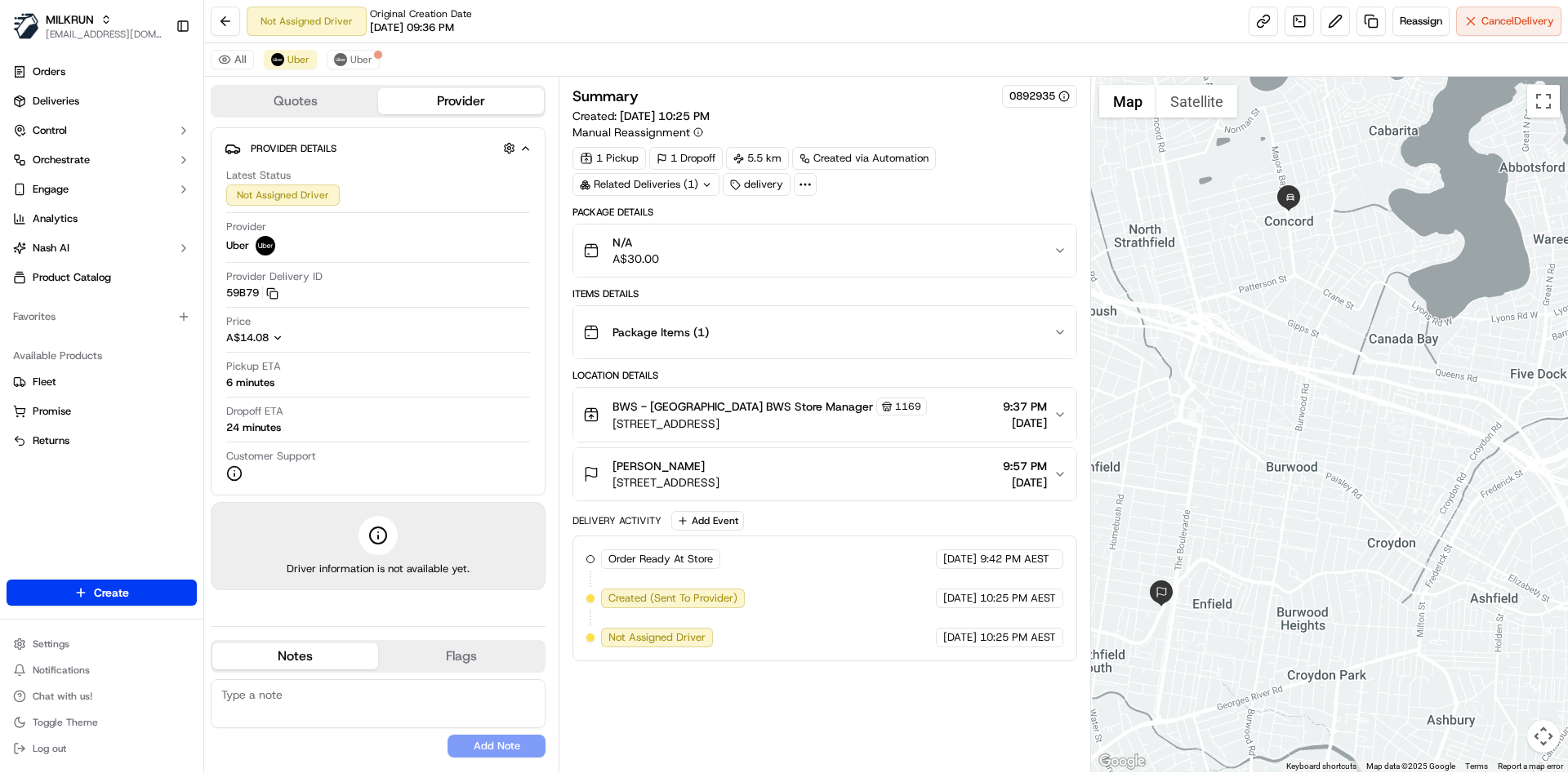
click at [339, 48] on div "All Uber Uber" at bounding box center [885, 60] width 1363 height 33
click at [347, 56] on button "Uber" at bounding box center [353, 59] width 53 height 19
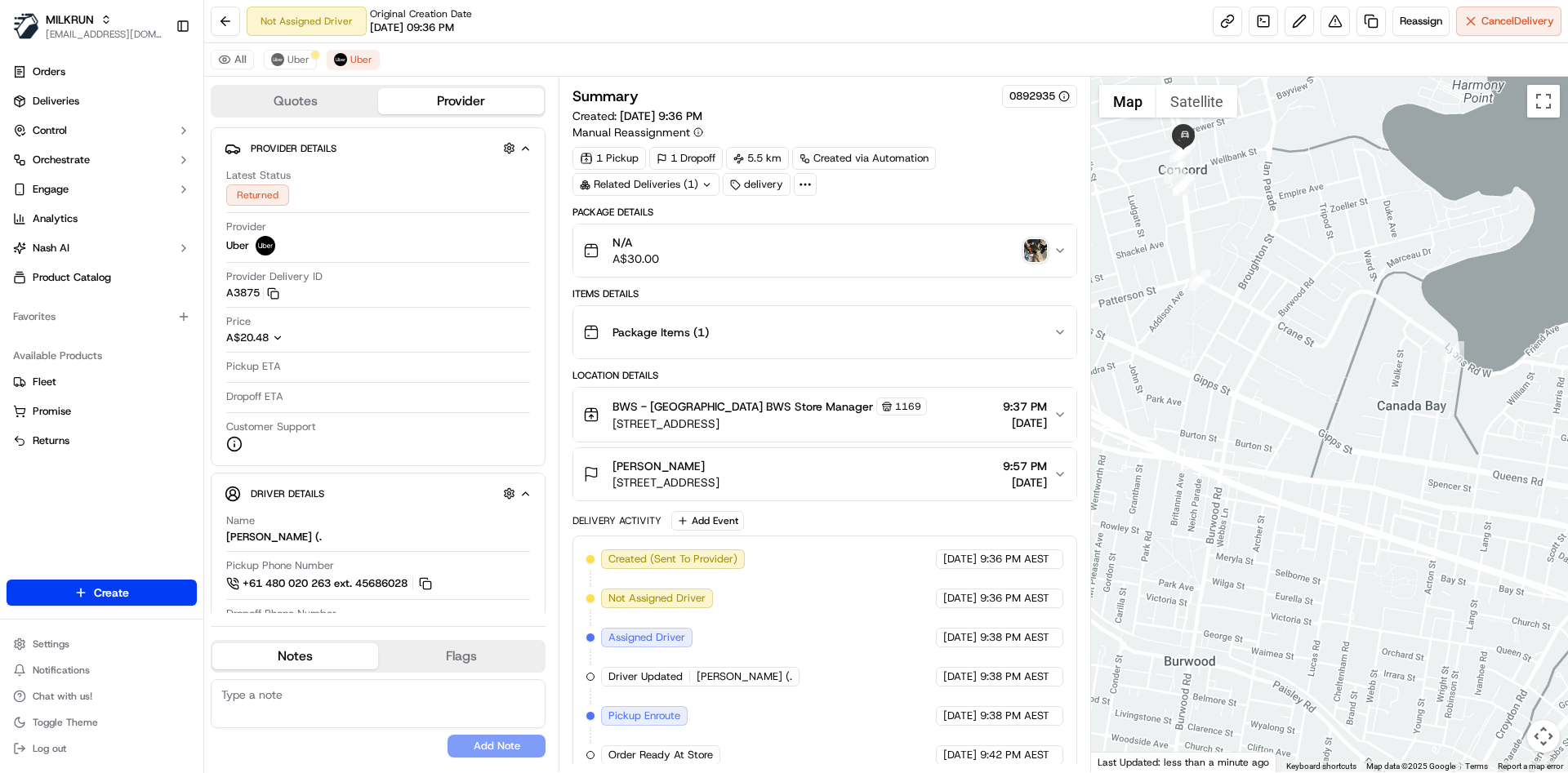
click at [1032, 250] on img "button" at bounding box center [1035, 250] width 23 height 23
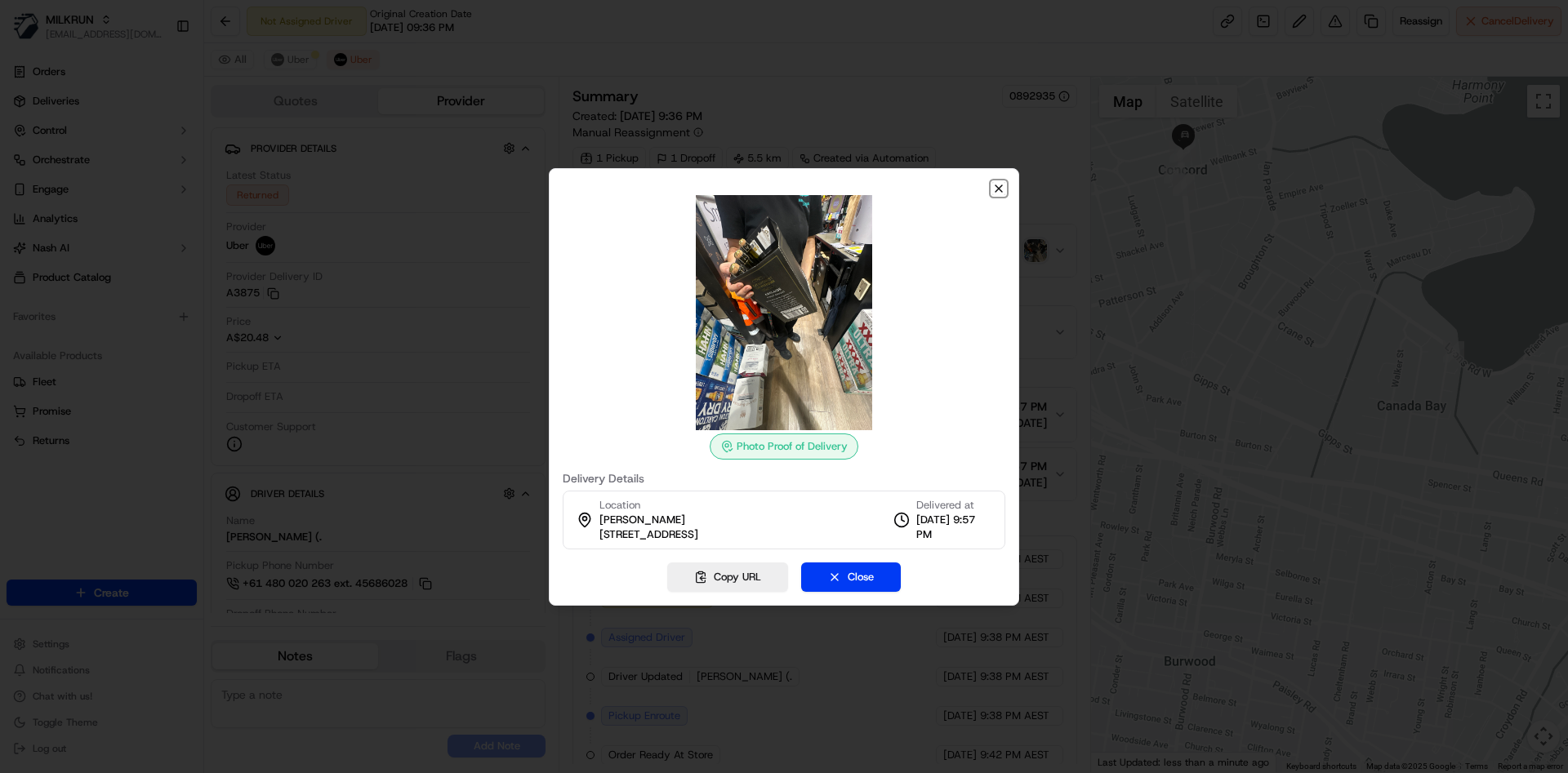
click at [1001, 186] on icon "button" at bounding box center [998, 189] width 13 height 13
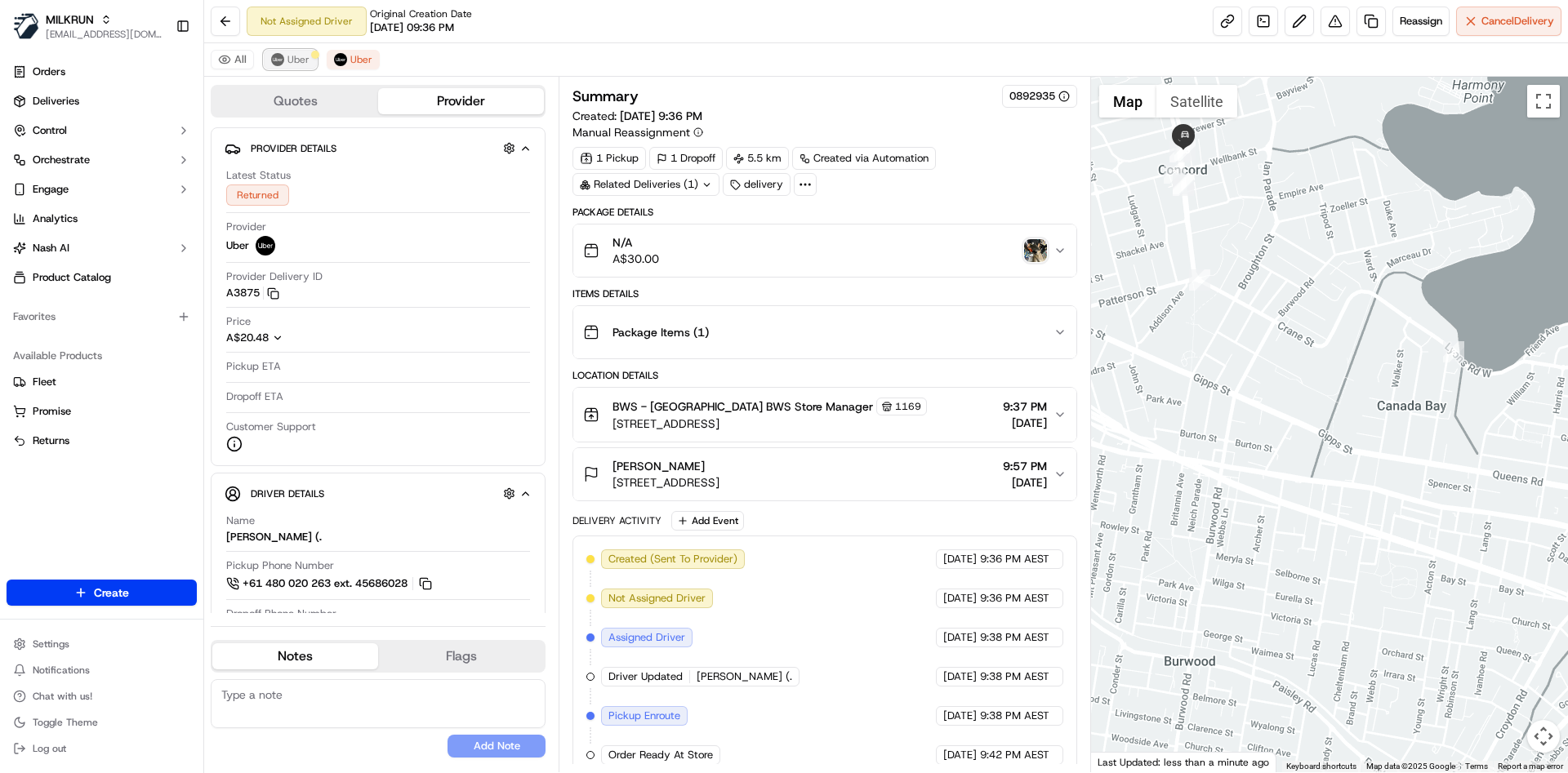
click at [284, 62] on button "Uber" at bounding box center [290, 59] width 53 height 19
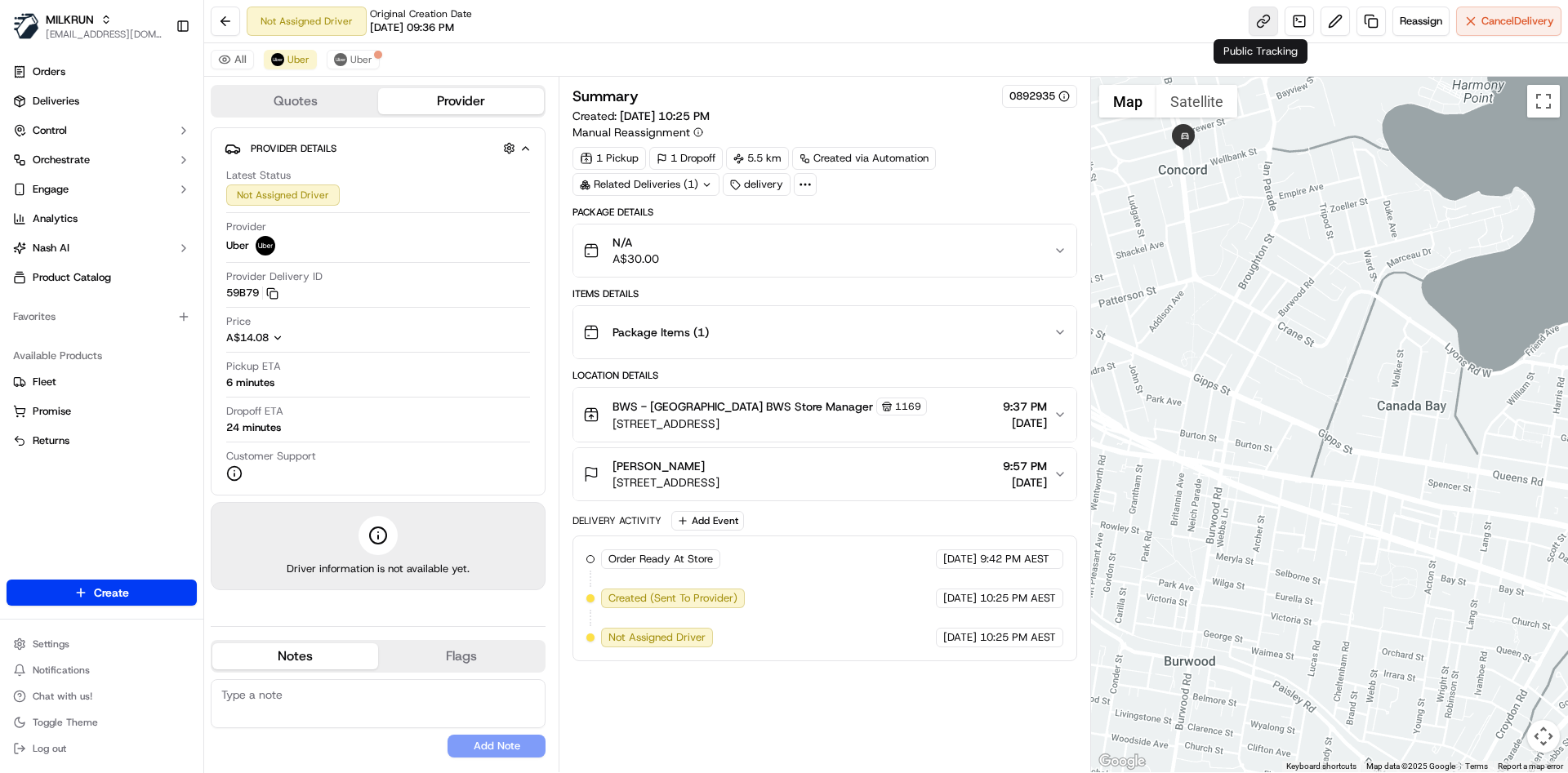
click at [1248, 20] on link at bounding box center [1263, 21] width 30 height 30
click at [1419, 21] on span "Reassign" at bounding box center [1421, 21] width 43 height 15
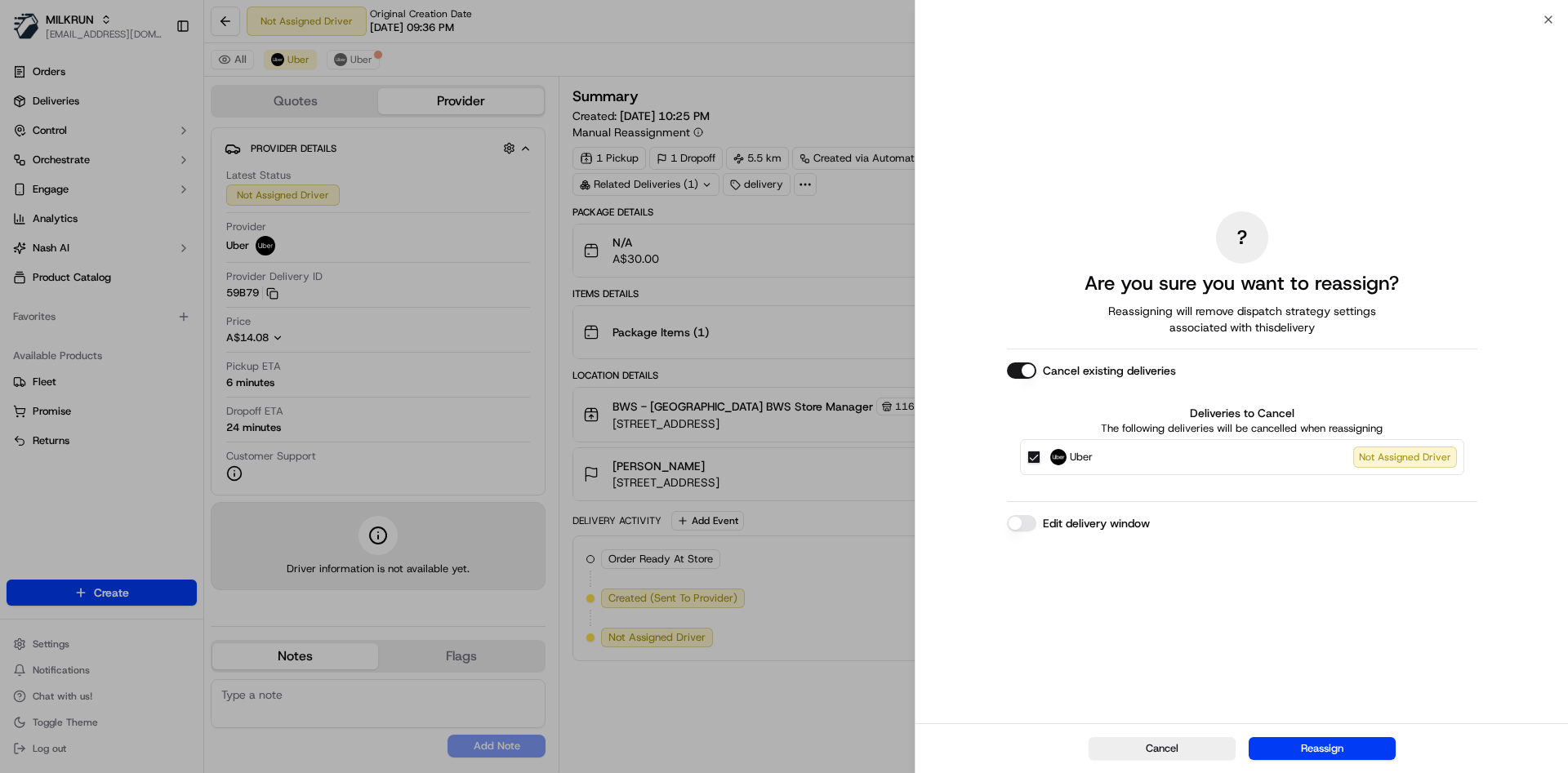
click at [1032, 459] on button "Uber Not Assigned Driver" at bounding box center [1034, 457] width 13 height 13
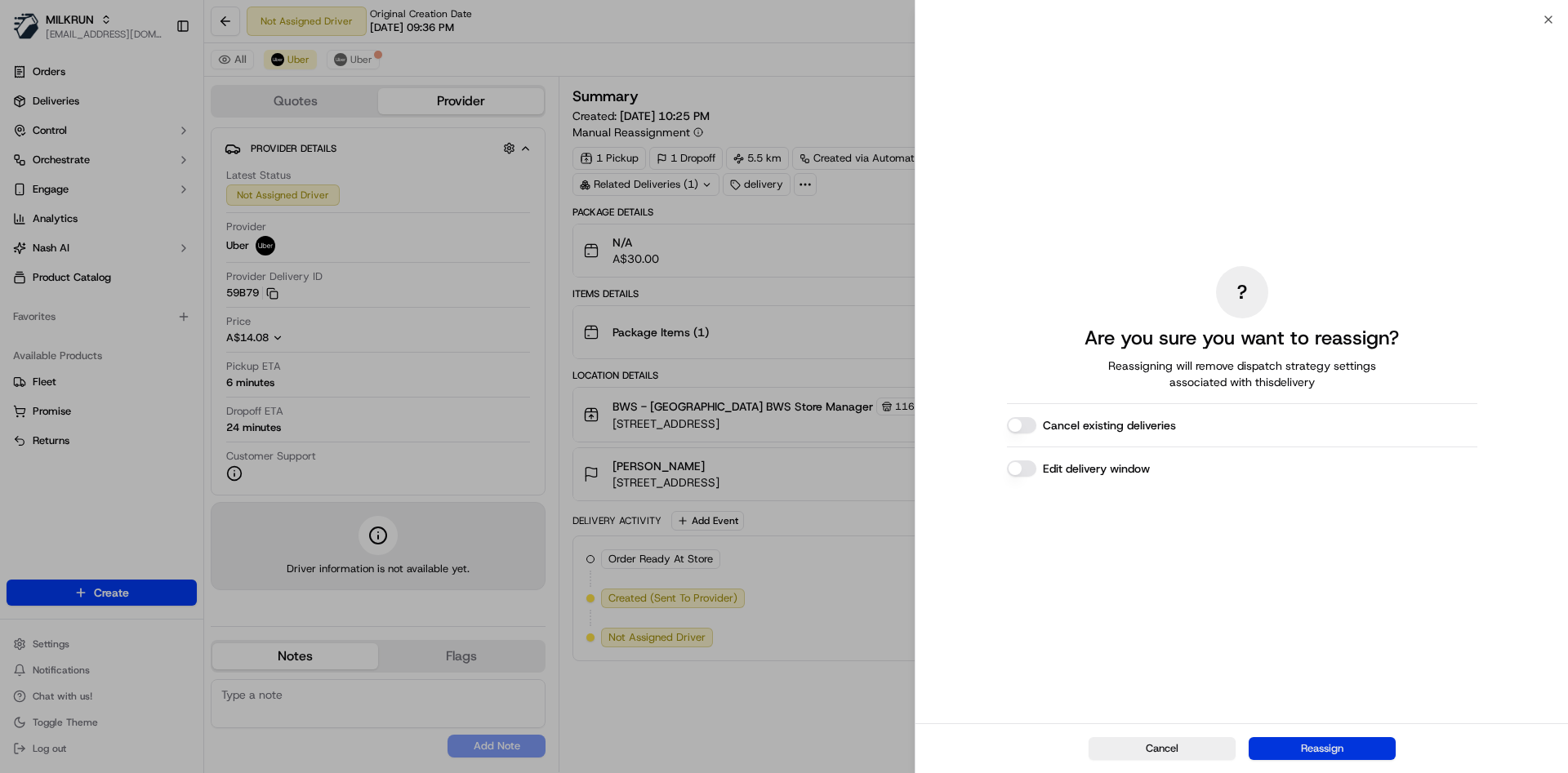
click at [1295, 754] on button "Reassign" at bounding box center [1322, 748] width 147 height 23
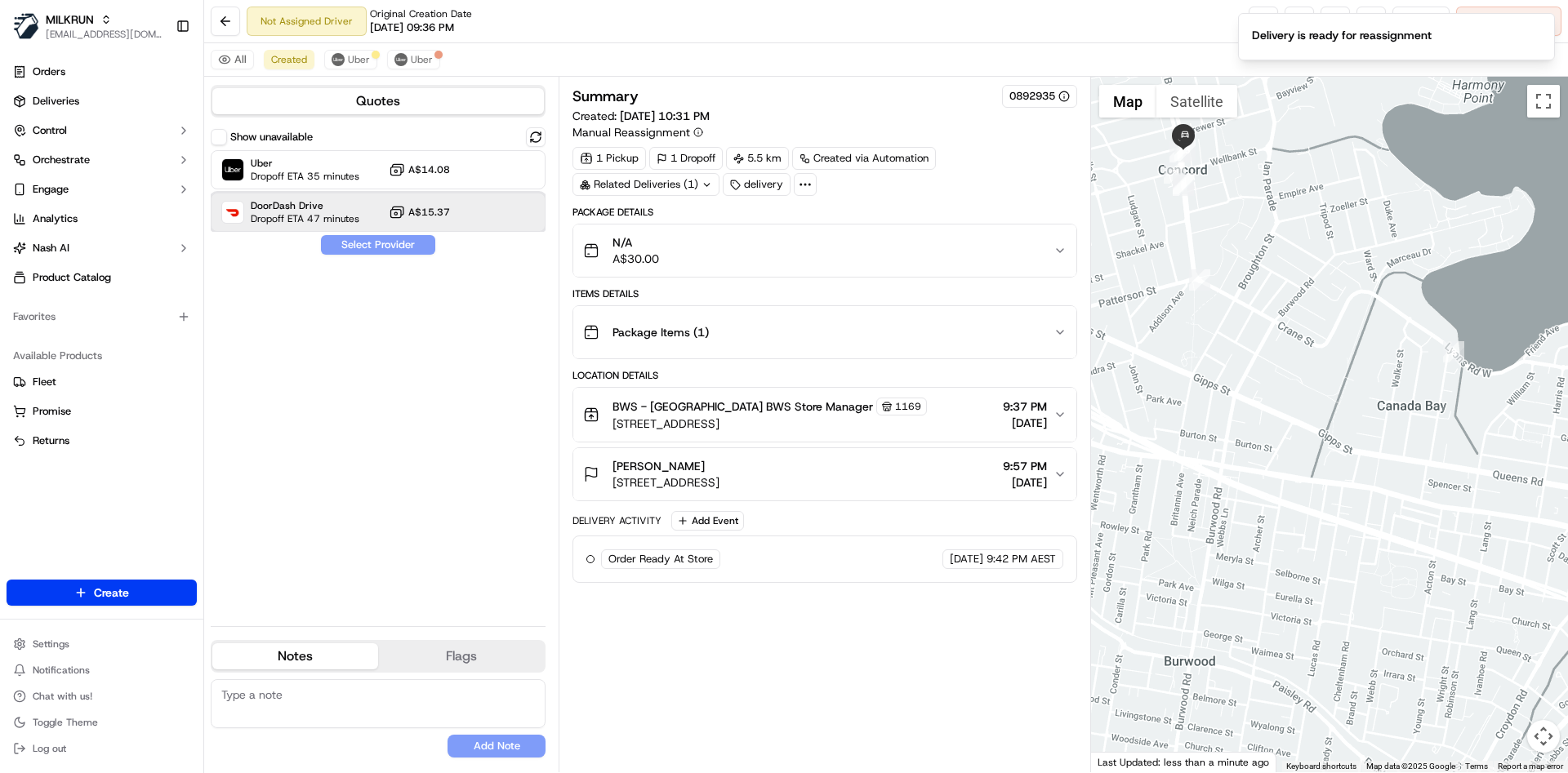
click at [319, 204] on span "DoorDash Drive" at bounding box center [305, 206] width 108 height 13
click at [356, 249] on button "Assign Provider" at bounding box center [378, 244] width 116 height 19
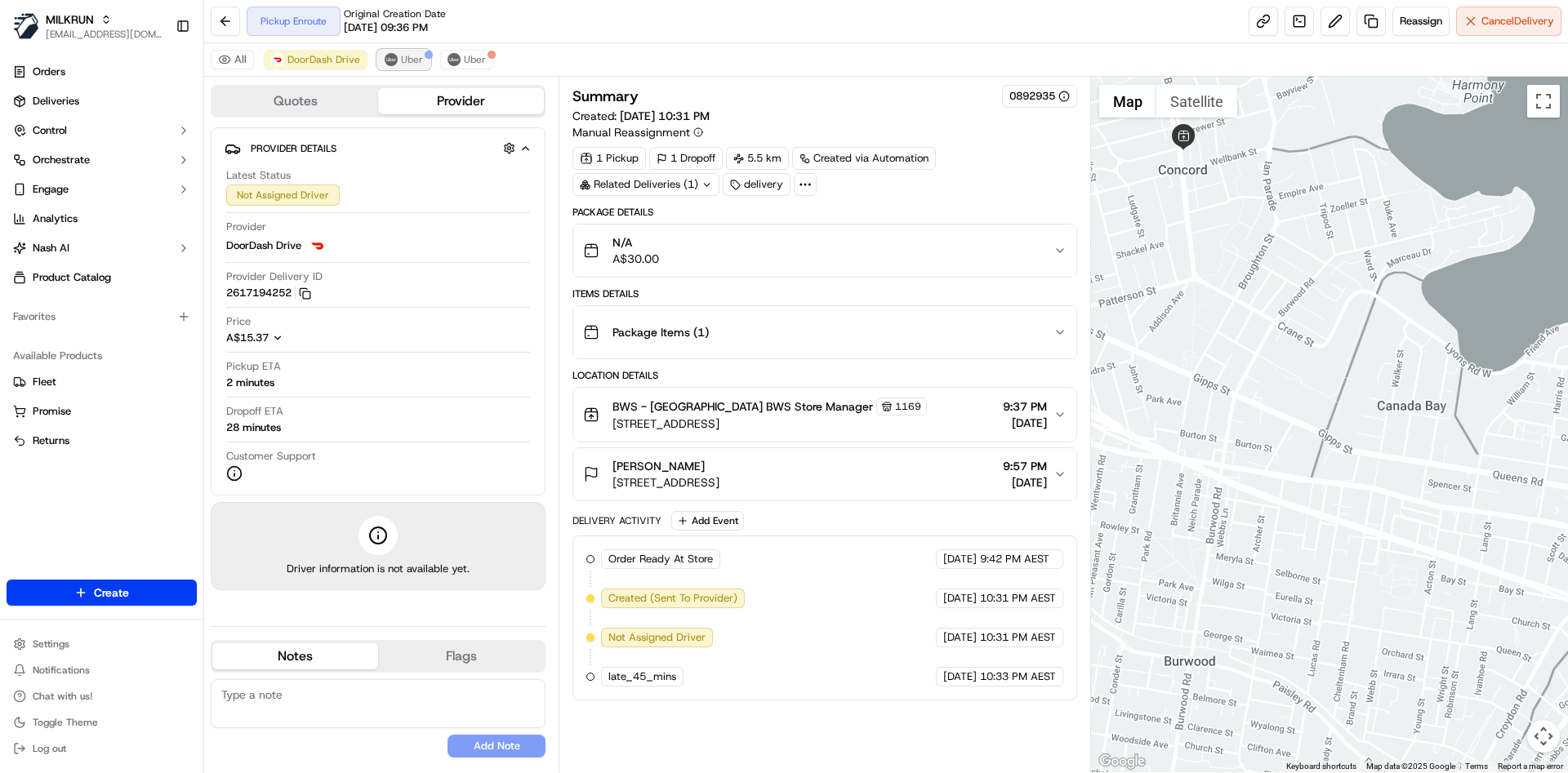
click at [401, 66] on span "Uber" at bounding box center [412, 59] width 22 height 13
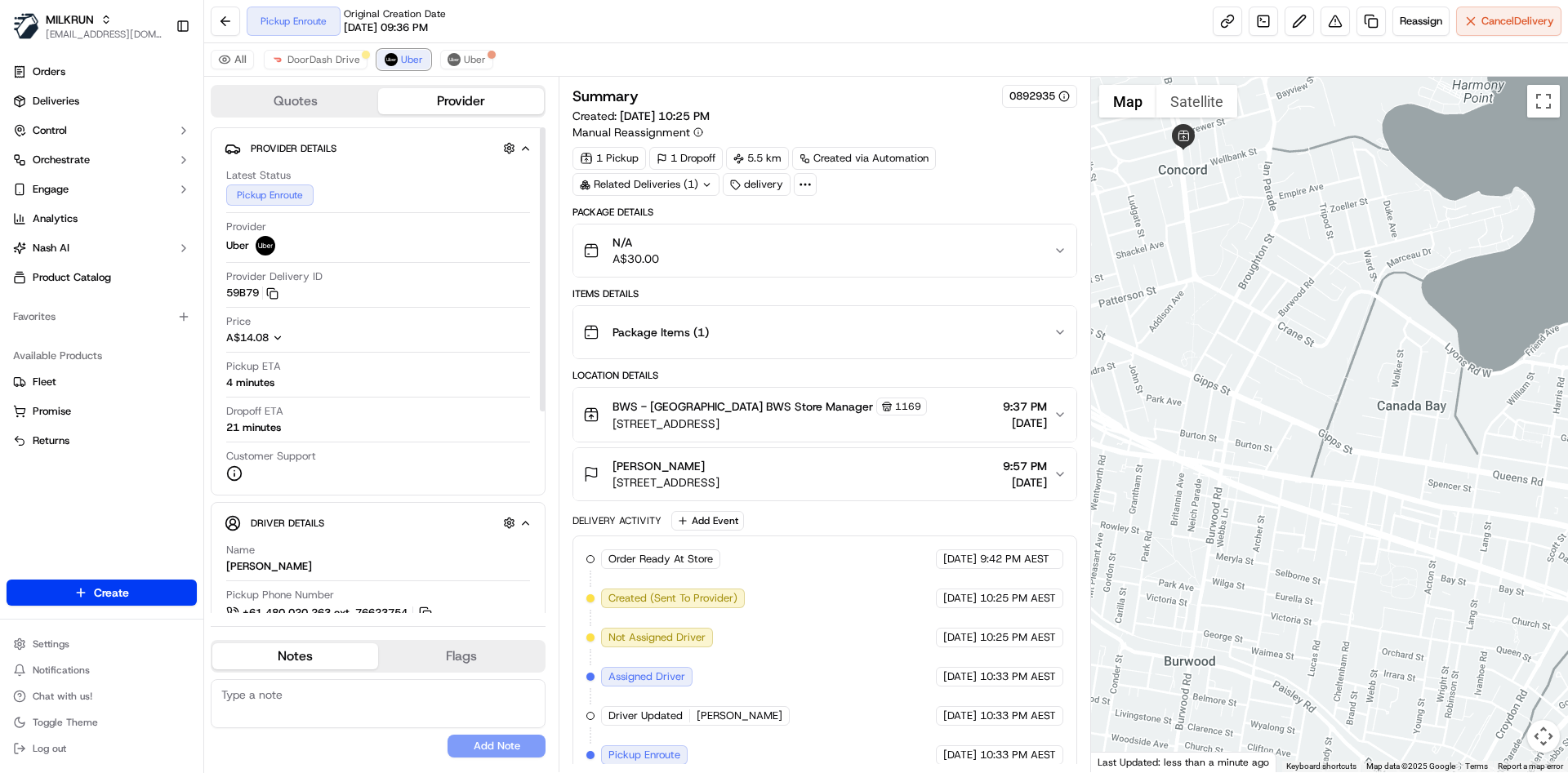
scroll to position [54, 0]
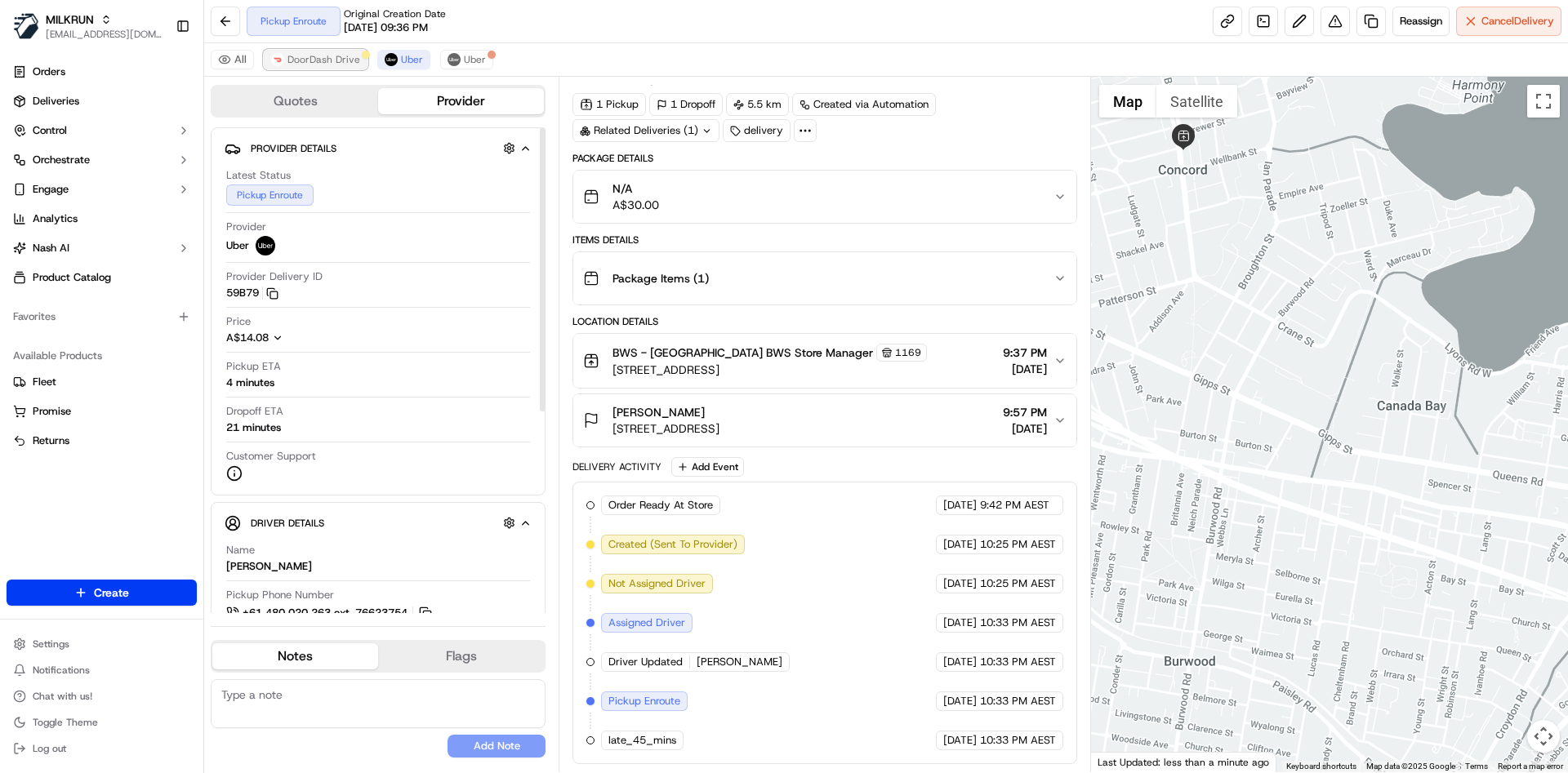
click at [300, 61] on span "DoorDash Drive" at bounding box center [323, 59] width 72 height 13
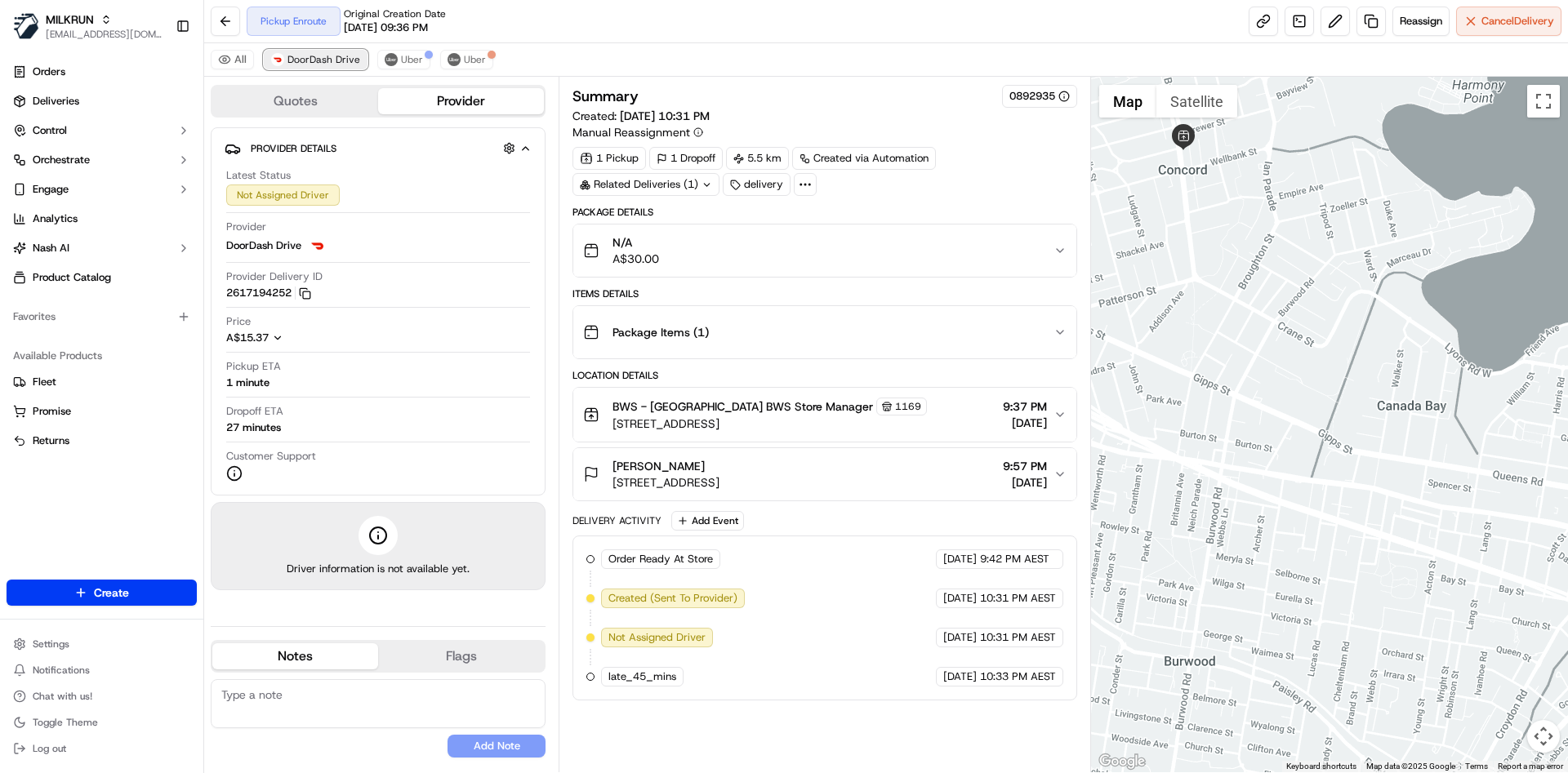
scroll to position [0, 0]
click at [1481, 5] on div "Pickup Enroute Original Creation Date [DATE] 09:36 PM Reassign Cancel Delivery" at bounding box center [885, 21] width 1363 height 44
click at [1475, 18] on button "Cancel Delivery" at bounding box center [1509, 21] width 106 height 30
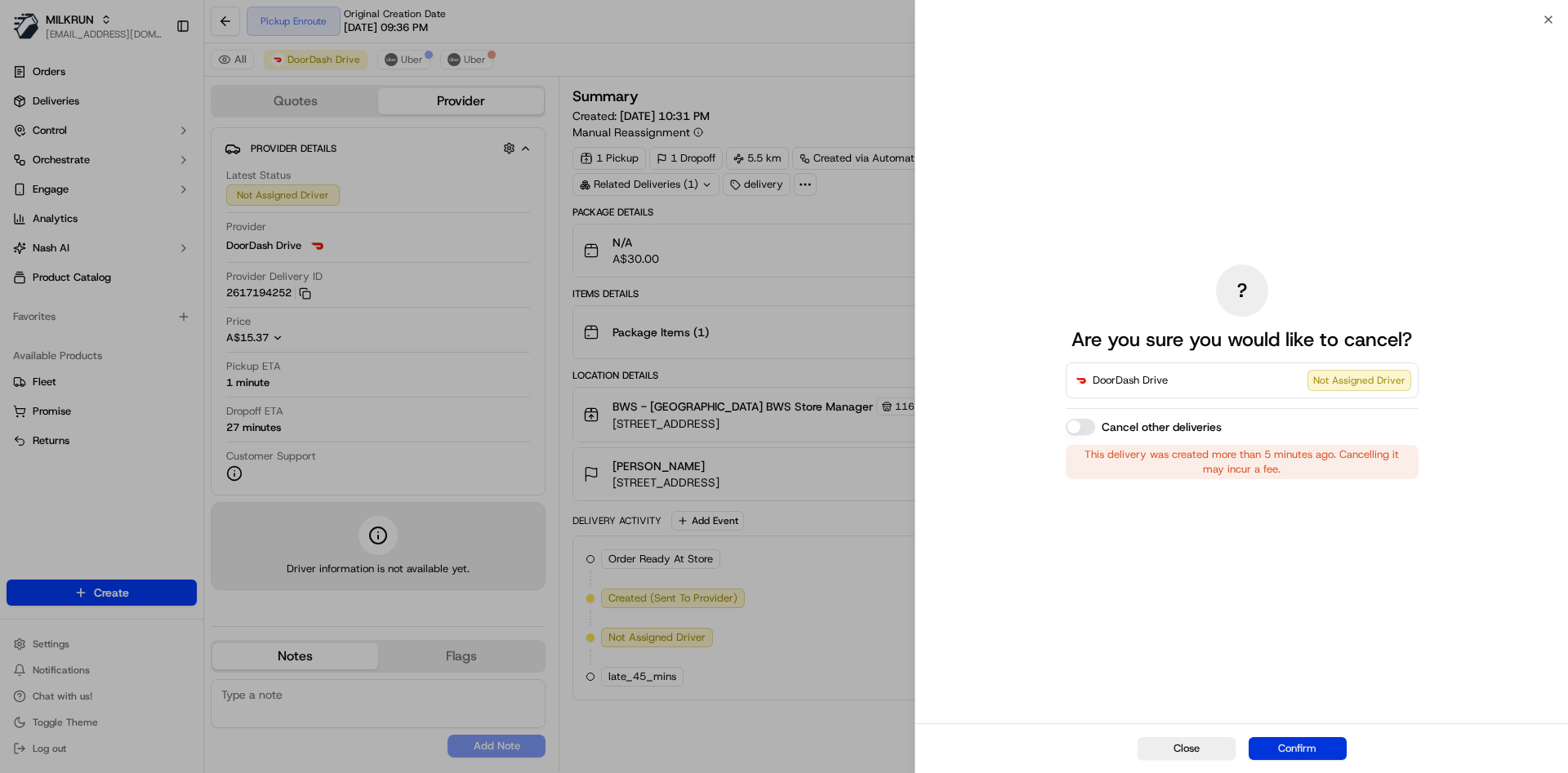
click at [1271, 747] on button "Confirm" at bounding box center [1298, 748] width 98 height 23
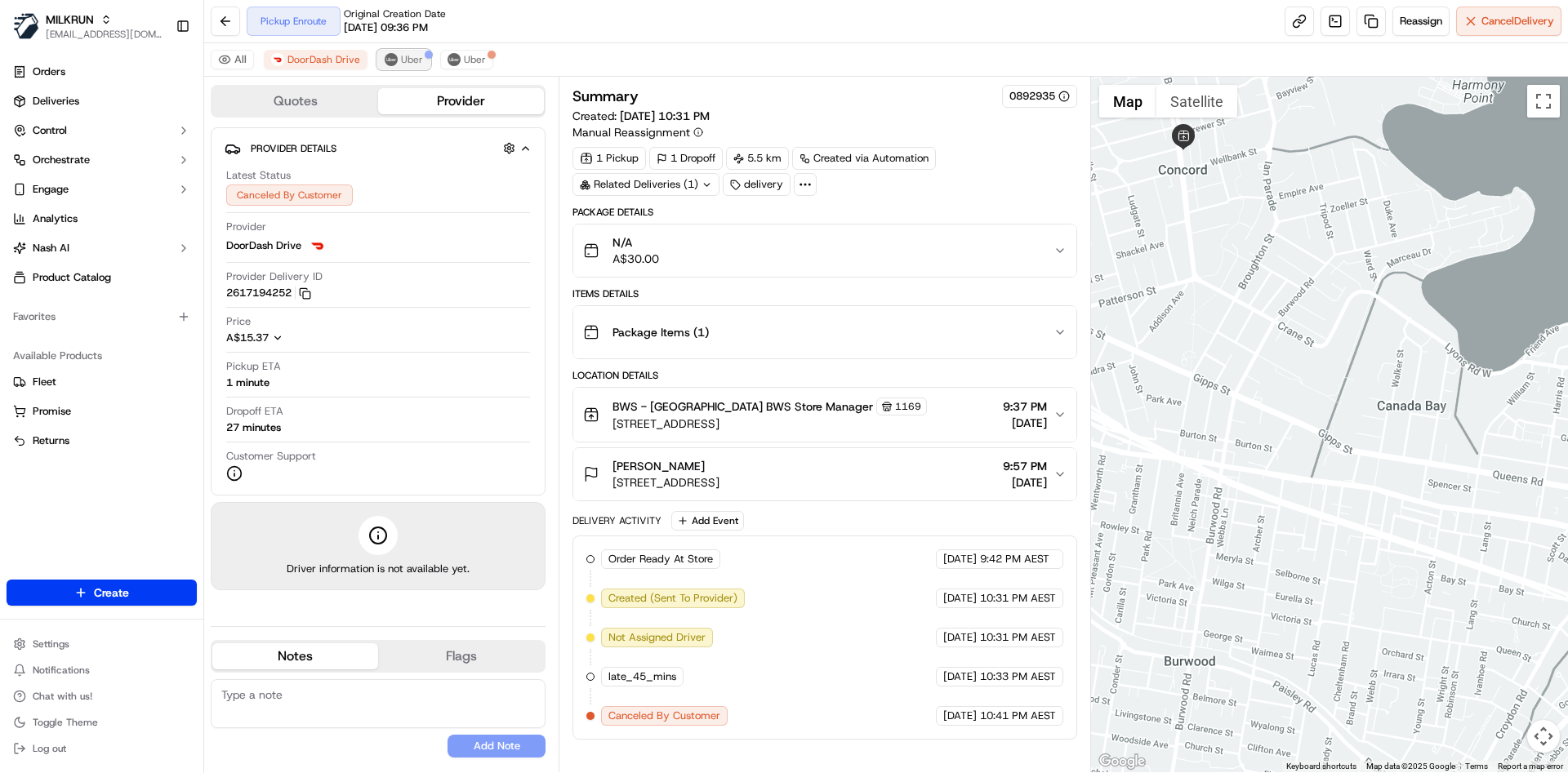
click at [405, 58] on span "Uber" at bounding box center [412, 59] width 22 height 13
